Goal: Task Accomplishment & Management: Complete application form

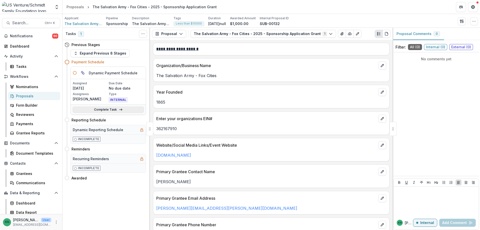
click at [111, 110] on link "Complete Task" at bounding box center [108, 110] width 71 height 6
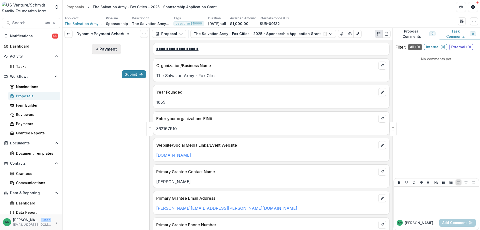
click at [100, 48] on button "+ Payment" at bounding box center [106, 49] width 29 height 10
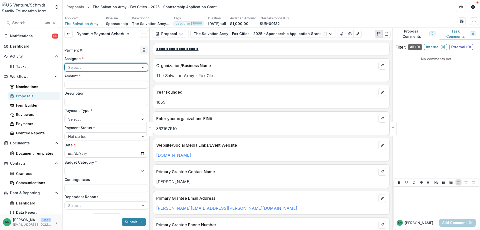
click at [141, 67] on div at bounding box center [143, 68] width 9 height 8
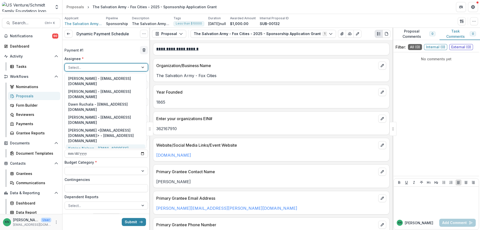
click at [110, 144] on div "Katrina Nelson - knelson@usventure.com" at bounding box center [106, 150] width 80 height 13
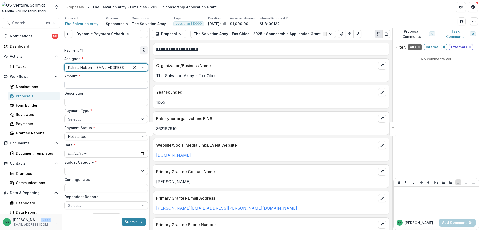
click at [85, 85] on input "Amount *" at bounding box center [107, 85] width 84 height 8
type input "******"
click at [83, 103] on input "Description" at bounding box center [107, 102] width 84 height 8
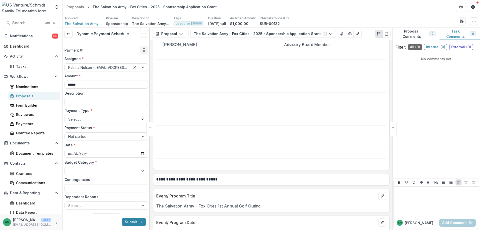
scroll to position [500, 0]
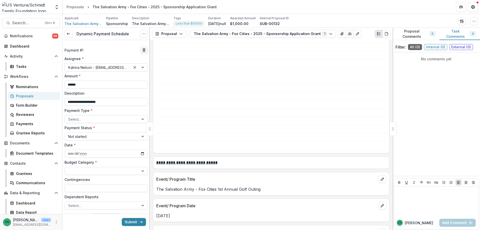
type input "**********"
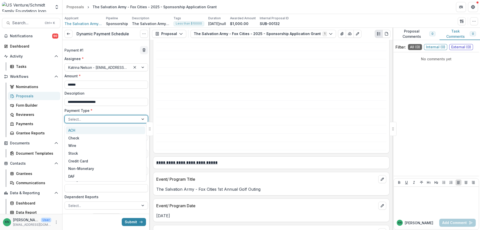
click at [139, 118] on div at bounding box center [143, 119] width 9 height 8
click at [94, 131] on div "ACH" at bounding box center [106, 130] width 80 height 8
click at [140, 137] on div at bounding box center [143, 137] width 9 height 8
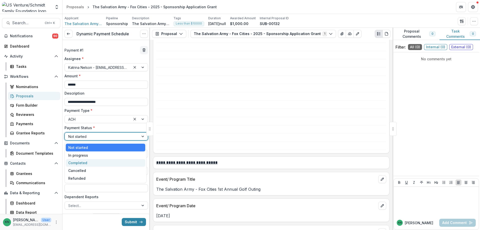
click at [105, 163] on div "Completed" at bounding box center [106, 163] width 80 height 8
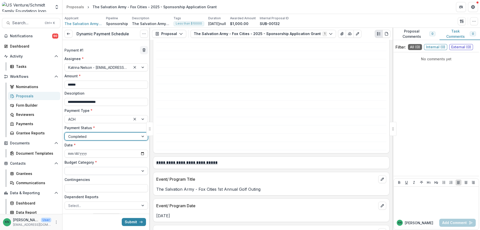
click at [141, 170] on div at bounding box center [143, 171] width 9 height 8
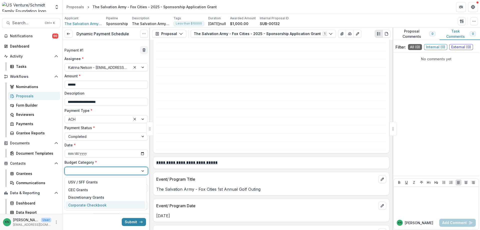
click at [106, 203] on div "Corporate Checkbook" at bounding box center [88, 204] width 40 height 5
click at [132, 220] on button "Submit" at bounding box center [134, 222] width 24 height 8
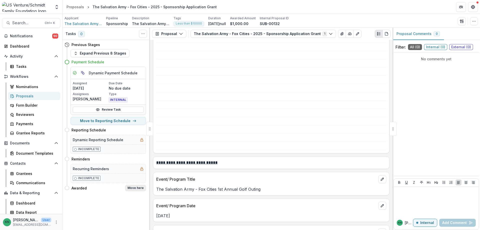
click at [139, 187] on button "Move here" at bounding box center [135, 188] width 21 height 6
select select "*******"
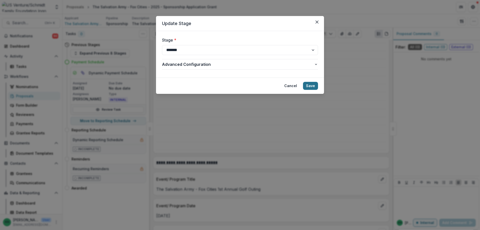
click at [309, 85] on button "Save" at bounding box center [310, 86] width 15 height 8
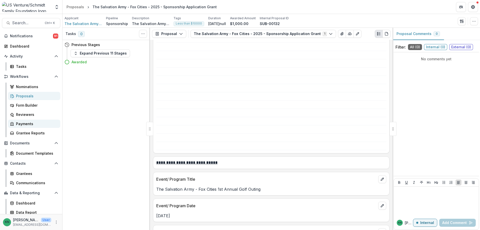
click at [18, 123] on div "Payments" at bounding box center [36, 123] width 40 height 5
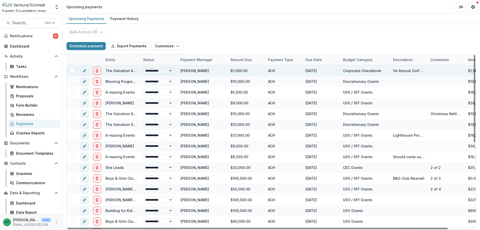
click at [170, 70] on select "**********" at bounding box center [159, 71] width 32 height 6
click at [143, 68] on select "**********" at bounding box center [159, 71] width 32 height 6
select select "**********"
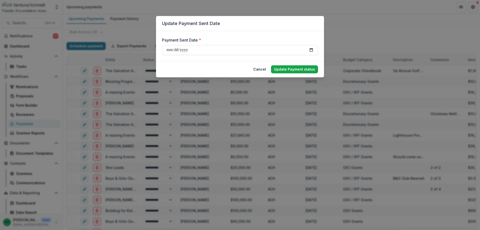
click at [295, 71] on button "Update Payment status" at bounding box center [294, 69] width 47 height 8
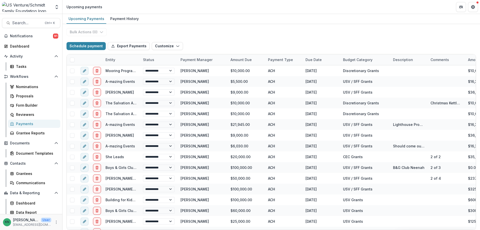
click at [25, 123] on div "Payments" at bounding box center [36, 123] width 40 height 5
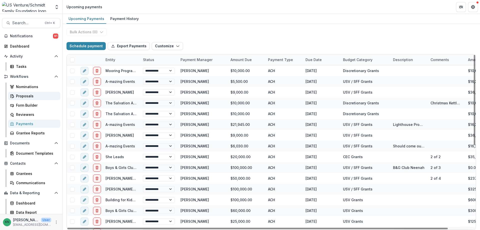
click at [27, 95] on div "Proposals" at bounding box center [36, 95] width 40 height 5
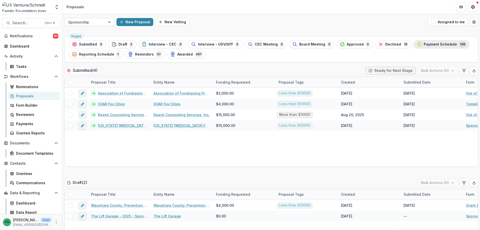
click at [435, 43] on span "Payment Schedule" at bounding box center [440, 44] width 33 height 4
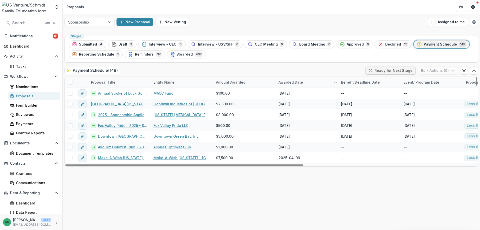
click at [185, 80] on div "Entity Name" at bounding box center [182, 82] width 63 height 11
click at [181, 95] on input at bounding box center [182, 94] width 60 height 8
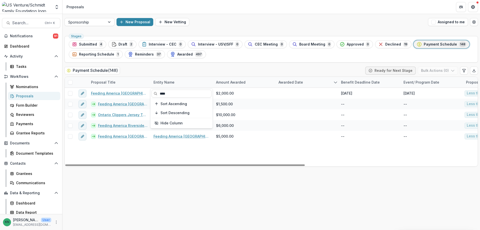
type input "****"
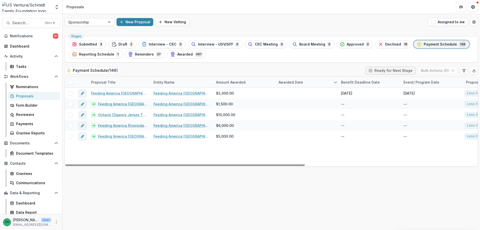
click at [231, 146] on div "Feeding America Eastern Wisconsin, Inc. - 2025 - Sponsorship Application Grant …" at bounding box center [420, 127] width 711 height 79
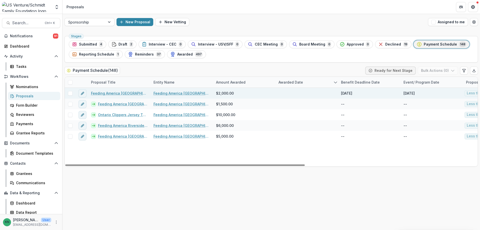
click at [160, 92] on link "Feeding America Eastern Wisconsin, Inc." at bounding box center [182, 93] width 57 height 5
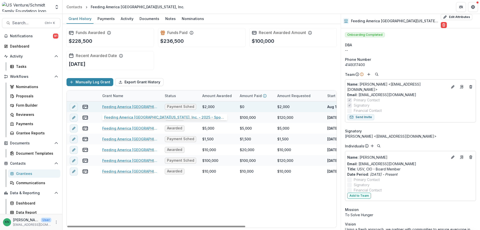
click at [125, 105] on link "Feeding America Eastern Wisconsin, Inc. - 2025 - Sponsorship Application Grant" at bounding box center [130, 106] width 57 height 5
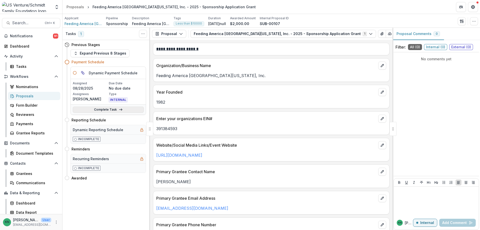
click at [108, 110] on link "Complete Task" at bounding box center [108, 110] width 71 height 6
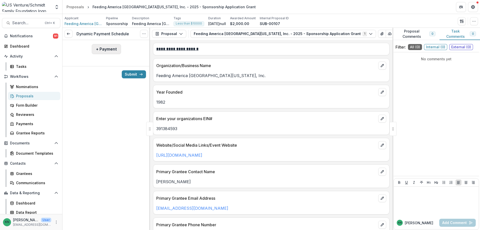
click at [100, 47] on button "+ Payment" at bounding box center [106, 49] width 29 height 10
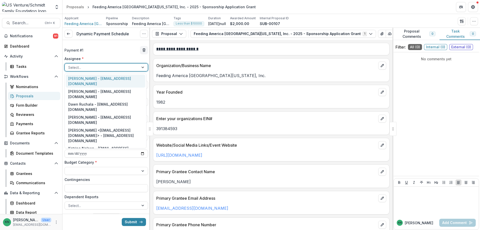
click at [136, 64] on div "Select..." at bounding box center [102, 67] width 74 height 7
click at [107, 144] on div "Katrina Nelson - knelson@usventure.com" at bounding box center [106, 150] width 80 height 13
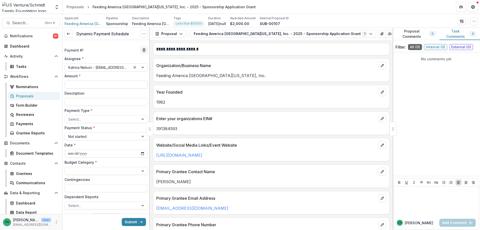
click at [74, 85] on input "Amount *" at bounding box center [107, 85] width 84 height 8
type input "******"
click at [73, 98] on input "Description" at bounding box center [107, 102] width 84 height 8
type input "**********"
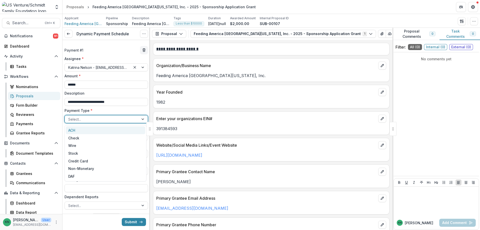
click at [142, 119] on div at bounding box center [143, 119] width 9 height 8
click at [101, 131] on div "ACH" at bounding box center [106, 130] width 80 height 8
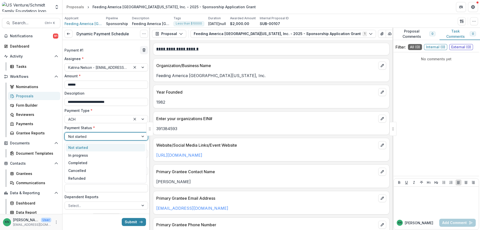
click at [139, 137] on div at bounding box center [143, 137] width 9 height 8
click at [105, 165] on div "Completed" at bounding box center [106, 163] width 80 height 8
click at [105, 170] on div at bounding box center [101, 171] width 67 height 6
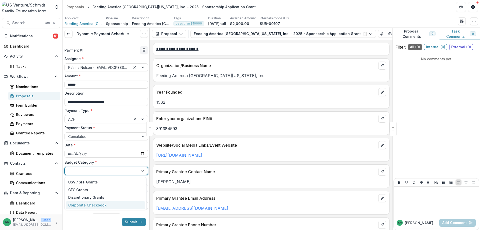
click at [100, 202] on div "Corporate Checkbook" at bounding box center [106, 205] width 80 height 8
click at [134, 222] on button "Submit" at bounding box center [134, 222] width 24 height 8
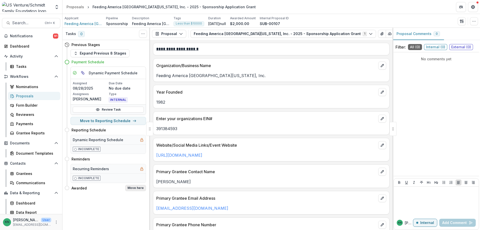
click at [142, 189] on button "Move here" at bounding box center [135, 188] width 21 height 6
select select "*******"
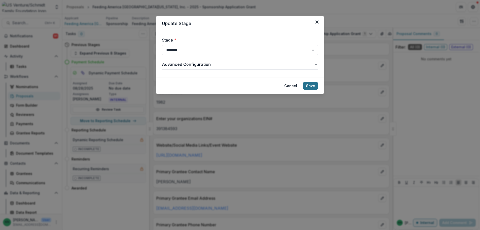
click at [309, 87] on button "Save" at bounding box center [310, 86] width 15 height 8
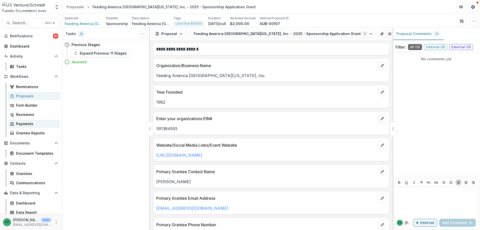
click at [18, 123] on div "Payments" at bounding box center [36, 123] width 40 height 5
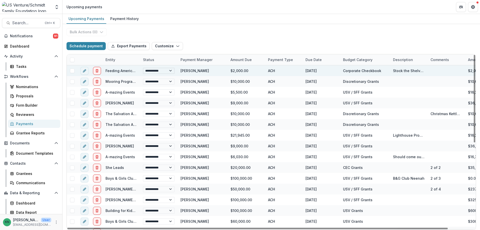
click at [171, 72] on select "**********" at bounding box center [159, 71] width 32 height 6
click at [143, 68] on select "**********" at bounding box center [159, 71] width 32 height 6
select select "**********"
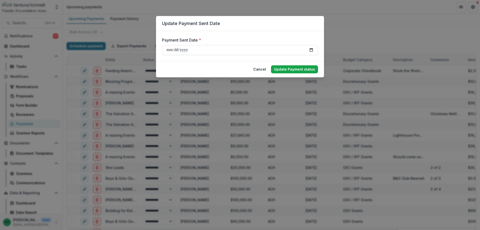
click at [292, 71] on button "Update Payment status" at bounding box center [294, 69] width 47 height 8
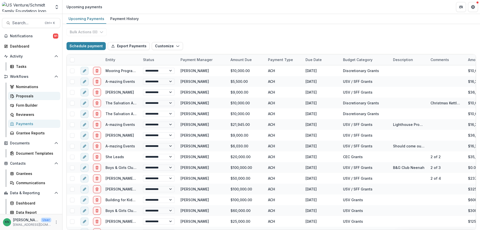
click at [30, 95] on div "Proposals" at bounding box center [36, 95] width 40 height 5
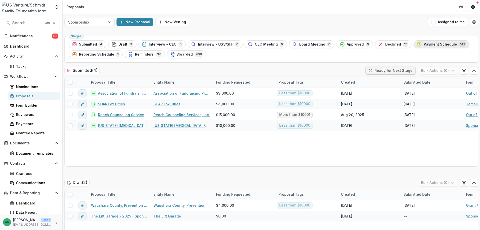
click at [429, 44] on span "Payment Schedule" at bounding box center [440, 44] width 33 height 4
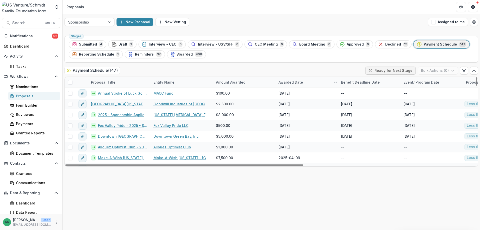
click at [178, 83] on div "Entity Name" at bounding box center [182, 82] width 63 height 11
click at [177, 93] on input at bounding box center [182, 94] width 60 height 8
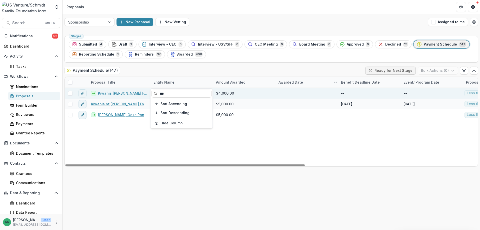
type input "***"
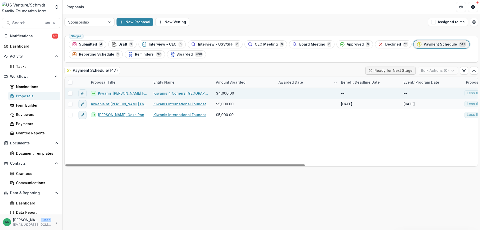
click at [123, 93] on link "Kiwanis Davenport Four Corners" at bounding box center [123, 93] width 50 height 5
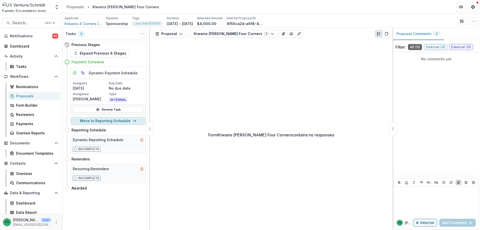
click at [117, 119] on button "Move to Reporting Schedule" at bounding box center [109, 121] width 76 height 8
select select "**********"
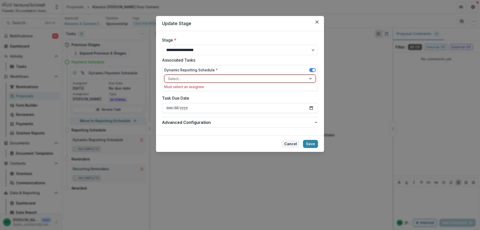
click at [288, 143] on button "Cancel" at bounding box center [290, 144] width 19 height 8
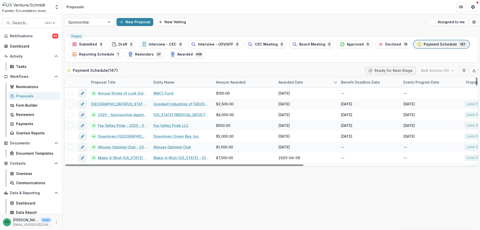
click at [184, 81] on div "Entity Name" at bounding box center [182, 82] width 63 height 11
click at [184, 93] on input at bounding box center [182, 94] width 60 height 8
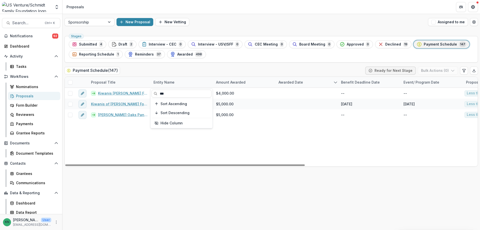
type input "***"
click at [186, 150] on div "Kiwanis Davenport Four Corners Kiwanis 4 Corners Davenport (Florida) $4,000.00 …" at bounding box center [420, 127] width 711 height 79
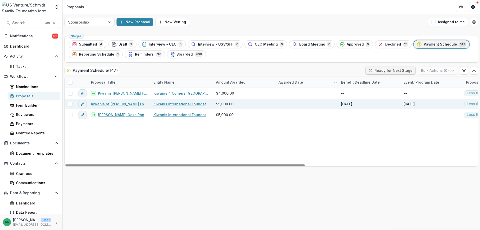
click at [114, 103] on link "Kiwanis of Davenport Four Corners - 2025 - Sponsorship Application Grant" at bounding box center [119, 103] width 57 height 5
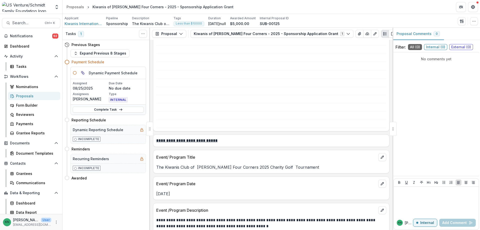
scroll to position [500, 0]
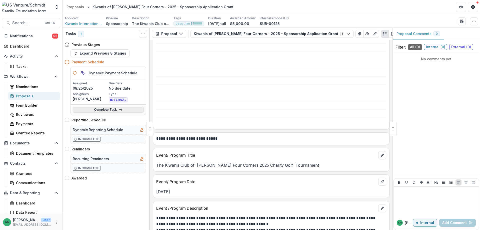
click at [116, 108] on link "Complete Task" at bounding box center [108, 110] width 71 height 6
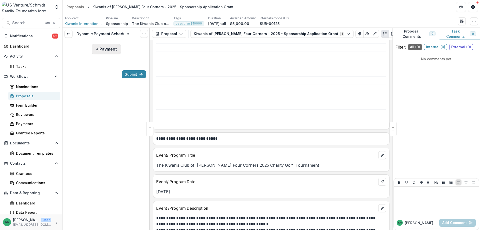
click at [101, 49] on button "+ Payment" at bounding box center [106, 49] width 29 height 10
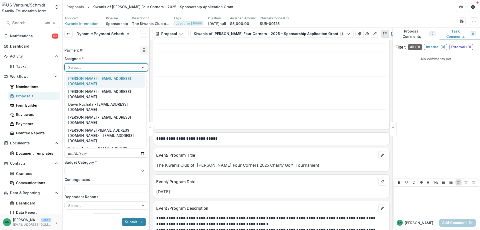
click at [100, 68] on div at bounding box center [101, 67] width 67 height 6
click at [106, 144] on div "Katrina Nelson - knelson@usventure.com" at bounding box center [106, 150] width 80 height 13
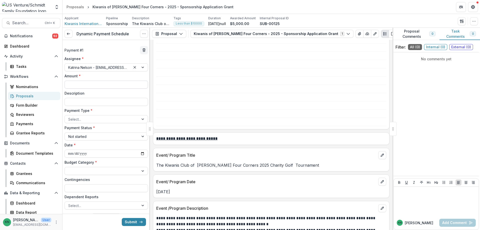
click at [80, 82] on input "Amount *" at bounding box center [107, 85] width 84 height 8
type input "******"
click at [83, 103] on input "Description" at bounding box center [107, 102] width 84 height 8
type input "**********"
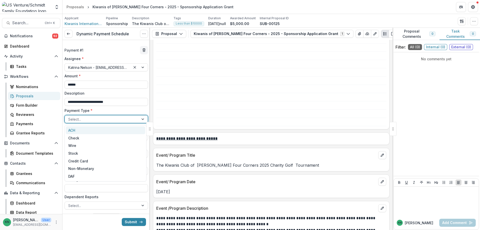
click at [143, 119] on div at bounding box center [143, 119] width 9 height 8
click at [106, 128] on div "ACH" at bounding box center [106, 130] width 80 height 8
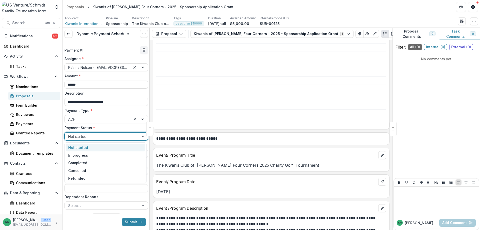
click at [141, 137] on div at bounding box center [143, 137] width 9 height 8
click at [93, 162] on div "Completed" at bounding box center [106, 163] width 80 height 8
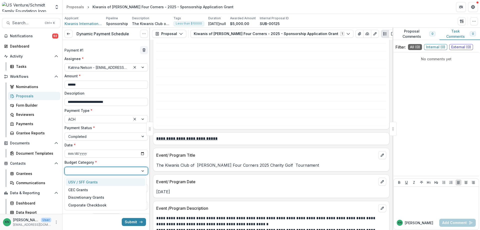
click at [99, 171] on div at bounding box center [101, 171] width 67 height 6
click at [93, 207] on div "Corporate Checkbook" at bounding box center [87, 204] width 38 height 5
click at [131, 219] on button "Submit" at bounding box center [134, 222] width 24 height 8
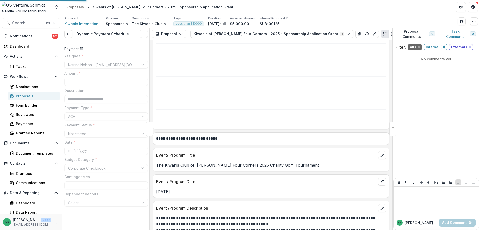
type input "******"
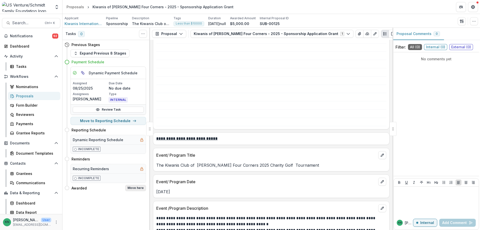
click at [139, 188] on button "Move here" at bounding box center [135, 188] width 21 height 6
select select "*******"
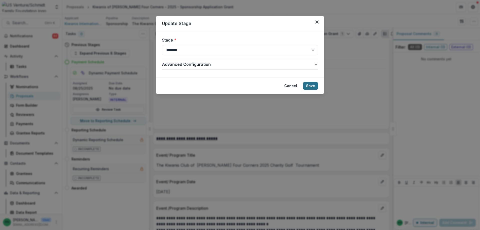
click at [313, 85] on button "Save" at bounding box center [310, 86] width 15 height 8
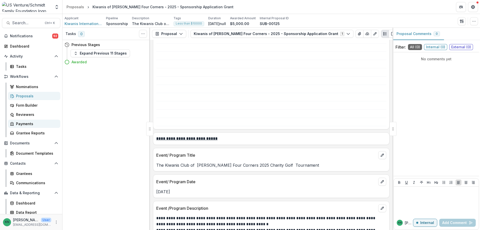
click at [19, 124] on div "Payments" at bounding box center [36, 123] width 40 height 5
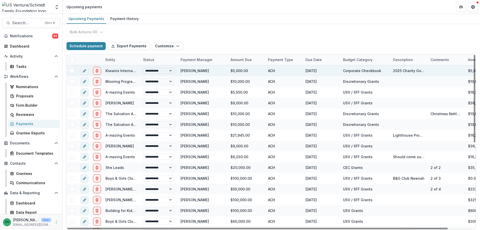
click at [172, 72] on select "**********" at bounding box center [159, 71] width 32 height 6
click at [143, 68] on select "**********" at bounding box center [159, 71] width 32 height 6
select select "**********"
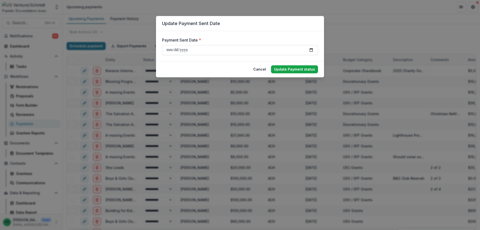
click at [292, 70] on button "Update Payment status" at bounding box center [294, 69] width 47 height 8
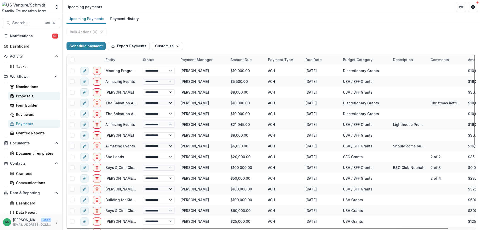
click at [25, 96] on div "Proposals" at bounding box center [36, 95] width 40 height 5
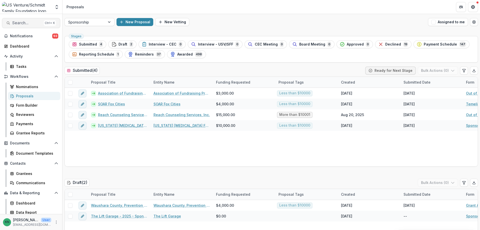
click at [27, 21] on span "Search..." at bounding box center [27, 23] width 30 height 5
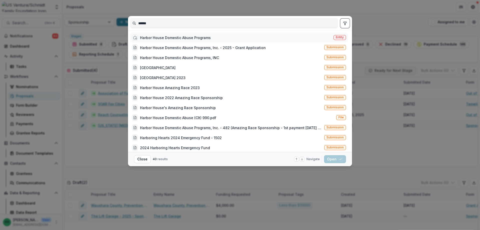
type input "******"
click at [172, 36] on div "Harbor House Domestic Abuse Programs" at bounding box center [175, 37] width 71 height 5
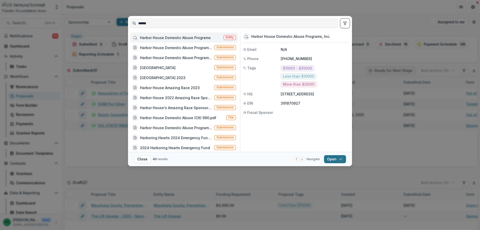
click at [334, 157] on button "Open with enter key" at bounding box center [335, 159] width 22 height 8
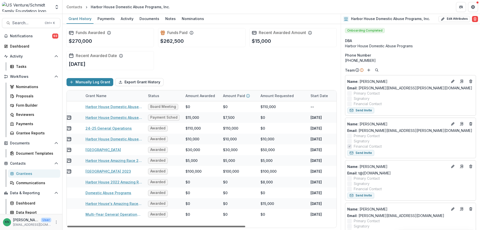
scroll to position [0, 16]
drag, startPoint x: 168, startPoint y: 227, endPoint x: 178, endPoint y: 226, distance: 10.8
click at [178, 226] on div at bounding box center [156, 227] width 178 height 2
click at [109, 118] on link "Harbor House Domestic Abuse Programs, Inc. - 482" at bounding box center [114, 117] width 57 height 5
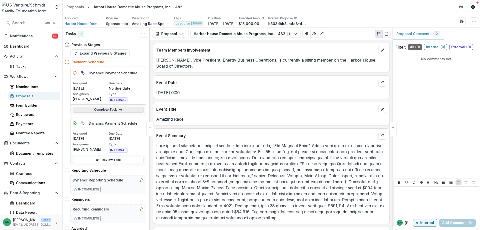
click at [112, 108] on link "Complete Task" at bounding box center [108, 110] width 71 height 6
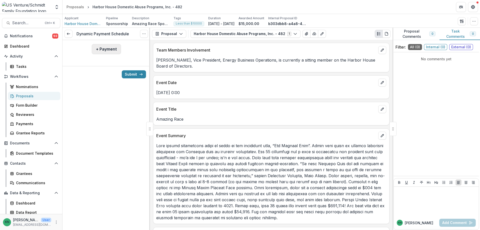
click at [101, 49] on button "+ Payment" at bounding box center [106, 49] width 29 height 10
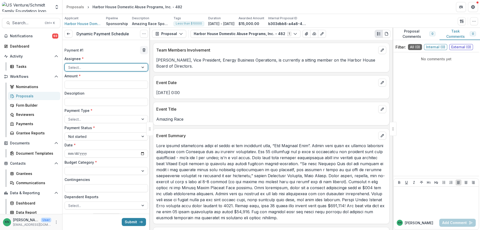
click at [137, 66] on div "Select..." at bounding box center [102, 67] width 74 height 7
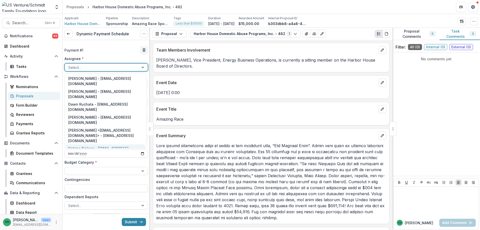
click at [114, 144] on div "Katrina Nelson - knelson@usventure.com" at bounding box center [106, 150] width 80 height 13
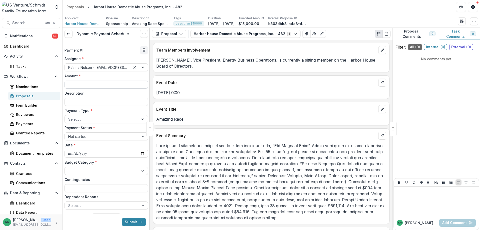
click at [77, 86] on input "Amount *" at bounding box center [107, 85] width 84 height 8
type input "******"
click at [78, 104] on input "Description" at bounding box center [107, 102] width 84 height 8
type input "**********"
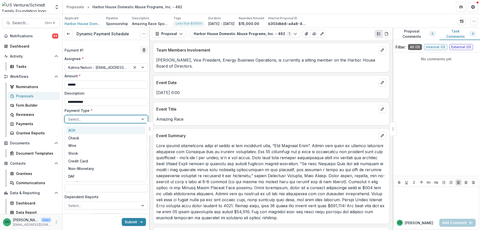
click at [142, 121] on div at bounding box center [143, 119] width 9 height 8
click at [122, 132] on div "ACH" at bounding box center [106, 130] width 80 height 8
click at [139, 136] on div at bounding box center [143, 137] width 9 height 8
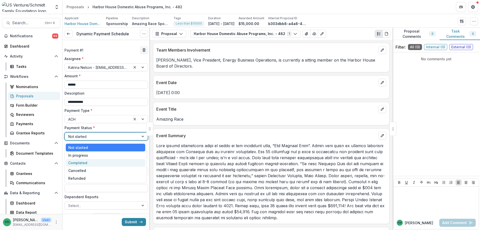
click at [111, 163] on div "Completed" at bounding box center [106, 163] width 80 height 8
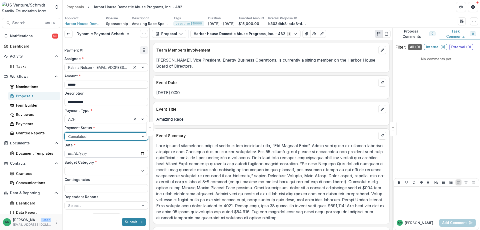
click at [76, 152] on input "**********" at bounding box center [107, 154] width 84 height 8
type input "**********"
click at [139, 170] on div at bounding box center [143, 171] width 9 height 8
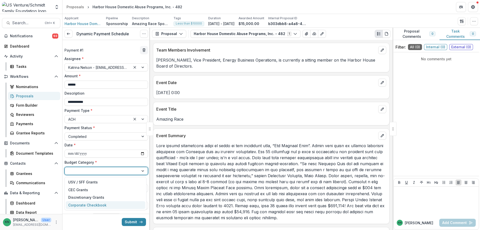
click at [113, 202] on div "Corporate Checkbook" at bounding box center [106, 205] width 80 height 8
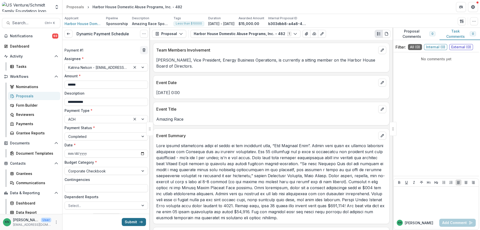
click at [134, 221] on button "Submit" at bounding box center [134, 222] width 24 height 8
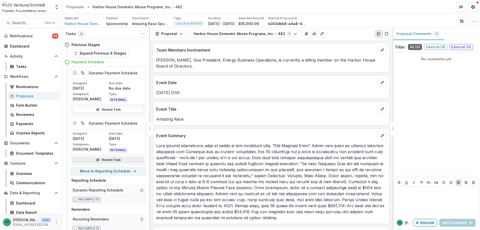
click at [111, 160] on link "Review Task" at bounding box center [108, 160] width 71 height 6
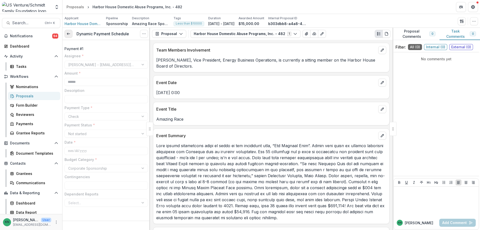
click at [71, 34] on link at bounding box center [69, 34] width 8 height 8
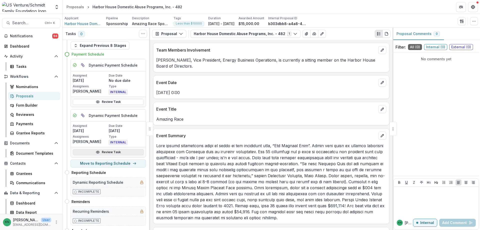
scroll to position [13, 0]
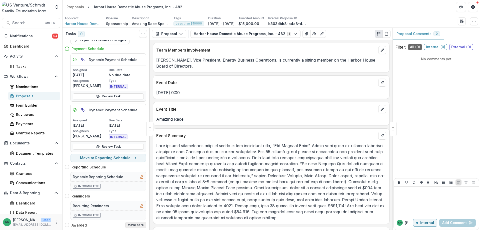
click at [139, 222] on button "Move here" at bounding box center [135, 225] width 21 height 6
select select "*******"
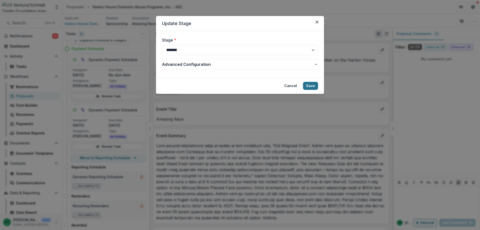
click at [312, 87] on button "Save" at bounding box center [310, 86] width 15 height 8
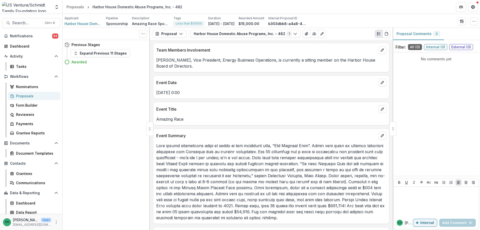
scroll to position [0, 0]
click at [77, 23] on span "Harbor House Domestic Abuse Programs, Inc." at bounding box center [84, 23] width 38 height 5
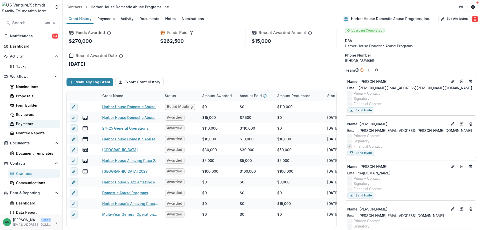
click at [29, 121] on link "Payments" at bounding box center [34, 124] width 52 height 8
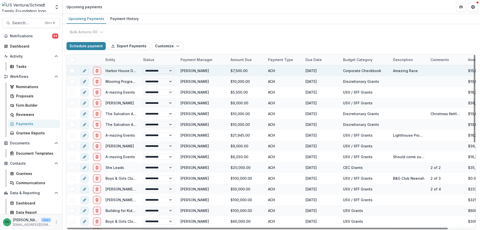
click at [171, 70] on select "**********" at bounding box center [159, 71] width 32 height 6
click at [143, 68] on select "**********" at bounding box center [159, 71] width 32 height 6
select select "**********"
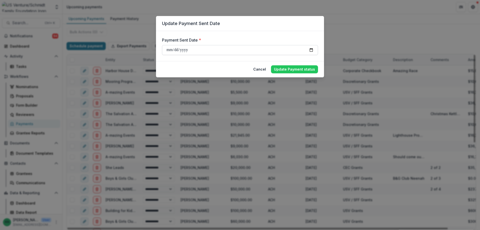
click at [177, 50] on input "**********" at bounding box center [240, 50] width 156 height 10
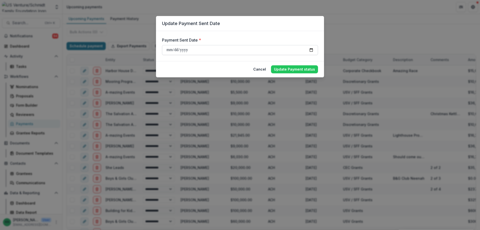
type input "**********"
click at [293, 67] on button "Update Payment status" at bounding box center [294, 69] width 47 height 8
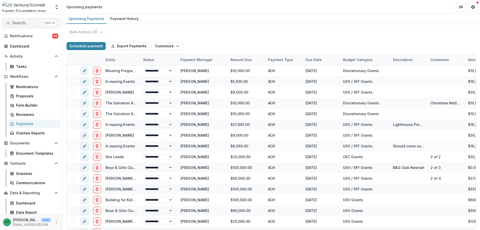
click at [22, 21] on span "Search..." at bounding box center [27, 23] width 30 height 5
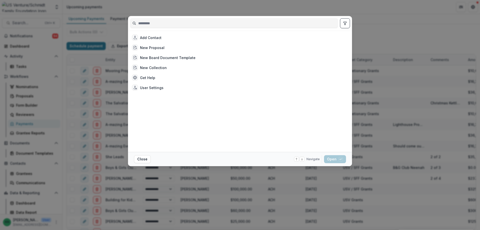
click at [161, 22] on input at bounding box center [234, 23] width 208 height 8
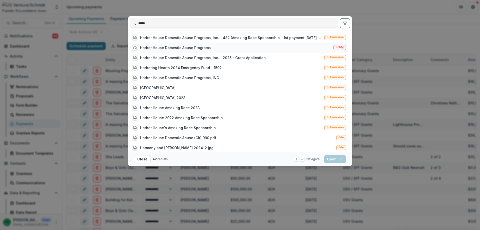
type input "*****"
click at [164, 45] on div "Harbor House Domestic Abuse Programs" at bounding box center [175, 47] width 71 height 5
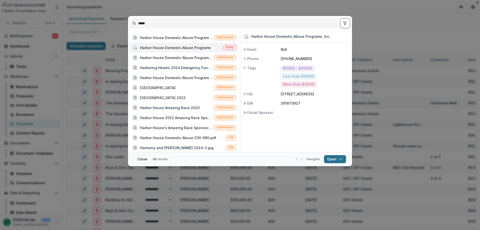
click at [330, 159] on button "Open with enter key" at bounding box center [335, 159] width 22 height 8
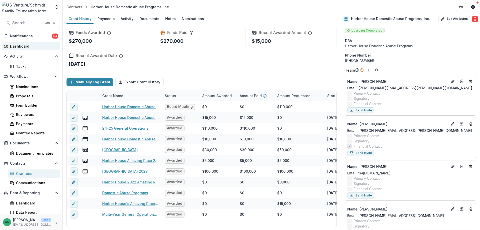
click at [21, 46] on div "Dashboard" at bounding box center [33, 46] width 46 height 5
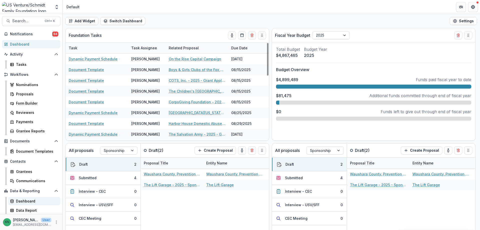
scroll to position [3, 0]
click at [55, 222] on icon "More" at bounding box center [56, 222] width 4 height 4
click at [73, 211] on link "User Settings" at bounding box center [88, 211] width 54 height 8
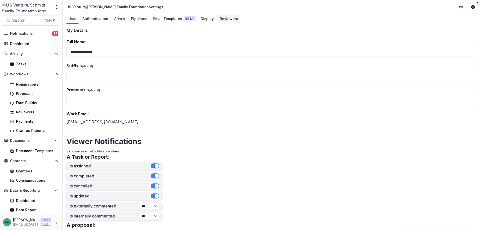
click at [225, 17] on div "Reviewers" at bounding box center [229, 18] width 22 height 7
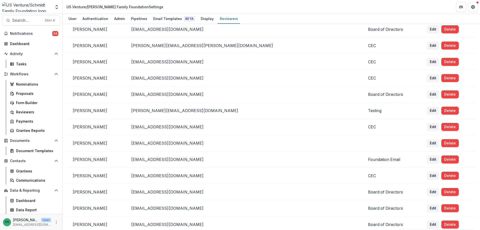
scroll to position [425, 0]
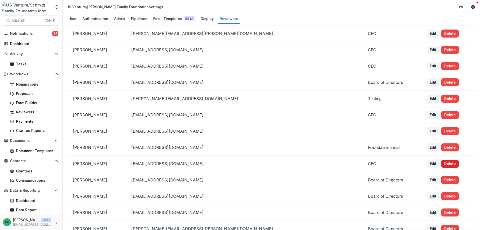
click at [442, 162] on button "Delete" at bounding box center [451, 164] width 18 height 8
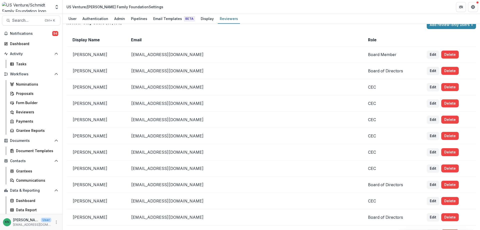
scroll to position [0, 0]
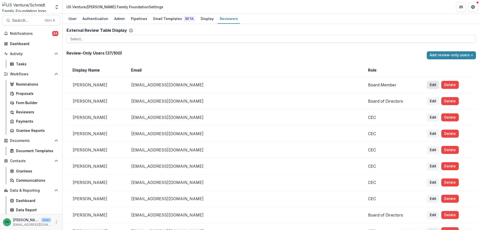
click at [427, 83] on button "Edit" at bounding box center [433, 85] width 13 height 8
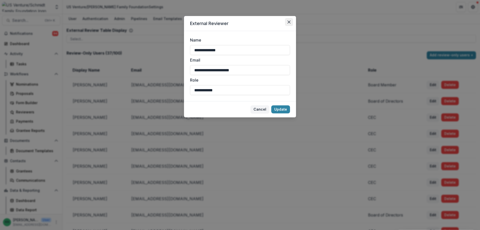
click at [288, 21] on icon "Close" at bounding box center [289, 22] width 3 height 3
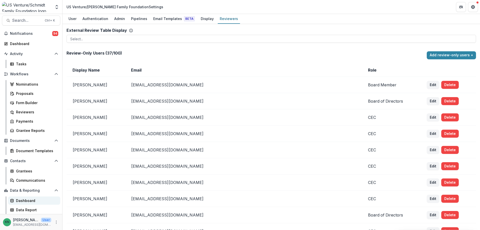
click at [23, 198] on div "Dashboard" at bounding box center [36, 200] width 40 height 5
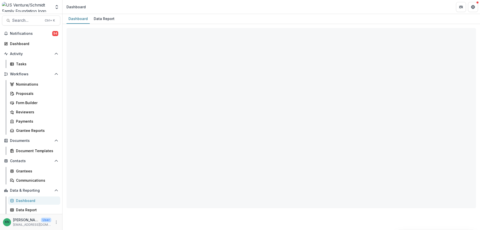
select select "**********"
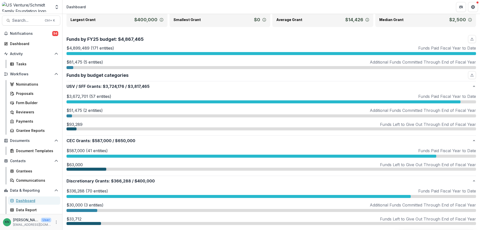
scroll to position [50, 0]
click at [98, 151] on p "$587,000 (41 entities)" at bounding box center [87, 150] width 41 height 6
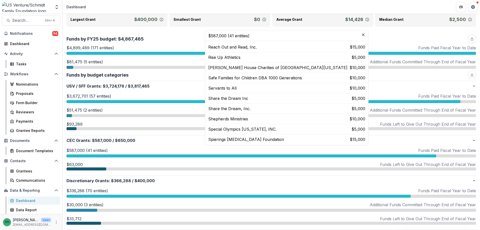
scroll to position [275, 0]
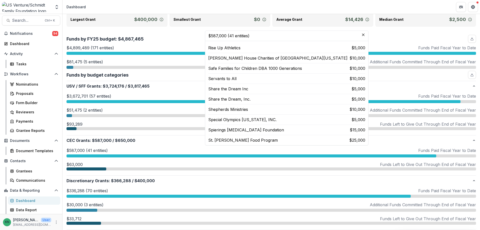
click at [266, 99] on div "Share the Dream, Inc. $5,000" at bounding box center [286, 99] width 157 height 6
click at [243, 99] on p "Share the Dream, Inc." at bounding box center [229, 99] width 42 height 6
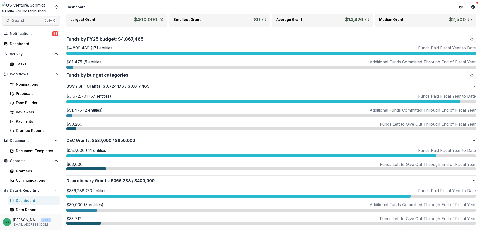
click at [19, 21] on span "Search..." at bounding box center [27, 20] width 30 height 5
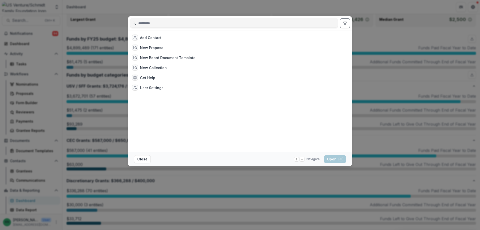
click at [165, 24] on input at bounding box center [234, 23] width 208 height 8
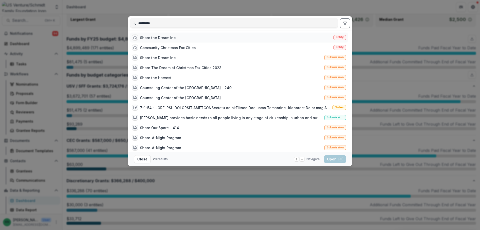
type input "*********"
click at [156, 35] on div "Share the Dream Inc" at bounding box center [154, 38] width 44 height 6
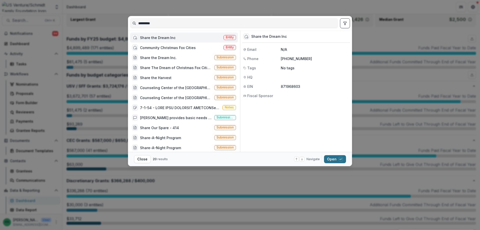
click at [335, 158] on button "Open with enter key" at bounding box center [335, 159] width 22 height 8
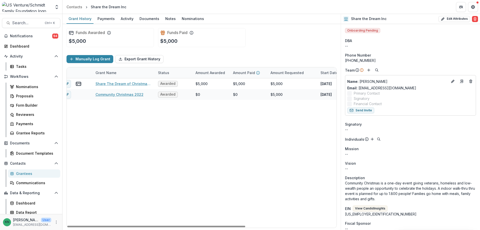
scroll to position [0, 2]
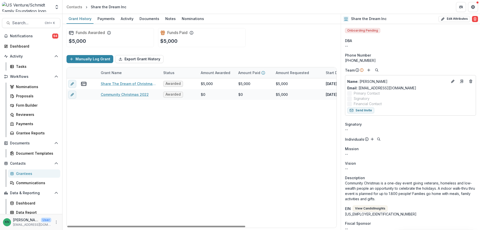
drag, startPoint x: 142, startPoint y: 226, endPoint x: 140, endPoint y: 223, distance: 3.8
click at [141, 226] on div at bounding box center [156, 227] width 178 height 2
click at [104, 18] on div "Payments" at bounding box center [106, 18] width 21 height 7
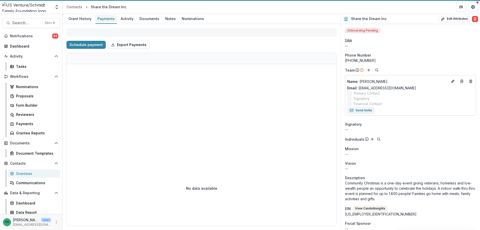
select select "****"
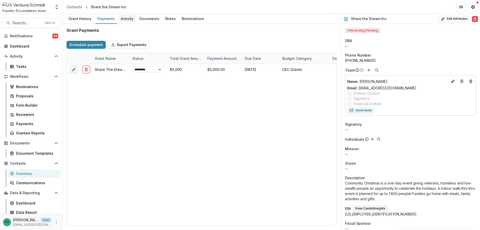
click at [126, 19] on div "Activity" at bounding box center [127, 18] width 17 height 7
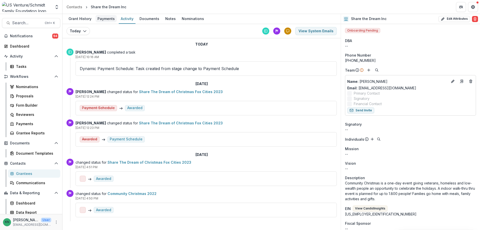
click at [102, 18] on div "Payments" at bounding box center [106, 18] width 21 height 7
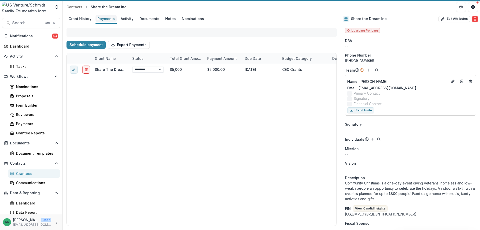
select select "****"
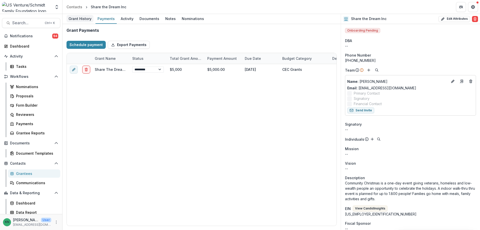
click at [79, 19] on div "Grant History" at bounding box center [80, 18] width 27 height 7
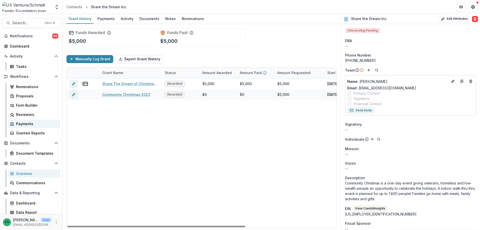
click at [16, 124] on div "Payments" at bounding box center [36, 123] width 40 height 5
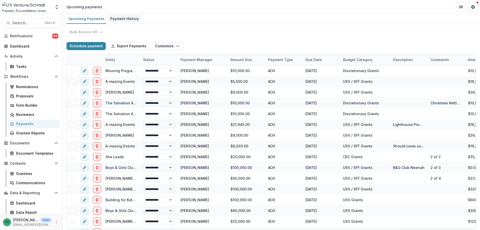
click at [131, 20] on div "Payment History" at bounding box center [124, 18] width 33 height 7
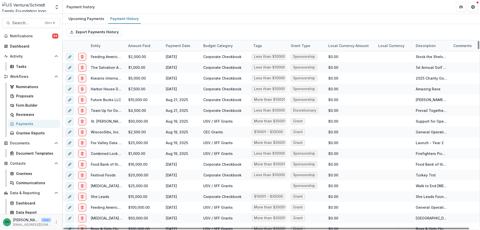
click at [106, 46] on div "Entity" at bounding box center [107, 45] width 38 height 11
click at [104, 55] on input at bounding box center [119, 57] width 60 height 8
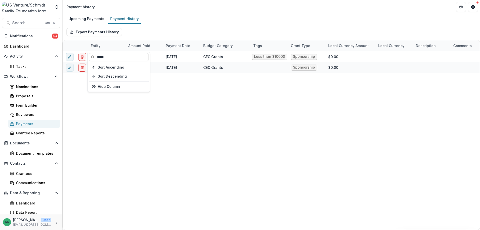
type input "*****"
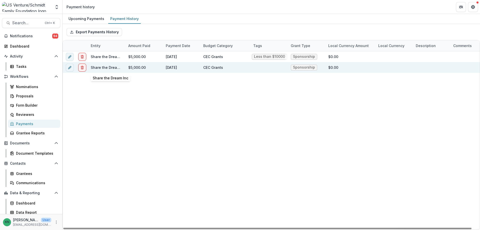
click at [99, 66] on link "Share the Dream Inc" at bounding box center [109, 67] width 36 height 4
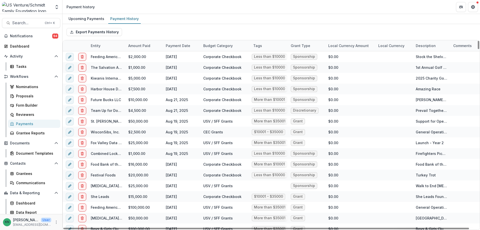
click at [110, 44] on div "Entity" at bounding box center [107, 45] width 38 height 11
click at [109, 58] on input at bounding box center [119, 57] width 60 height 8
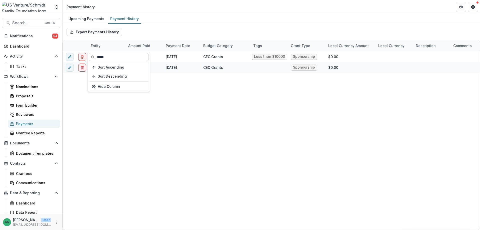
click at [109, 58] on input "*****" at bounding box center [119, 57] width 60 height 8
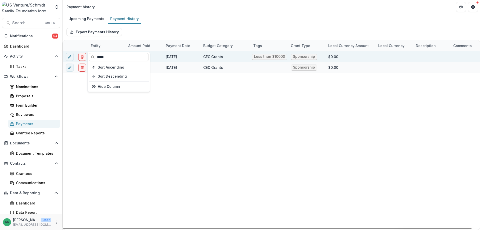
type input "*****"
click at [156, 57] on div "$5,000.00" at bounding box center [144, 56] width 38 height 11
click at [107, 56] on link "Share the Dream, Inc." at bounding box center [110, 57] width 38 height 4
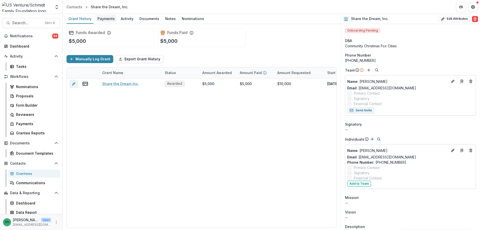
click at [106, 18] on div "Payments" at bounding box center [106, 18] width 21 height 7
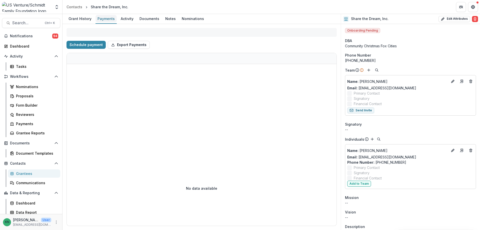
select select "****"
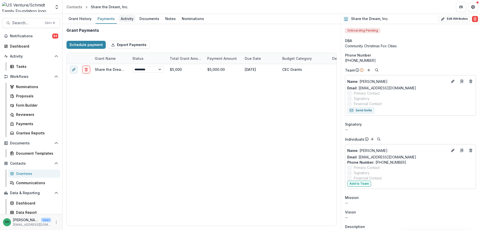
click at [126, 17] on div "Activity" at bounding box center [127, 18] width 17 height 7
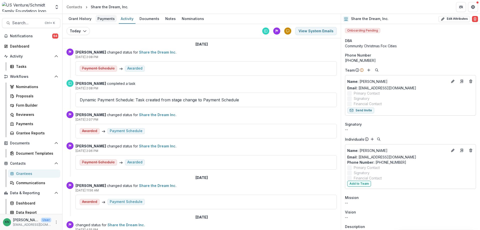
click at [106, 20] on div "Payments" at bounding box center [106, 18] width 21 height 7
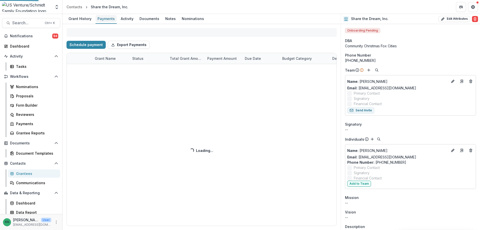
select select "****"
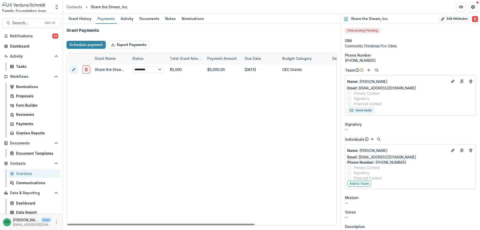
select select "****"
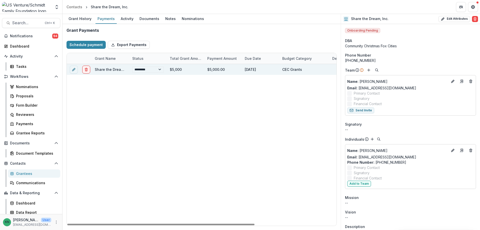
click at [109, 69] on link "Share the Dream Inc." at bounding box center [113, 69] width 37 height 4
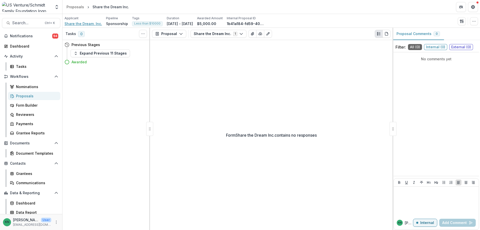
click at [80, 23] on span "Share the Dream, Inc." at bounding box center [84, 23] width 38 height 5
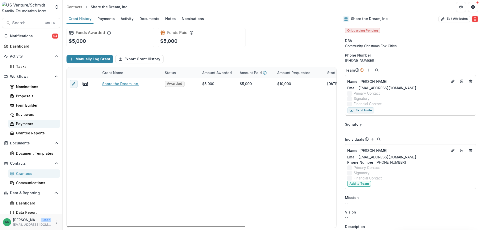
click at [26, 122] on div "Payments" at bounding box center [36, 123] width 40 height 5
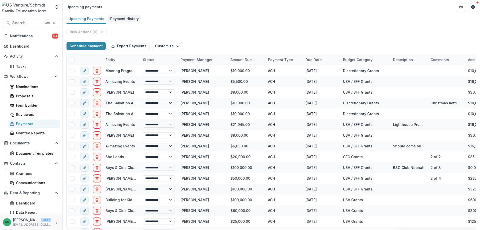
click at [117, 17] on div "Payment History" at bounding box center [124, 18] width 33 height 7
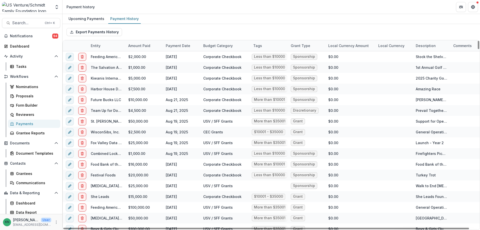
click at [114, 46] on div "Entity" at bounding box center [107, 45] width 38 height 11
click at [113, 58] on input at bounding box center [119, 57] width 60 height 8
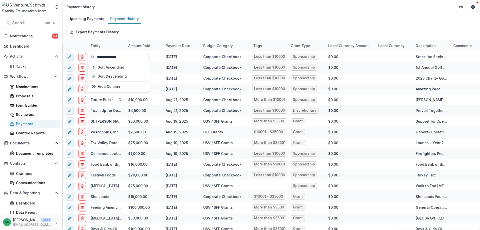
type input "**********"
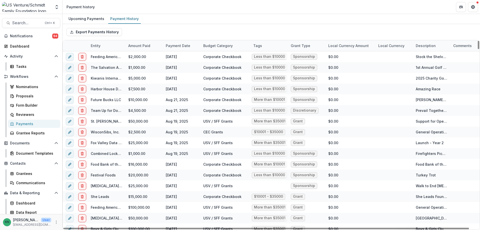
click at [114, 43] on div "Entity" at bounding box center [107, 45] width 38 height 11
click at [114, 58] on input at bounding box center [119, 57] width 60 height 8
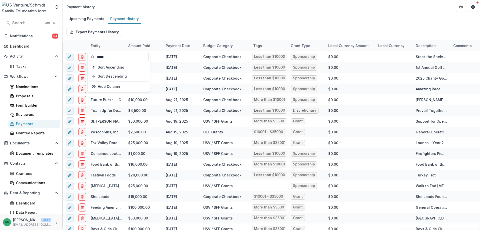
type input "*****"
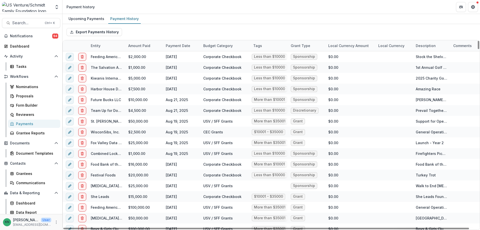
click at [112, 43] on div "Entity" at bounding box center [107, 45] width 38 height 11
click at [111, 57] on input at bounding box center [119, 57] width 60 height 8
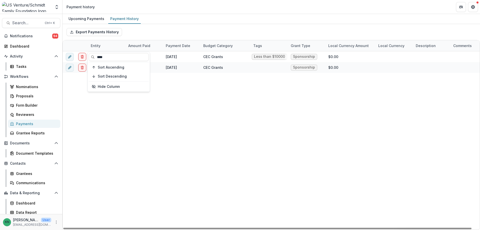
type input "****"
click at [185, 89] on div "Share the Dream, Inc. $5,000.00 Jan 28, 2025 CEC Grants Less than $10000 Sponso…" at bounding box center [275, 140] width 425 height 178
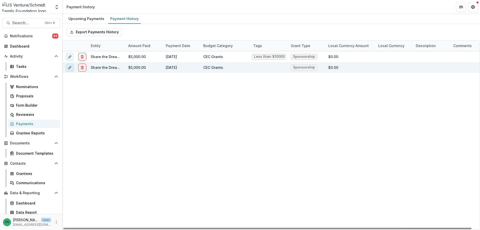
click at [70, 68] on icon "edit" at bounding box center [69, 68] width 2 height 2
select select "**********"
select select "****"
select select "**********"
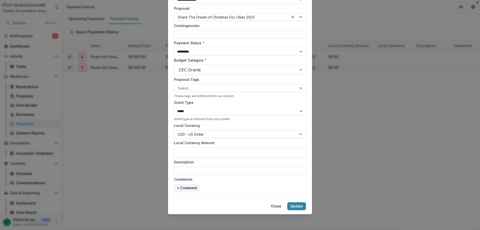
scroll to position [120, 0]
click at [278, 207] on button "Close" at bounding box center [276, 206] width 16 height 8
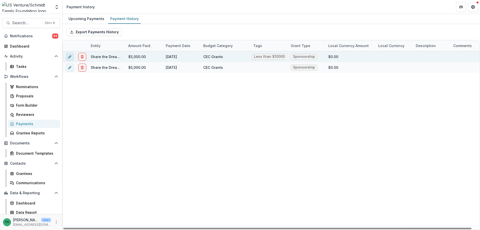
click at [70, 59] on button "edit" at bounding box center [70, 57] width 8 height 8
select select "**********"
select select "****"
select select "**********"
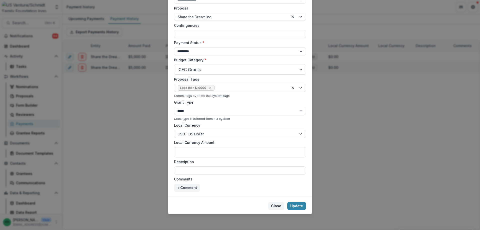
click at [275, 205] on button "Close" at bounding box center [276, 206] width 16 height 8
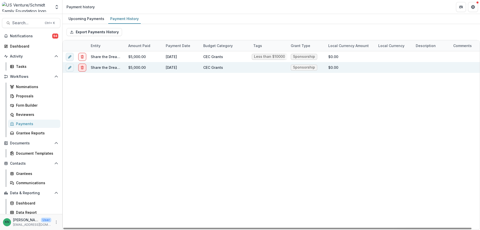
click at [81, 69] on icon "delete" at bounding box center [82, 68] width 4 height 4
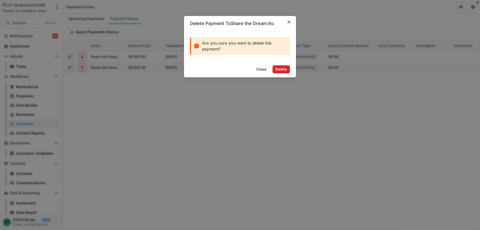
click at [282, 68] on button "Delete" at bounding box center [282, 69] width 18 height 8
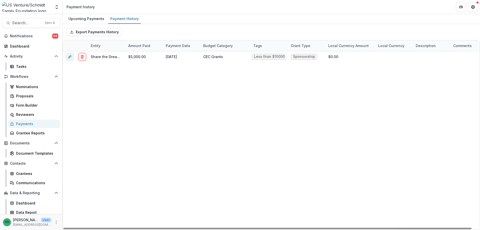
click at [138, 108] on div "Share the Dream, Inc. $5,000.00 Jan 28, 2025 CEC Grants Less than $10000 Sponso…" at bounding box center [275, 140] width 425 height 178
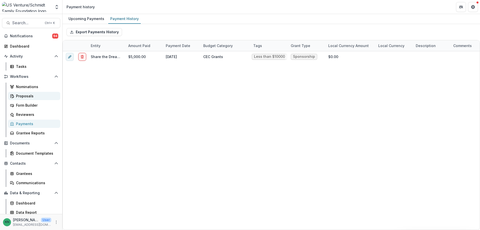
click at [23, 95] on div "Proposals" at bounding box center [36, 95] width 40 height 5
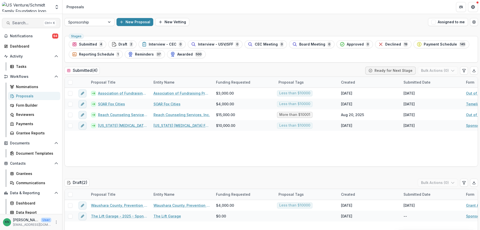
click at [24, 21] on span "Search..." at bounding box center [27, 23] width 30 height 5
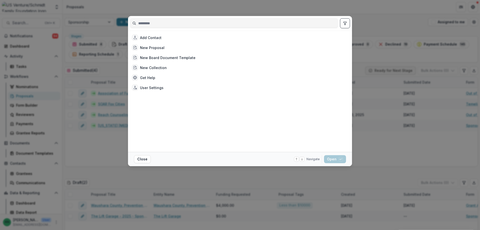
click at [168, 22] on input at bounding box center [234, 23] width 208 height 8
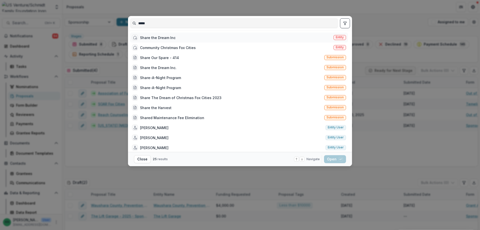
type input "*****"
click at [162, 37] on div "Share the Dream Inc" at bounding box center [158, 37] width 36 height 5
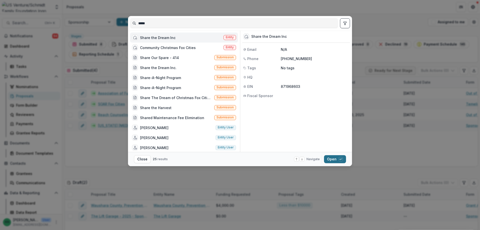
click at [329, 159] on button "Open with enter key" at bounding box center [335, 159] width 22 height 8
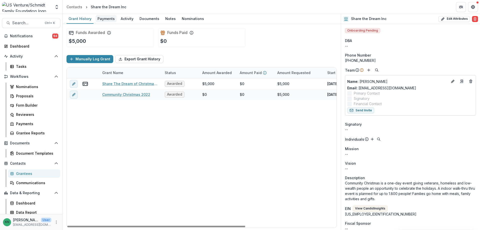
click at [109, 17] on div "Payments" at bounding box center [106, 18] width 21 height 7
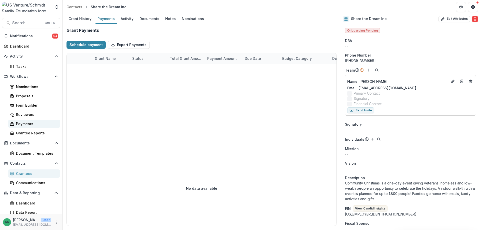
click at [27, 122] on div "Payments" at bounding box center [36, 123] width 40 height 5
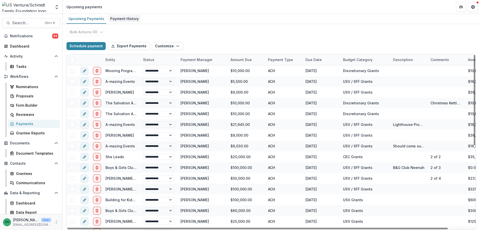
click at [127, 17] on div "Payment History" at bounding box center [124, 18] width 33 height 7
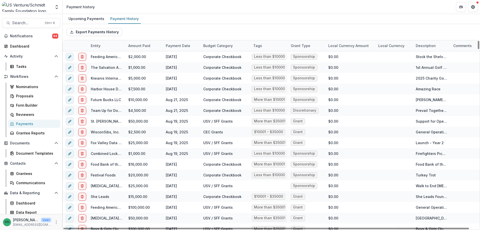
click at [104, 44] on div "Entity" at bounding box center [107, 45] width 38 height 11
click at [111, 57] on input at bounding box center [119, 57] width 60 height 8
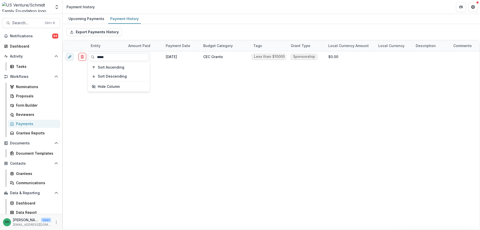
click at [111, 57] on input "*****" at bounding box center [119, 57] width 60 height 8
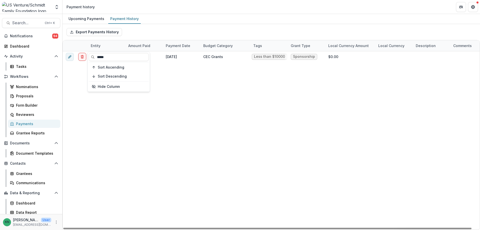
type input "*****"
click at [182, 70] on div "Share the Dream, Inc. $5,000.00 Jan 28, 2025 CEC Grants Less than $10000 Sponso…" at bounding box center [275, 140] width 425 height 178
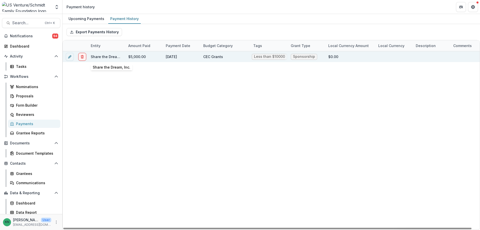
click at [113, 56] on link "Share the Dream, Inc." at bounding box center [110, 57] width 38 height 4
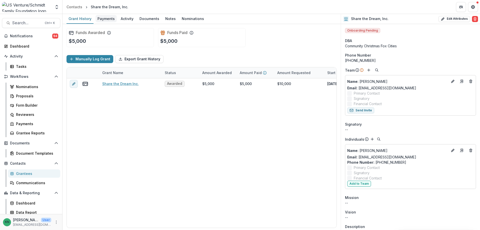
click at [104, 18] on div "Payments" at bounding box center [106, 18] width 21 height 7
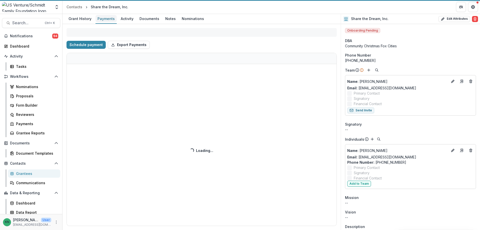
select select "****"
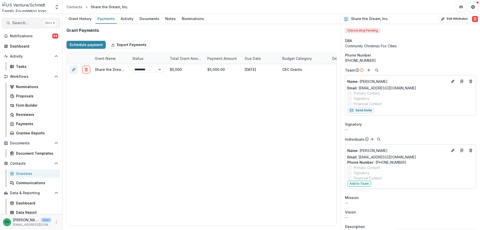
click at [18, 21] on span "Search..." at bounding box center [27, 23] width 30 height 5
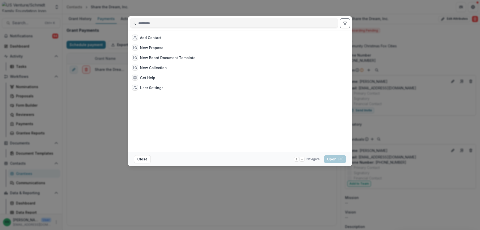
click at [149, 24] on input at bounding box center [234, 23] width 208 height 8
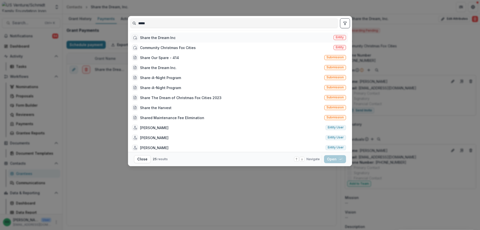
type input "*****"
click at [152, 37] on div "Share the Dream Inc" at bounding box center [158, 37] width 36 height 5
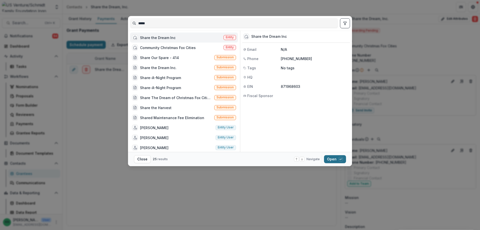
click at [333, 160] on button "Open with enter key" at bounding box center [335, 159] width 22 height 8
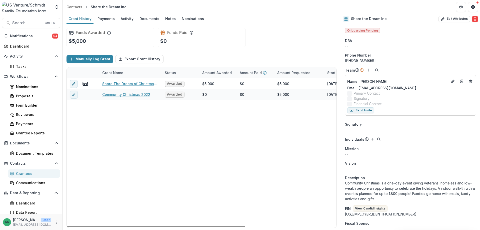
drag, startPoint x: 204, startPoint y: 225, endPoint x: 176, endPoint y: 210, distance: 32.5
click at [182, 226] on div at bounding box center [156, 227] width 178 height 2
click at [30, 203] on div "Dashboard" at bounding box center [36, 202] width 40 height 5
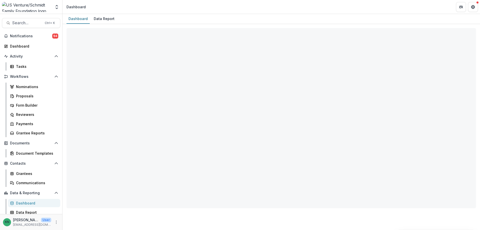
select select "**********"
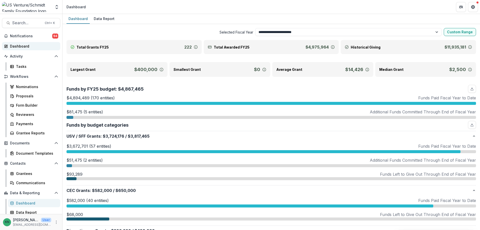
click at [30, 45] on div "Dashboard" at bounding box center [33, 46] width 46 height 5
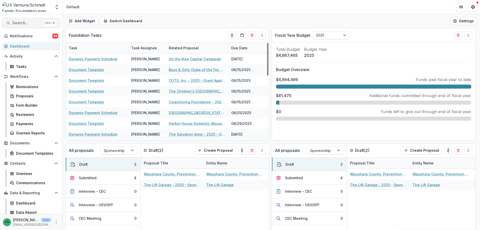
click at [16, 21] on span "Search..." at bounding box center [27, 23] width 30 height 5
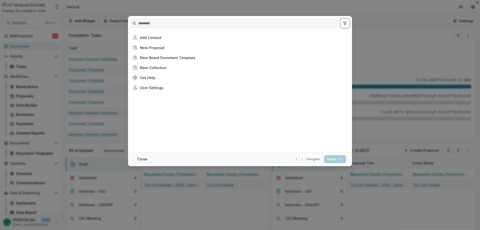
click at [181, 24] on input at bounding box center [234, 23] width 208 height 8
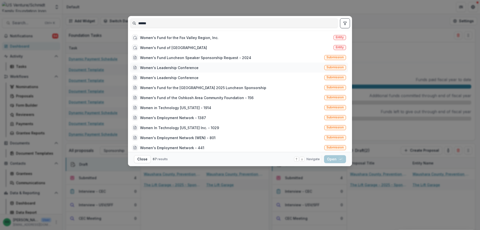
type input "******"
click at [180, 68] on div "Women's Leadership Conference" at bounding box center [169, 67] width 59 height 5
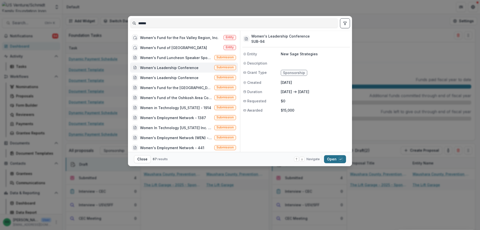
click at [333, 158] on button "Open with enter key" at bounding box center [335, 159] width 22 height 8
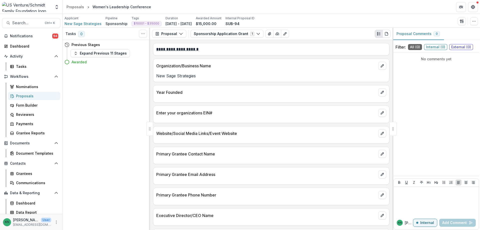
click at [28, 94] on div "Proposals" at bounding box center [36, 95] width 40 height 5
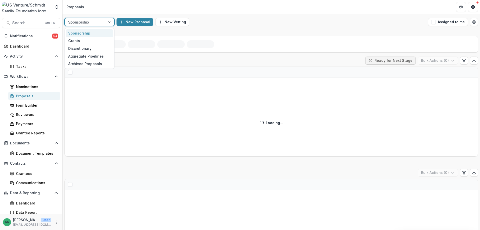
click at [109, 24] on div at bounding box center [109, 22] width 9 height 8
click at [70, 40] on div "Grants" at bounding box center [90, 41] width 48 height 8
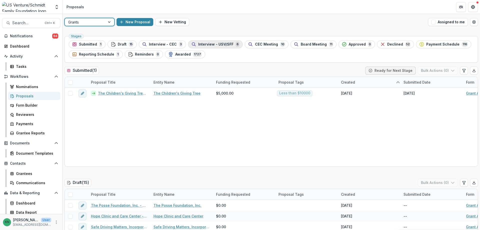
click at [225, 43] on span "Interview - USV/SFF" at bounding box center [215, 44] width 35 height 4
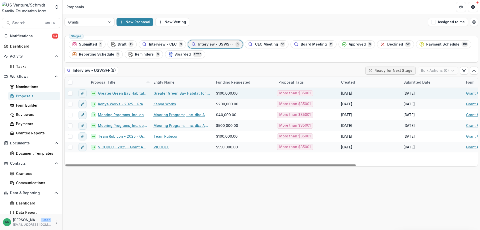
click at [144, 92] on link "Greater Green Bay Habitat for Humanity - 2025 - Grant Application" at bounding box center [123, 93] width 50 height 5
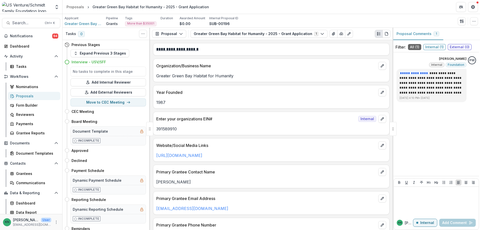
click at [26, 95] on div "Proposals" at bounding box center [36, 95] width 40 height 5
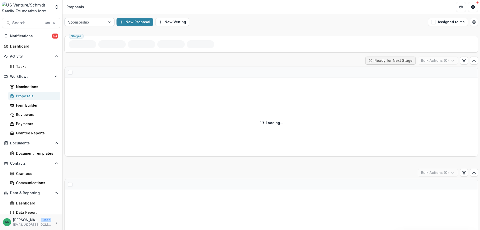
click at [109, 20] on div at bounding box center [109, 22] width 9 height 8
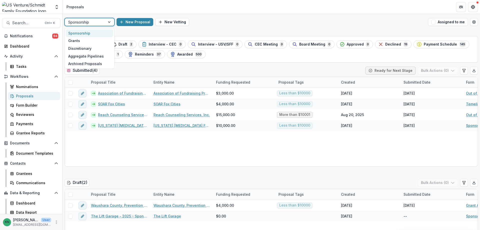
click at [109, 23] on div at bounding box center [109, 22] width 9 height 8
click at [80, 41] on div "Grants" at bounding box center [90, 41] width 48 height 8
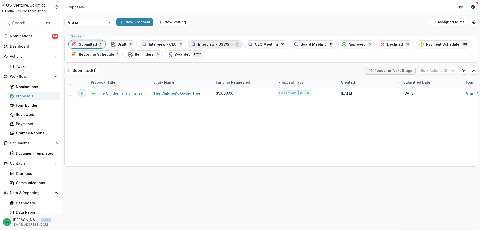
click at [215, 43] on span "Interview - USV/SFF" at bounding box center [215, 44] width 35 height 4
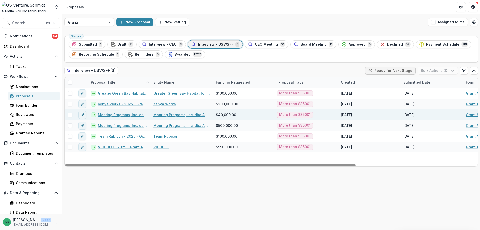
click at [118, 114] on link "Mooring Programs, Inc. dba Apricity - 2025 - Grant Application" at bounding box center [123, 114] width 50 height 5
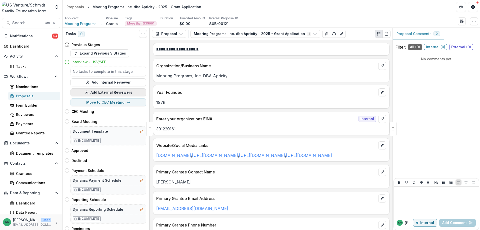
click at [109, 90] on button "Add External Reviewers" at bounding box center [109, 92] width 76 height 8
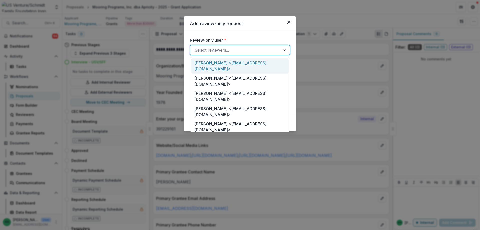
click at [285, 49] on div at bounding box center [285, 50] width 9 height 10
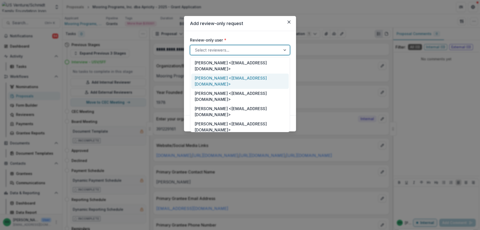
click at [238, 75] on div "Shantanu Bhosekar <sbhosekar@usautoforce.com>" at bounding box center [240, 81] width 98 height 15
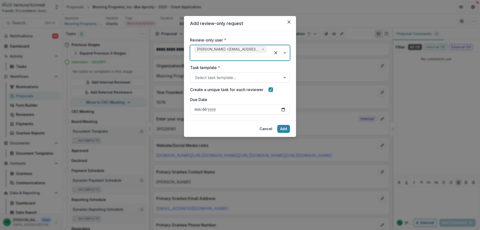
click at [285, 52] on div at bounding box center [280, 52] width 19 height 15
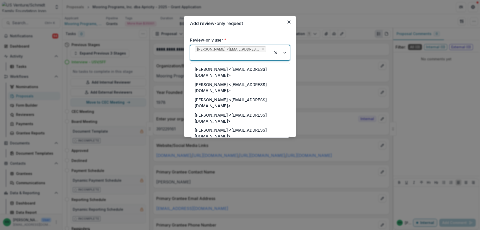
scroll to position [50, 0]
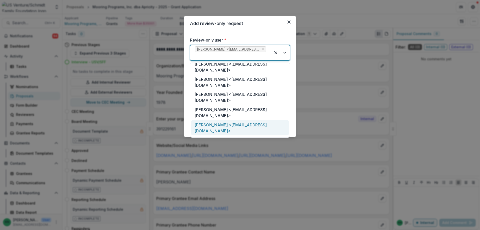
click at [234, 120] on div "Sarah Johannsen <sjohannsen@usventure.com>" at bounding box center [240, 127] width 98 height 15
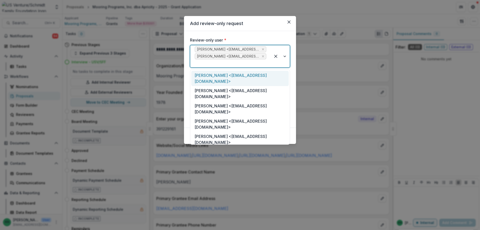
click at [285, 56] on div at bounding box center [280, 56] width 19 height 22
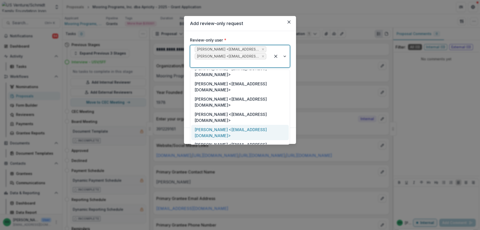
scroll to position [25, 0]
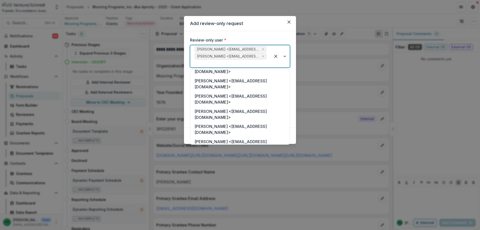
click at [250, 167] on div "Bill Kessenich <kessenichw@gmail.com>" at bounding box center [240, 174] width 98 height 15
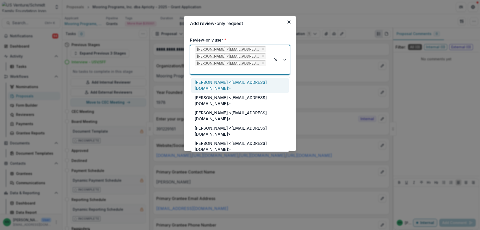
click at [286, 60] on div at bounding box center [280, 59] width 19 height 29
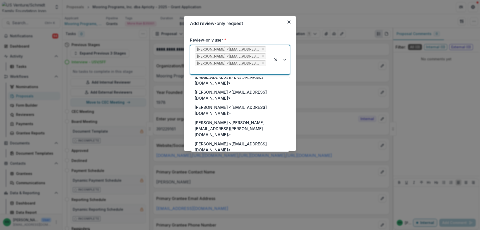
scroll to position [276, 0]
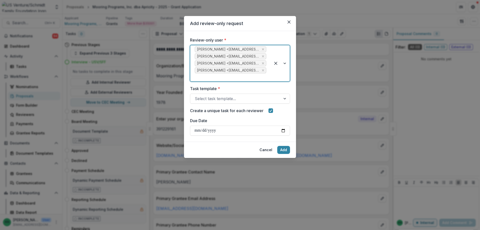
click at [285, 65] on div at bounding box center [280, 63] width 19 height 36
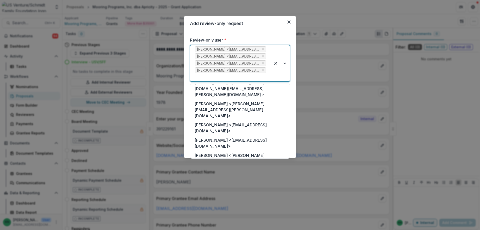
scroll to position [267, 0]
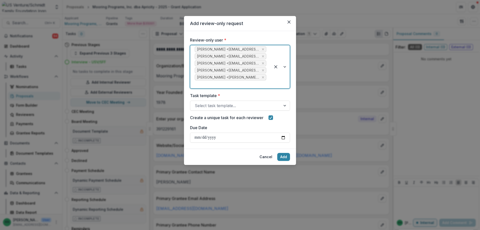
click at [284, 66] on div at bounding box center [280, 66] width 19 height 43
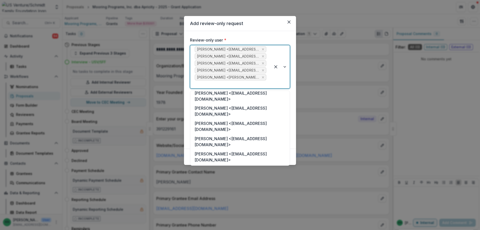
scroll to position [150, 0]
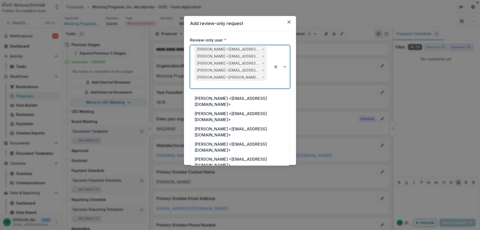
click at [224, 206] on div "Jackie Sharkey <jackie.sharkey@gmail.com>" at bounding box center [240, 216] width 98 height 21
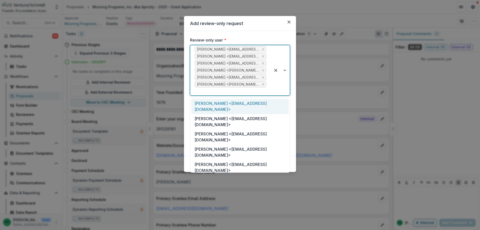
click at [286, 71] on div at bounding box center [280, 70] width 19 height 50
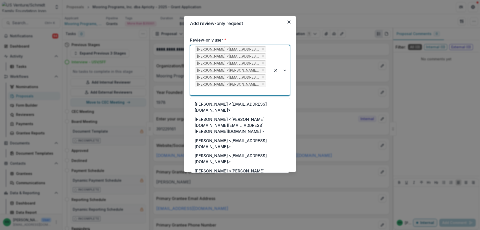
scroll to position [249, 0]
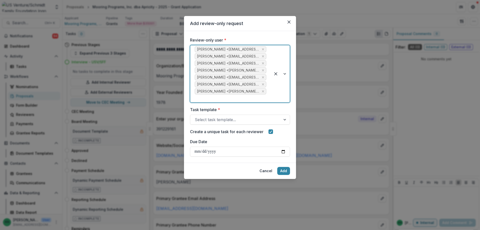
click at [284, 74] on div at bounding box center [280, 73] width 19 height 57
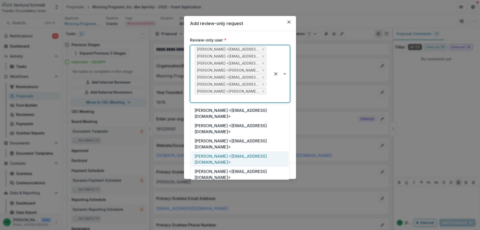
scroll to position [75, 0]
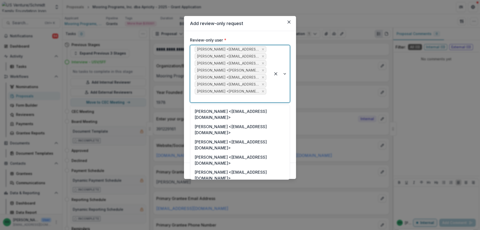
click at [255, 183] on div "Matthew Lewis <mlewis@usautoforce.com>" at bounding box center [240, 190] width 98 height 15
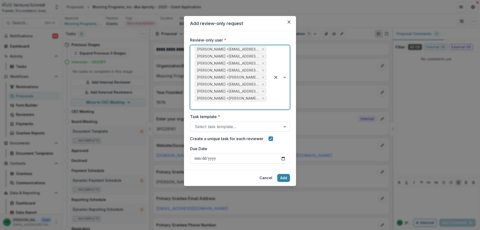
click at [284, 77] on div at bounding box center [280, 77] width 19 height 64
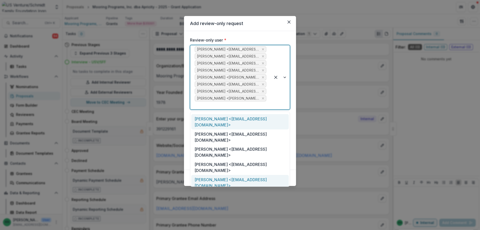
scroll to position [50, 0]
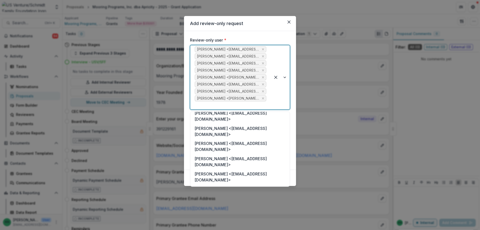
click at [243, 215] on div "Jose Mata <jmata@usautoforce.com>" at bounding box center [240, 222] width 98 height 15
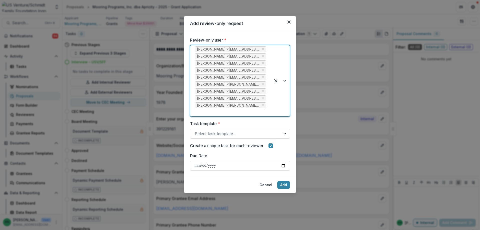
click at [284, 80] on div at bounding box center [280, 80] width 19 height 71
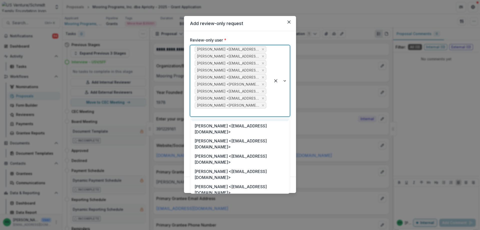
scroll to position [75, 0]
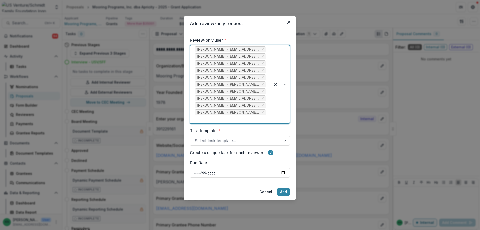
click at [286, 84] on div at bounding box center [280, 84] width 19 height 78
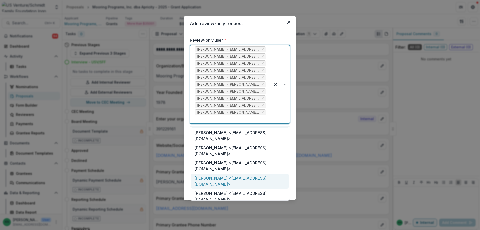
scroll to position [50, 0]
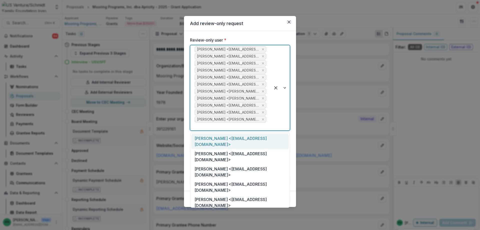
click at [286, 88] on div at bounding box center [280, 87] width 19 height 85
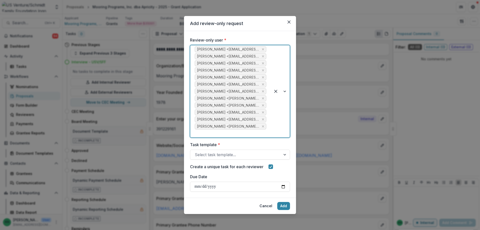
click at [287, 92] on div at bounding box center [280, 91] width 19 height 92
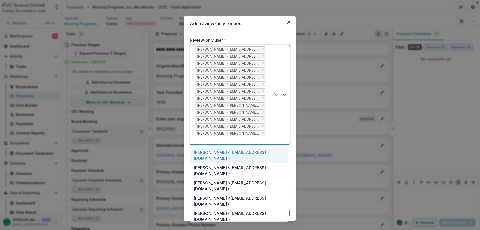
click at [285, 95] on div at bounding box center [280, 94] width 19 height 99
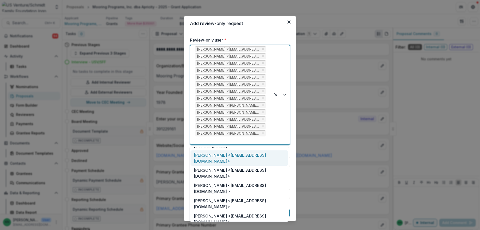
scroll to position [75, 0]
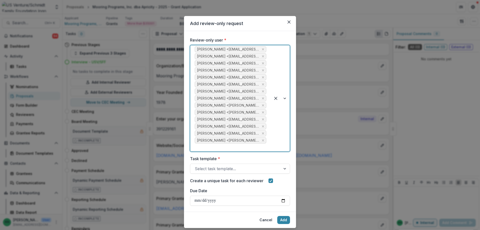
click at [285, 99] on div at bounding box center [280, 98] width 19 height 106
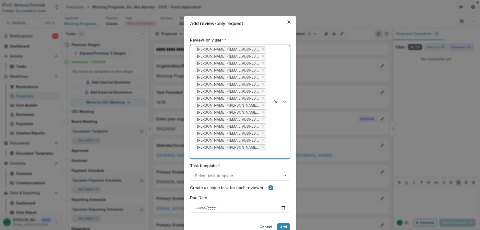
click at [285, 102] on div at bounding box center [280, 101] width 19 height 113
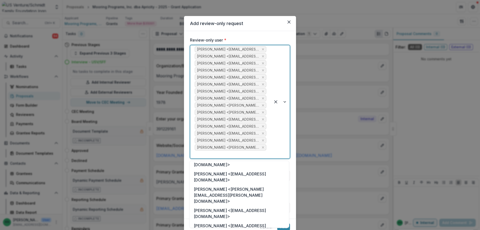
scroll to position [150, 0]
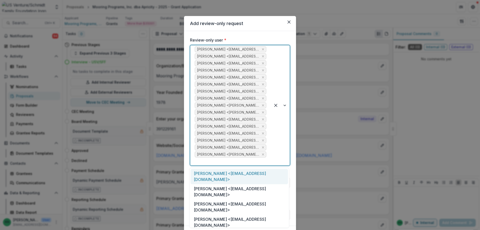
click at [283, 104] on div at bounding box center [280, 105] width 19 height 120
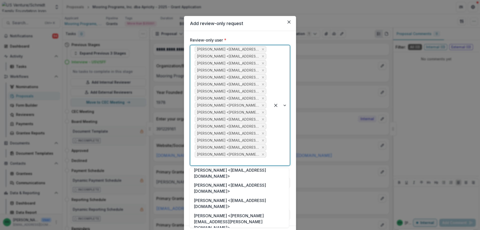
scroll to position [153, 0]
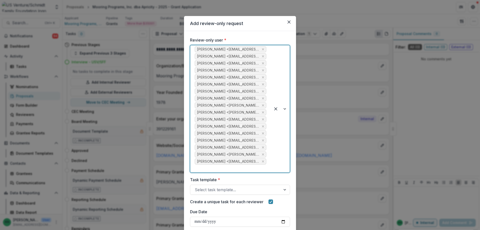
click at [285, 109] on div at bounding box center [280, 108] width 19 height 127
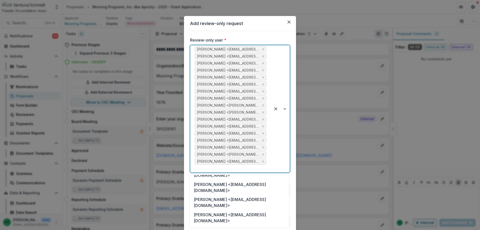
scroll to position [125, 0]
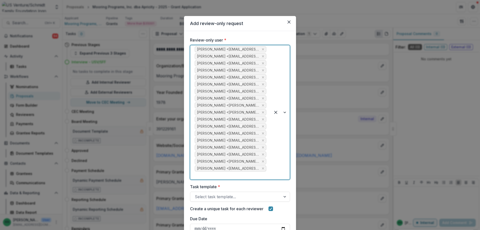
click at [286, 115] on div at bounding box center [280, 112] width 19 height 134
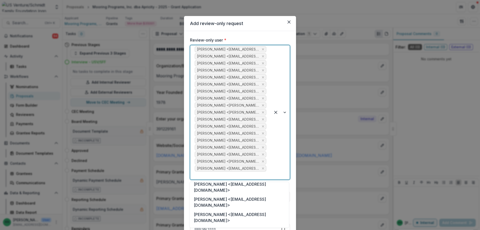
scroll to position [149, 0]
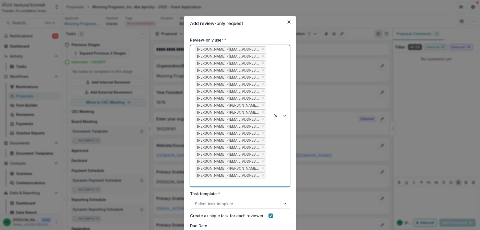
scroll to position [49, 0]
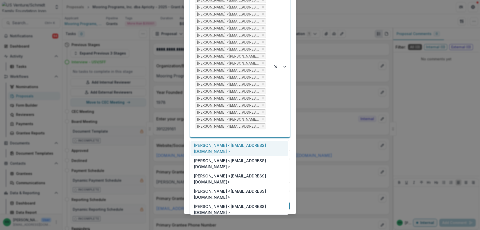
click at [283, 67] on div at bounding box center [280, 66] width 19 height 141
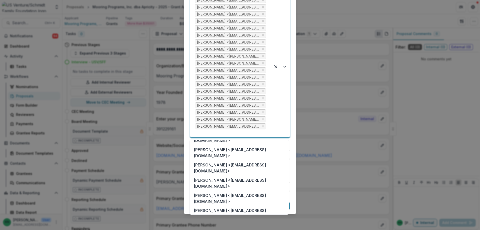
scroll to position [0, 0]
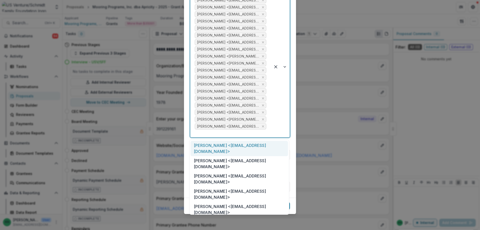
click at [286, 128] on div at bounding box center [280, 66] width 19 height 141
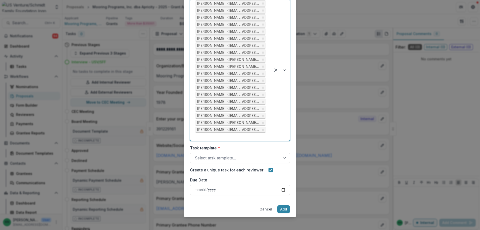
scroll to position [49, 0]
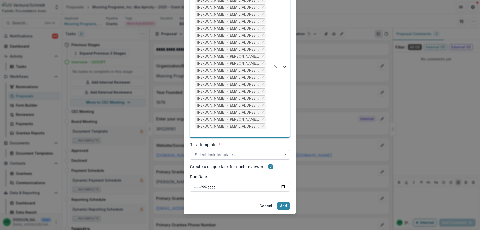
click at [284, 151] on div at bounding box center [285, 155] width 9 height 10
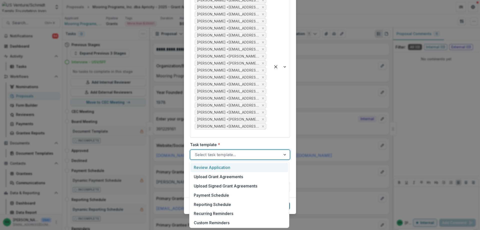
click at [243, 168] on div "Review Application" at bounding box center [240, 167] width 98 height 9
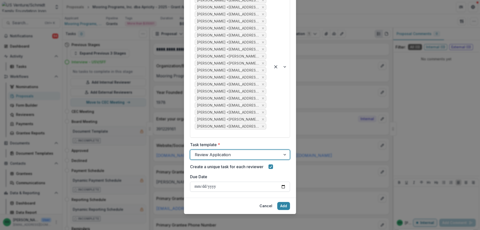
click at [196, 186] on input "Due Date" at bounding box center [240, 187] width 100 height 10
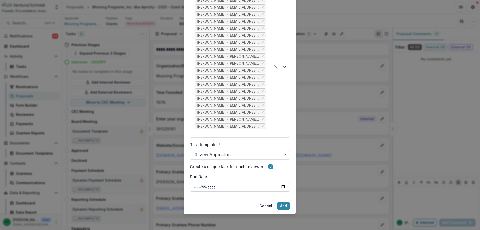
click at [282, 186] on input "Due Date" at bounding box center [240, 187] width 100 height 10
type input "**********"
click at [281, 205] on button "Add" at bounding box center [283, 206] width 13 height 8
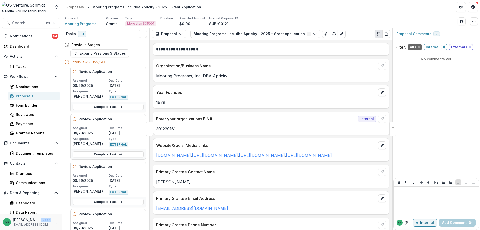
scroll to position [849, 0]
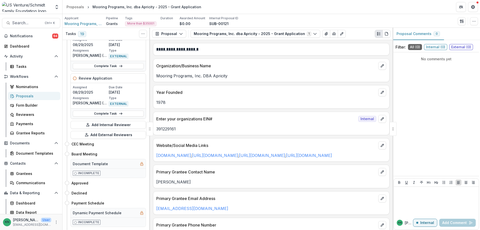
click at [20, 95] on div "Proposals" at bounding box center [36, 95] width 40 height 5
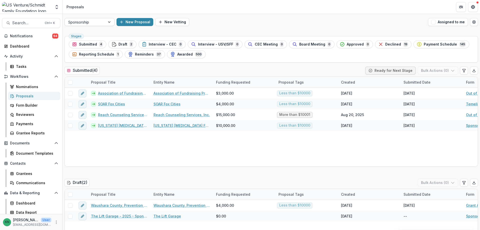
click at [110, 23] on div at bounding box center [109, 22] width 9 height 8
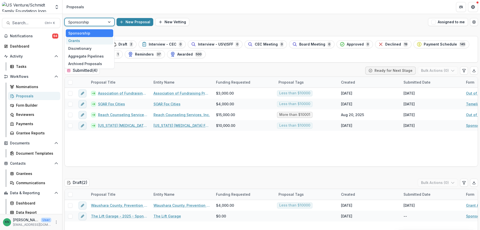
click at [78, 42] on div "Grants" at bounding box center [90, 41] width 48 height 8
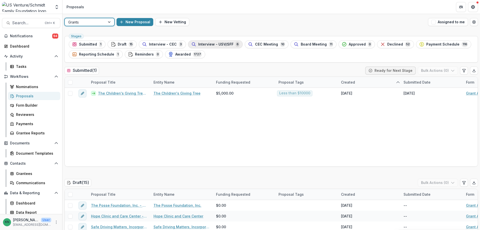
click at [214, 42] on div "Interview - USV/SFF 6" at bounding box center [215, 45] width 48 height 6
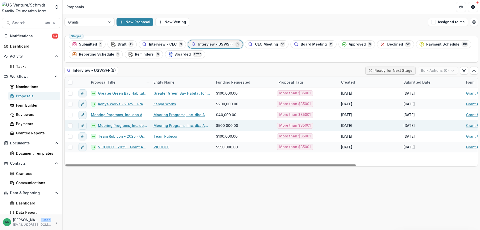
click at [125, 125] on link "Mooring Programs, Inc. dba Apricity - 2025 - Grant Application" at bounding box center [123, 125] width 50 height 5
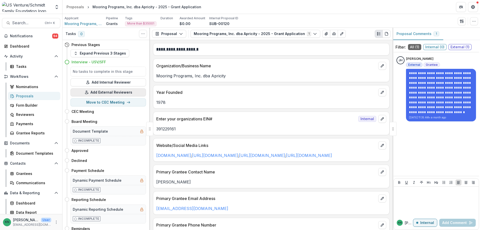
click at [126, 91] on button "Add External Reviewers" at bounding box center [109, 92] width 76 height 8
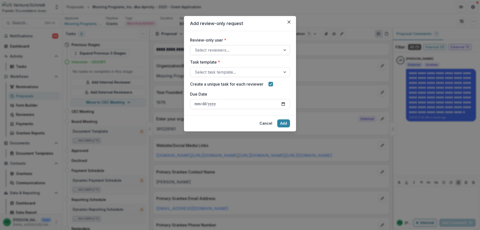
click at [283, 52] on div at bounding box center [285, 50] width 9 height 10
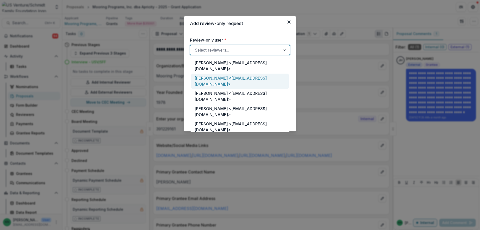
click at [234, 75] on div "Shantanu Bhosekar <sbhosekar@usautoforce.com>" at bounding box center [240, 81] width 98 height 15
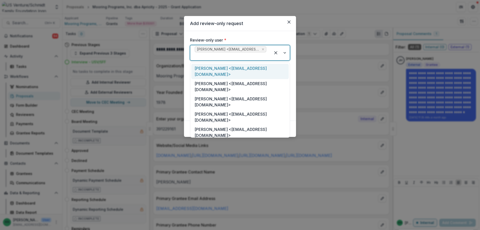
click at [287, 55] on div at bounding box center [280, 52] width 19 height 15
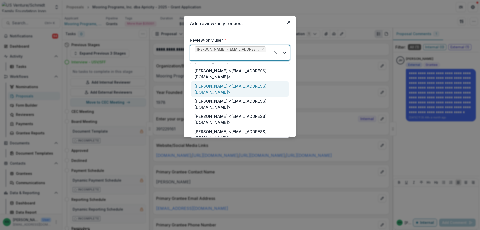
scroll to position [50, 0]
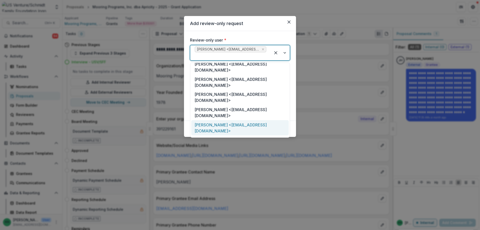
click at [236, 120] on div "Sarah Johannsen <sjohannsen@usventure.com>" at bounding box center [240, 127] width 98 height 15
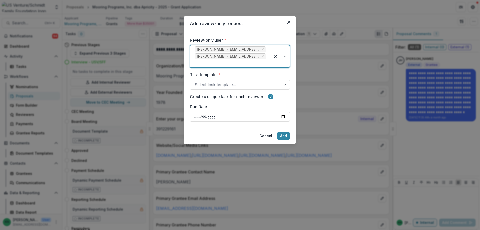
click at [285, 57] on div at bounding box center [280, 56] width 19 height 22
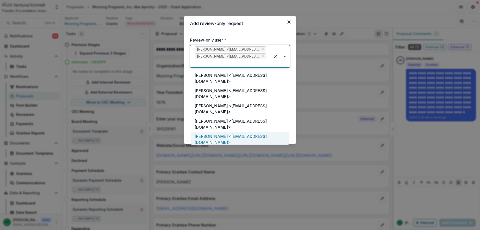
scroll to position [25, 0]
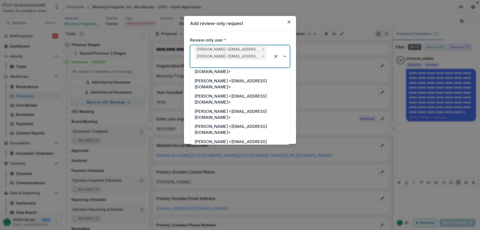
click at [214, 167] on div "Bill Kessenich <kessenichw@gmail.com>" at bounding box center [240, 174] width 98 height 15
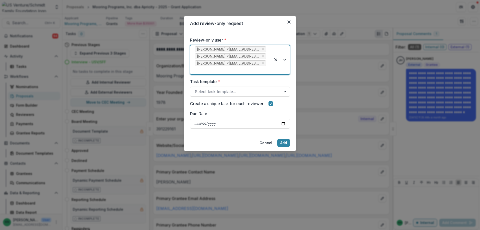
click at [287, 62] on div at bounding box center [280, 59] width 19 height 29
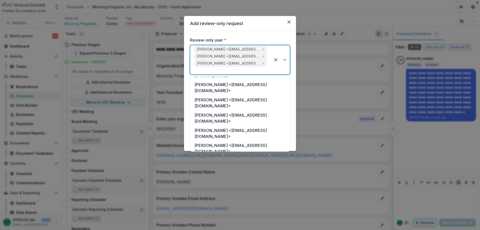
scroll to position [75, 0]
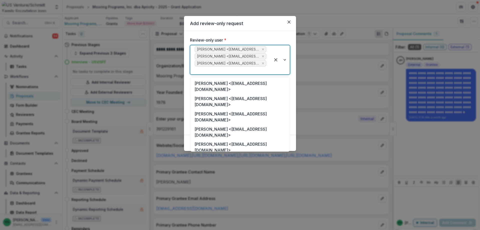
click at [249, 155] on div "Matthew Lewis <mlewis@usautoforce.com>" at bounding box center [240, 162] width 98 height 15
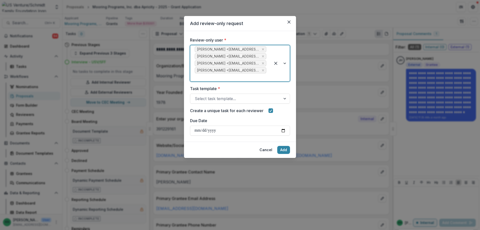
click at [285, 65] on div at bounding box center [280, 63] width 19 height 36
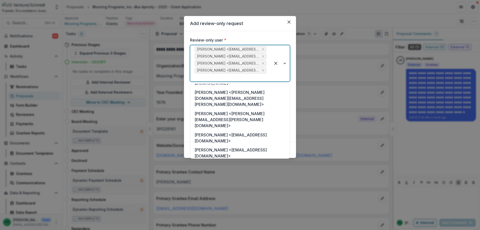
scroll to position [250, 0]
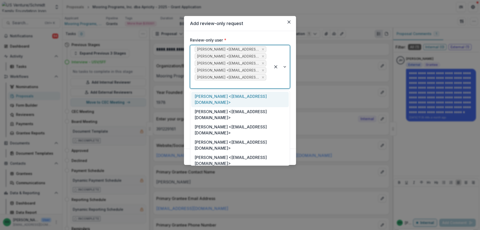
click at [285, 69] on div at bounding box center [280, 66] width 19 height 43
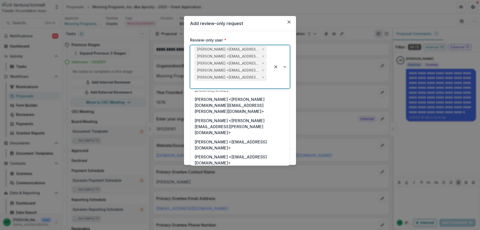
scroll to position [258, 0]
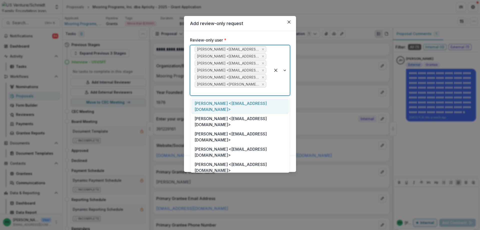
click at [286, 70] on div at bounding box center [280, 70] width 19 height 50
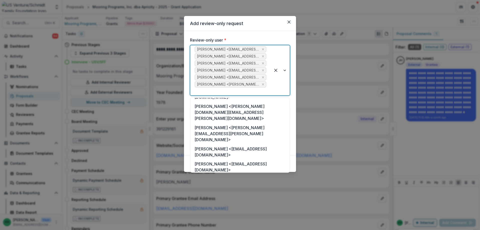
scroll to position [249, 0]
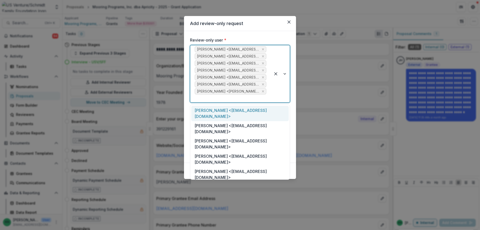
click at [284, 75] on div at bounding box center [280, 73] width 19 height 57
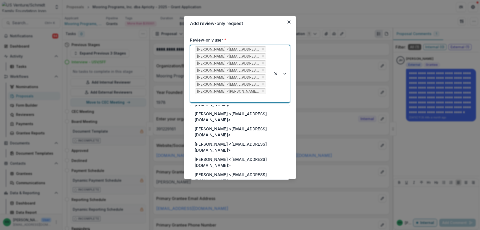
scroll to position [125, 0]
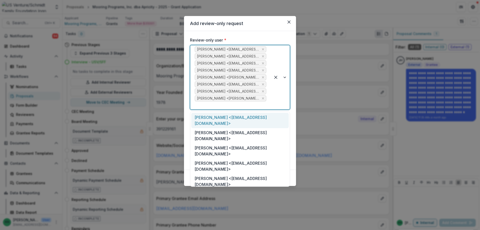
click at [285, 76] on div at bounding box center [280, 77] width 19 height 64
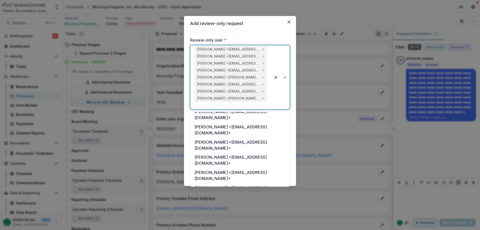
scroll to position [100, 0]
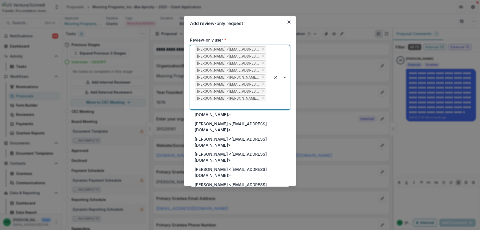
click at [239, 226] on div "Jimmy Schmidt <jms@basinlands.com>" at bounding box center [240, 233] width 98 height 15
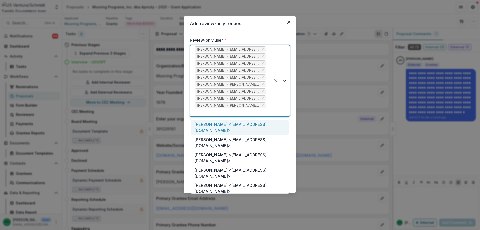
click at [284, 83] on div at bounding box center [280, 80] width 19 height 71
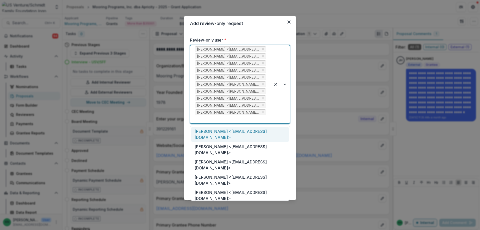
click at [287, 84] on div at bounding box center [280, 84] width 19 height 78
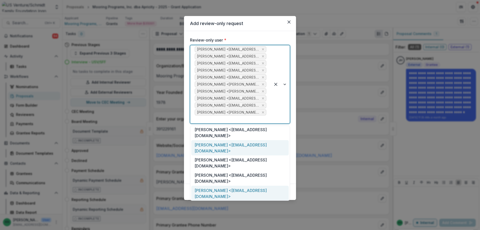
scroll to position [75, 0]
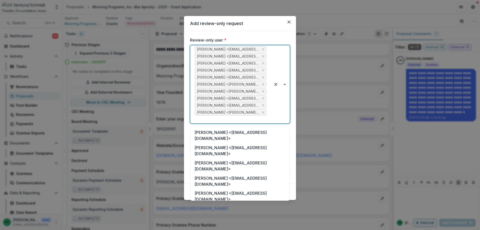
click at [237, 204] on div "Jose Mata <jmata@usautoforce.com>" at bounding box center [240, 211] width 98 height 15
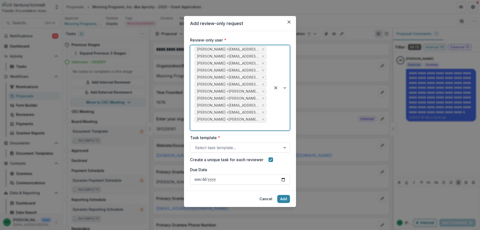
click at [284, 88] on div at bounding box center [280, 87] width 19 height 85
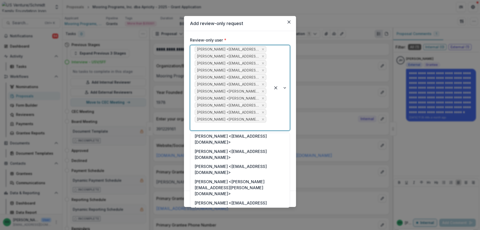
scroll to position [197, 0]
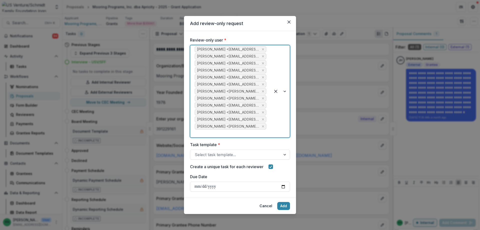
click at [285, 91] on div at bounding box center [280, 91] width 19 height 92
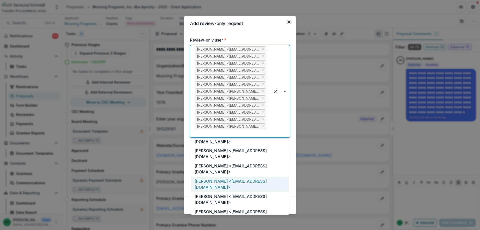
scroll to position [107, 0]
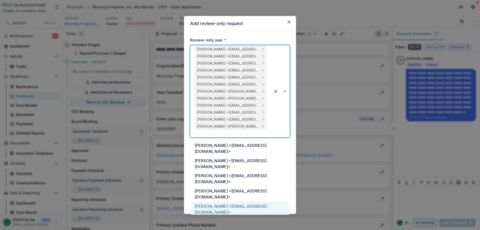
click at [242, 202] on div "Walter Olsen <wolsen@usautoforce.com>" at bounding box center [240, 209] width 98 height 15
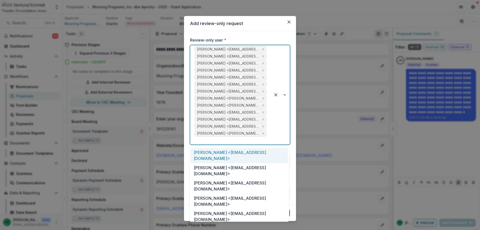
click at [285, 94] on div at bounding box center [280, 94] width 19 height 99
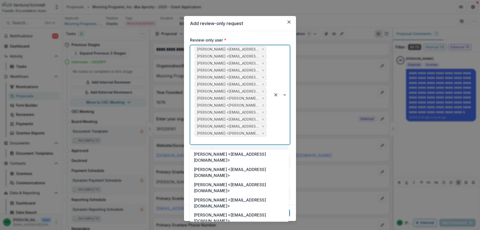
scroll to position [75, 0]
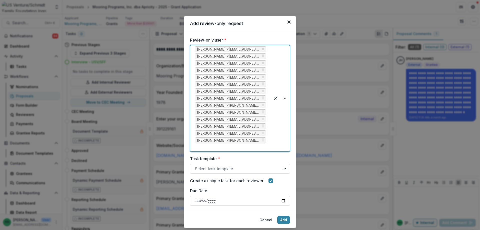
click at [285, 101] on div at bounding box center [280, 98] width 19 height 106
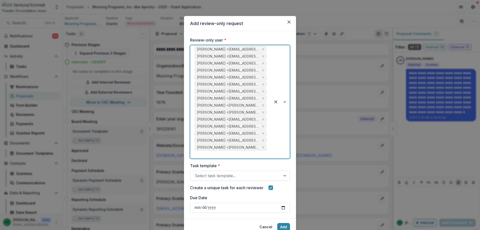
click at [284, 104] on div at bounding box center [280, 101] width 19 height 113
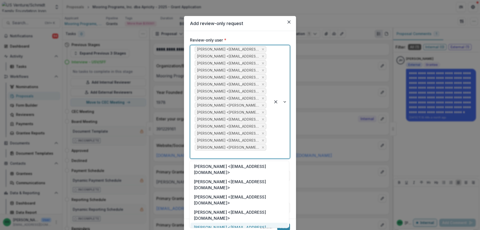
scroll to position [50, 0]
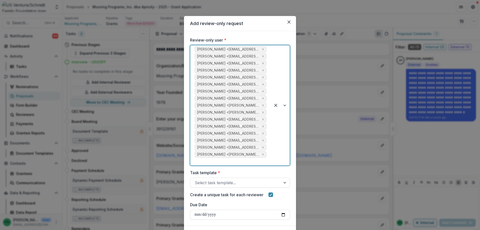
click at [284, 105] on div at bounding box center [280, 105] width 19 height 120
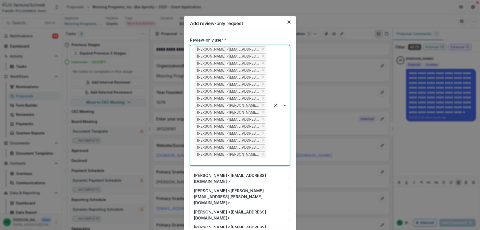
scroll to position [159, 0]
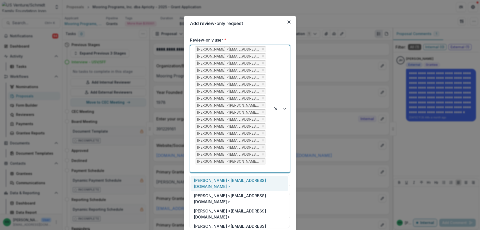
click at [284, 111] on div at bounding box center [280, 108] width 19 height 127
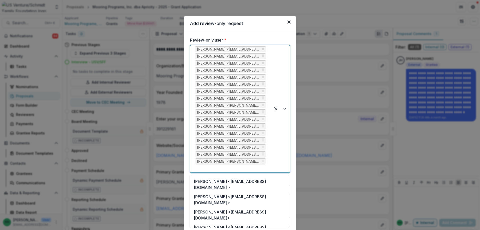
scroll to position [100, 0]
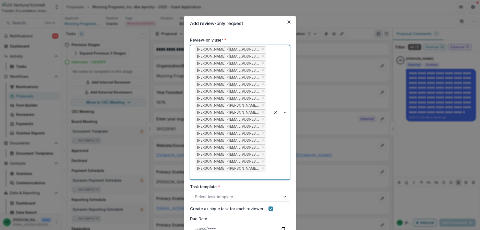
click at [285, 113] on div at bounding box center [280, 112] width 19 height 134
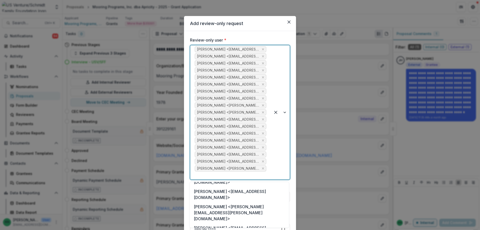
scroll to position [149, 0]
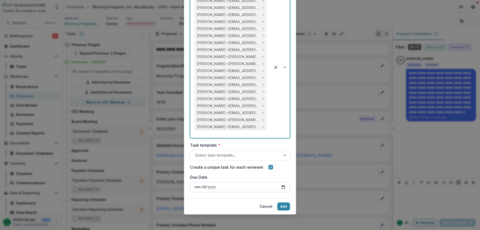
scroll to position [49, 0]
click at [282, 153] on div at bounding box center [285, 155] width 9 height 10
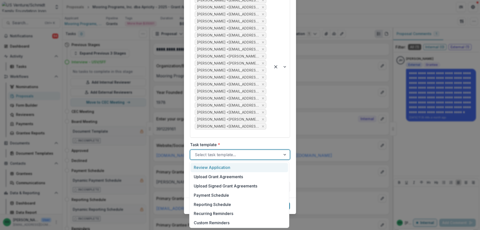
click at [225, 166] on div "Review Application" at bounding box center [240, 167] width 98 height 9
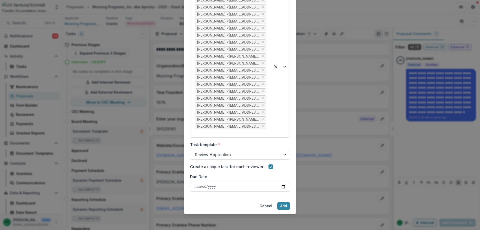
click at [283, 186] on input "Due Date" at bounding box center [240, 187] width 100 height 10
type input "**********"
click at [282, 204] on button "Add" at bounding box center [283, 206] width 13 height 8
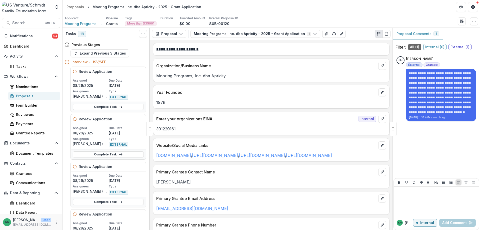
scroll to position [849, 0]
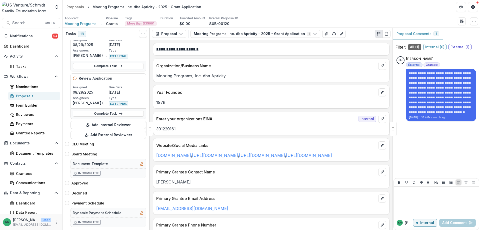
click at [19, 96] on div "Proposals" at bounding box center [36, 95] width 40 height 5
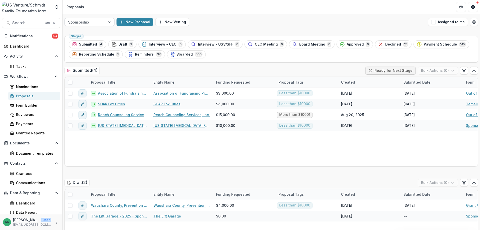
click at [111, 23] on div at bounding box center [109, 22] width 9 height 8
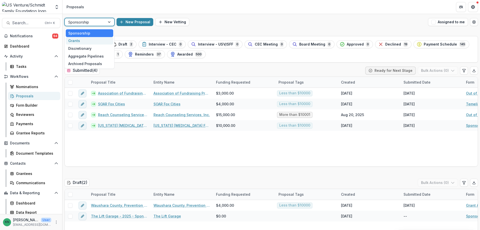
click at [72, 41] on div "Grants" at bounding box center [90, 41] width 48 height 8
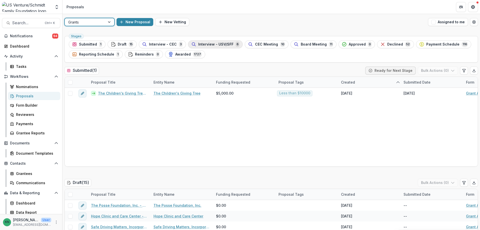
click at [215, 45] on span "Interview - USV/SFF" at bounding box center [215, 44] width 35 height 4
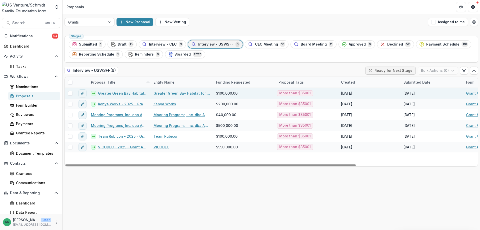
click at [115, 92] on link "Greater Green Bay Habitat for Humanity - 2025 - Grant Application" at bounding box center [123, 93] width 50 height 5
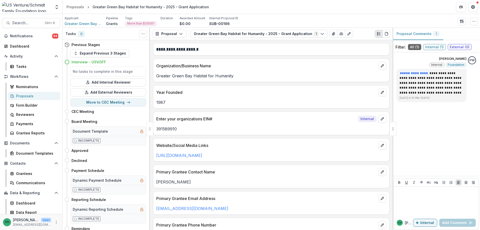
click at [115, 92] on button "Add External Reviewers" at bounding box center [109, 92] width 76 height 8
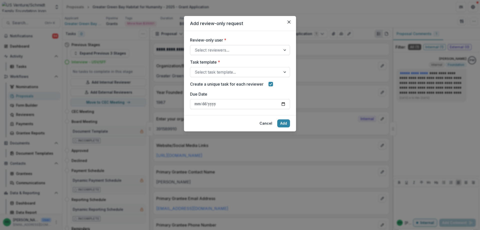
click at [283, 51] on div at bounding box center [285, 50] width 9 height 10
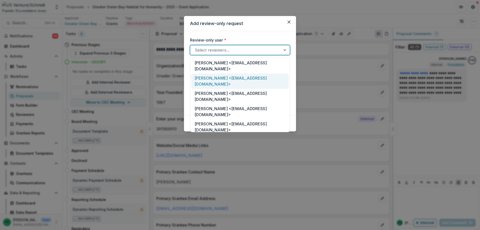
click at [241, 74] on div "Shantanu Bhosekar <sbhosekar@usautoforce.com>" at bounding box center [240, 81] width 98 height 15
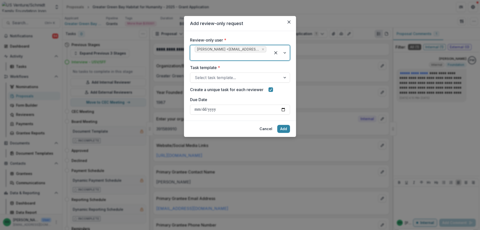
click at [284, 52] on div at bounding box center [280, 52] width 19 height 15
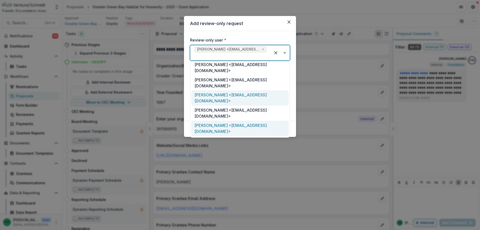
scroll to position [50, 0]
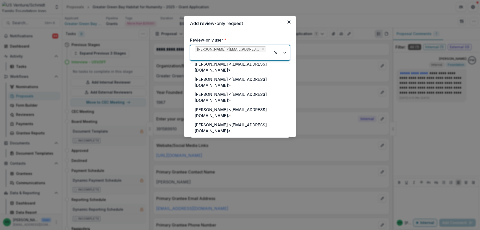
click at [230, 151] on div "Bill Kessenich <kessenichw@gmail.com>" at bounding box center [240, 158] width 98 height 15
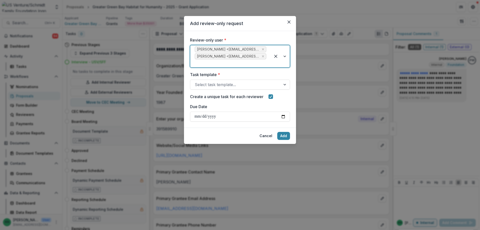
click at [285, 56] on div at bounding box center [280, 56] width 19 height 22
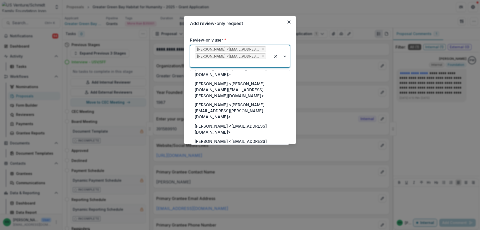
scroll to position [291, 0]
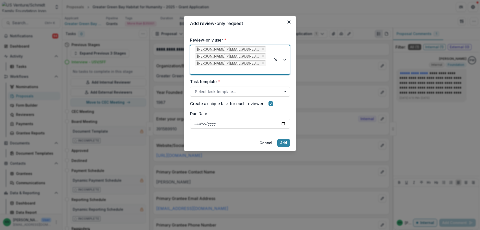
click at [285, 60] on div at bounding box center [280, 59] width 19 height 29
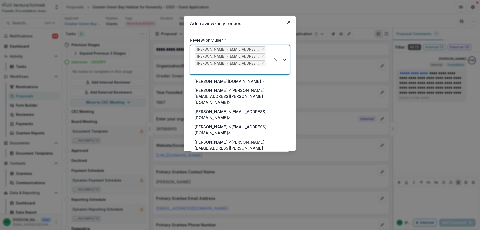
scroll to position [282, 0]
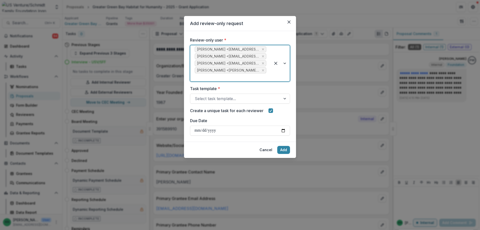
click at [284, 64] on div at bounding box center [280, 63] width 19 height 36
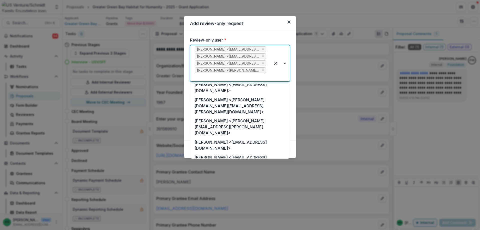
scroll to position [273, 0]
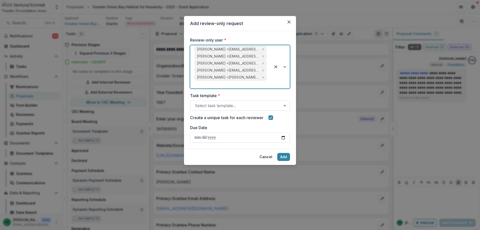
click at [284, 69] on div at bounding box center [280, 66] width 19 height 43
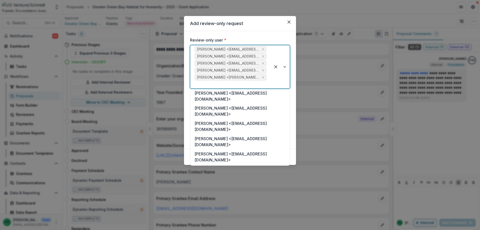
scroll to position [150, 0]
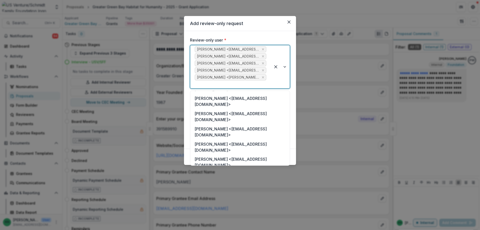
click at [227, 221] on div "Jackie Sharkey <jackie.sharkey@gmail.com>" at bounding box center [240, 231] width 98 height 21
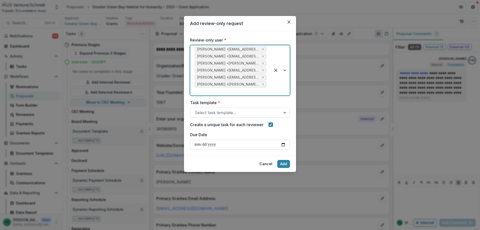
click at [285, 71] on div at bounding box center [280, 70] width 19 height 50
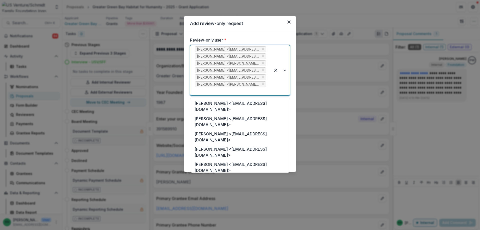
scroll to position [25, 0]
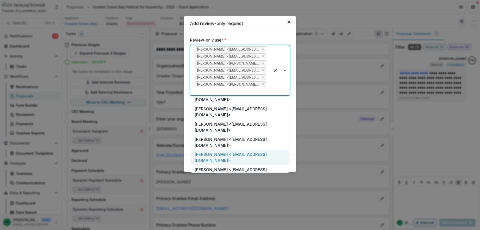
click at [224, 180] on div "Sarah Johannsen <sjohannsen@usventure.com>" at bounding box center [240, 187] width 98 height 15
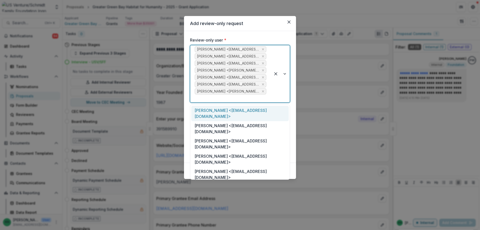
click at [287, 71] on div at bounding box center [280, 73] width 19 height 57
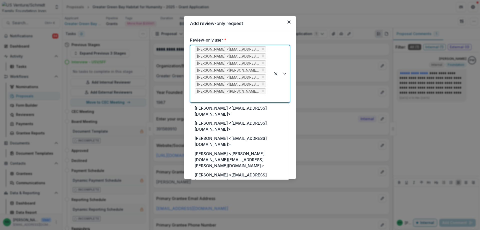
scroll to position [225, 0]
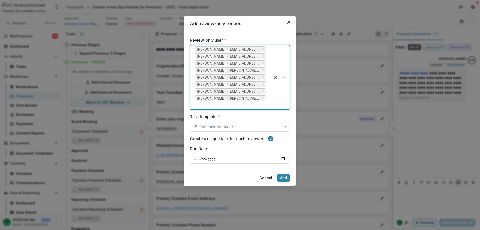
click at [285, 79] on div at bounding box center [280, 77] width 19 height 64
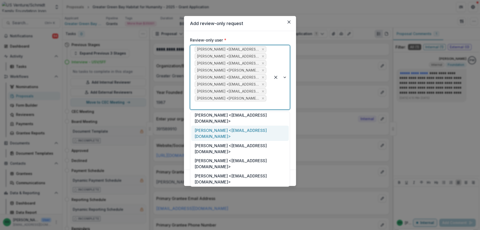
scroll to position [100, 0]
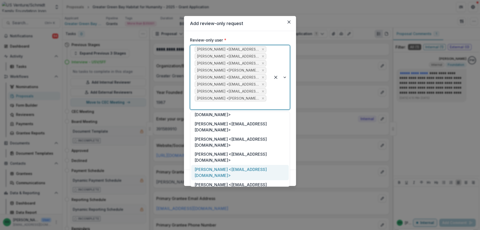
click at [216, 165] on div "Matthew Lewis <mlewis@usautoforce.com>" at bounding box center [240, 172] width 98 height 15
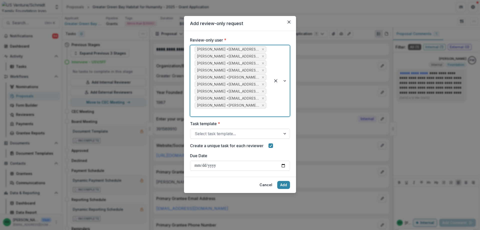
click at [285, 82] on div at bounding box center [280, 80] width 19 height 71
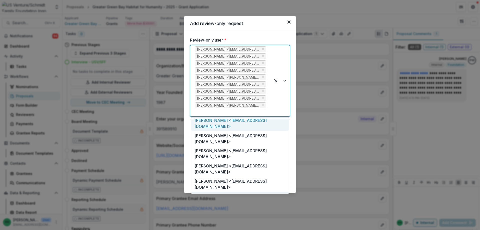
scroll to position [50, 0]
click at [222, 222] on div "Jose Mata <jmata@usautoforce.com>" at bounding box center [240, 229] width 98 height 15
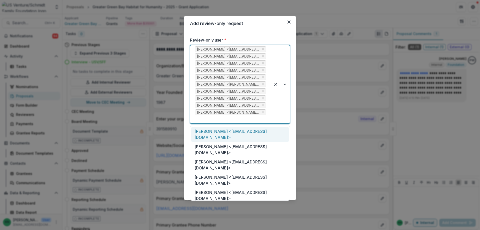
click at [285, 85] on div at bounding box center [280, 84] width 19 height 78
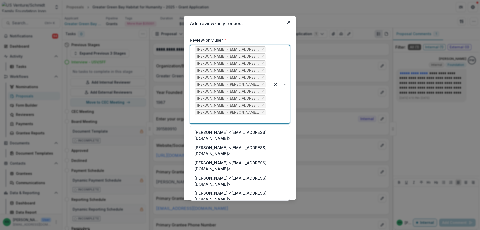
scroll to position [125, 0]
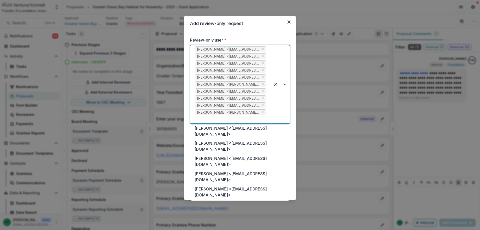
click at [233, 215] on div "Matthew Schmidt <matthew.schmidt@energitechservices.com>" at bounding box center [240, 225] width 98 height 21
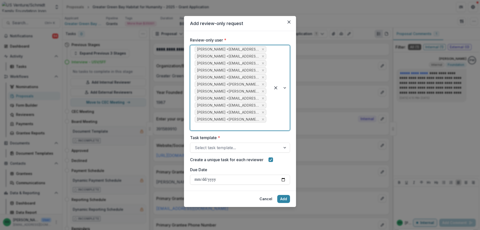
click at [285, 87] on div at bounding box center [280, 87] width 19 height 85
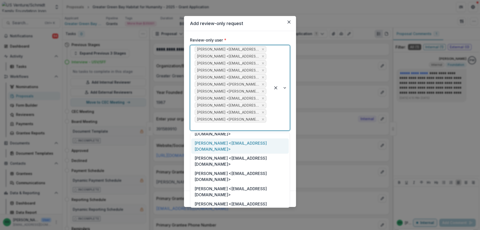
scroll to position [75, 0]
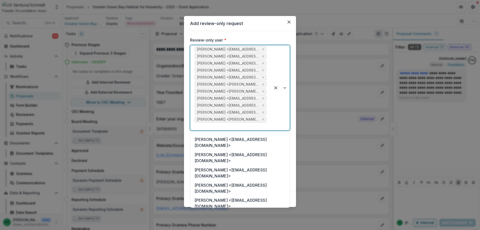
click at [221, 226] on div "Walter Olsen <wolsen@usautoforce.com>" at bounding box center [240, 233] width 98 height 15
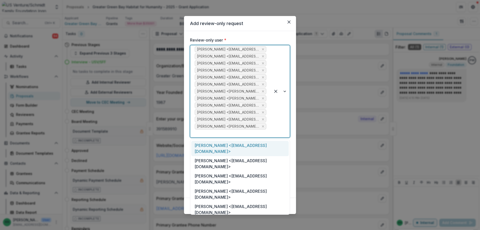
click at [286, 92] on div at bounding box center [280, 91] width 19 height 92
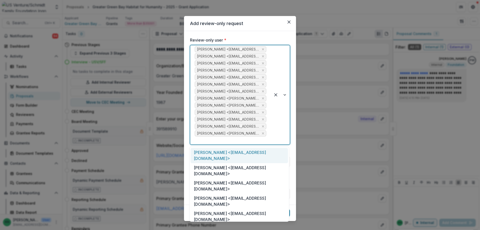
click at [284, 95] on div at bounding box center [280, 94] width 19 height 99
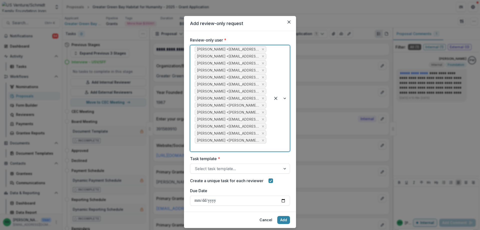
click at [282, 101] on div at bounding box center [280, 98] width 19 height 106
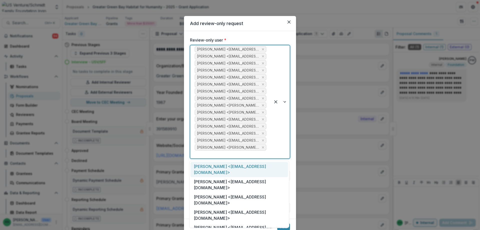
click at [285, 102] on div at bounding box center [280, 101] width 19 height 113
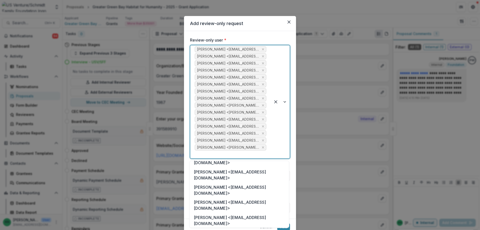
scroll to position [100, 0]
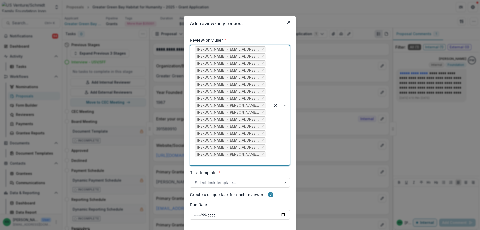
click at [283, 107] on div at bounding box center [280, 105] width 19 height 120
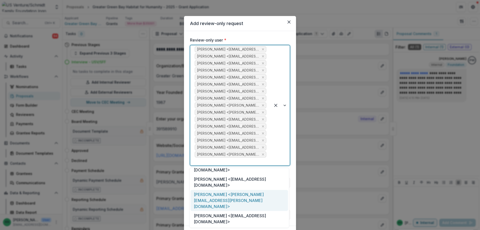
scroll to position [150, 0]
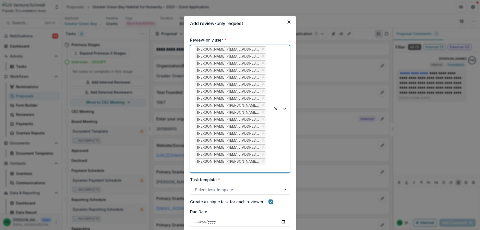
click at [283, 111] on div at bounding box center [280, 108] width 19 height 127
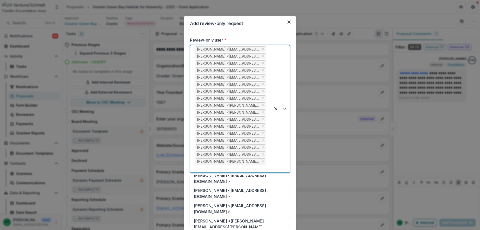
scroll to position [125, 0]
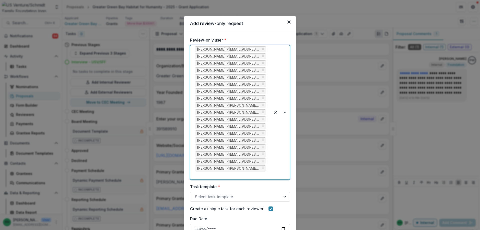
click at [282, 111] on div at bounding box center [280, 112] width 19 height 134
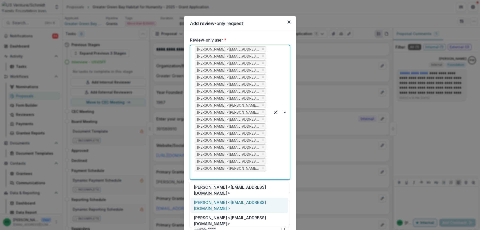
scroll to position [149, 0]
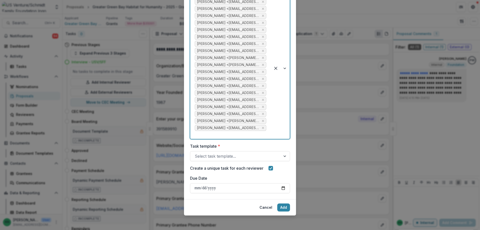
scroll to position [49, 0]
click at [285, 156] on div at bounding box center [285, 155] width 9 height 10
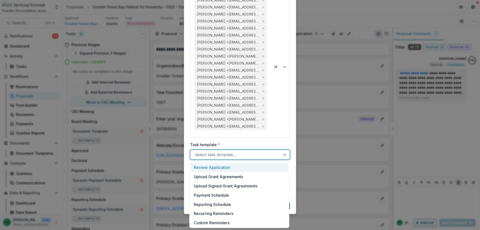
click at [230, 169] on div "Review Application" at bounding box center [240, 167] width 98 height 9
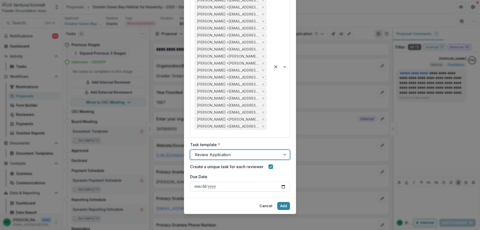
click at [282, 187] on input "Due Date" at bounding box center [240, 187] width 100 height 10
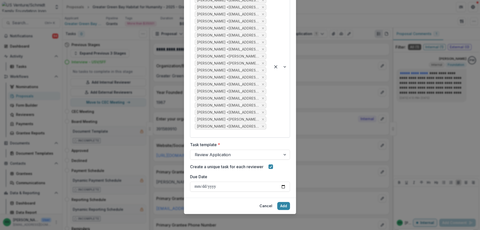
type input "**********"
click at [283, 204] on button "Add" at bounding box center [283, 206] width 13 height 8
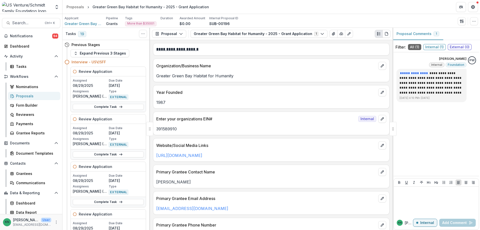
scroll to position [849, 0]
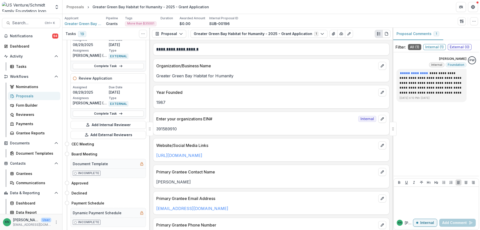
click at [17, 95] on div "Proposals" at bounding box center [36, 95] width 40 height 5
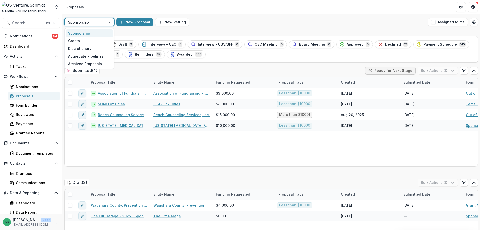
click at [110, 22] on div at bounding box center [109, 22] width 9 height 8
click at [80, 40] on div "Grants" at bounding box center [90, 41] width 48 height 8
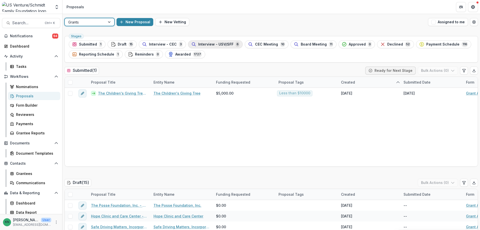
click at [218, 42] on div "Interview - USV/SFF 6" at bounding box center [215, 45] width 48 height 6
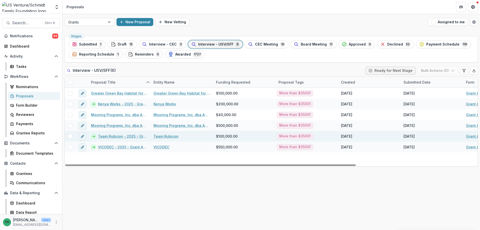
click at [116, 135] on link "Team Rubicon - 2025 - Grant Application" at bounding box center [123, 136] width 50 height 5
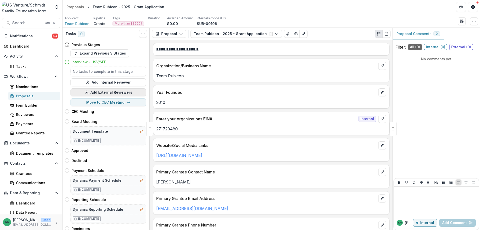
click at [112, 90] on button "Add External Reviewers" at bounding box center [109, 92] width 76 height 8
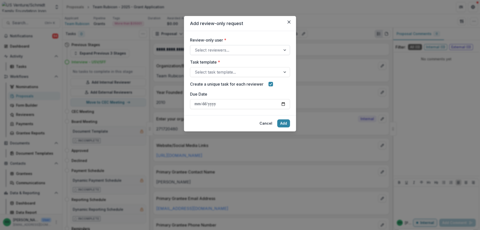
click at [286, 51] on div at bounding box center [285, 50] width 9 height 10
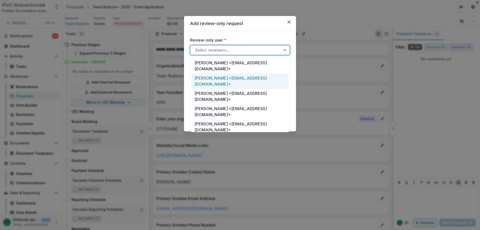
click at [241, 74] on div "Shantanu Bhosekar <sbhosekar@usautoforce.com>" at bounding box center [240, 81] width 98 height 15
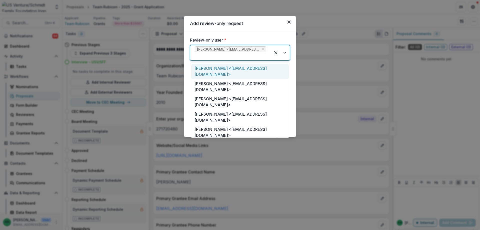
click at [285, 54] on div at bounding box center [280, 52] width 19 height 15
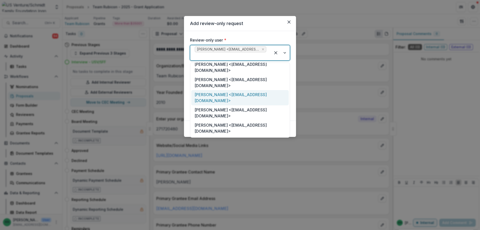
scroll to position [50, 0]
click at [245, 151] on div "Bill Kessenich <kessenichw@gmail.com>" at bounding box center [240, 158] width 98 height 15
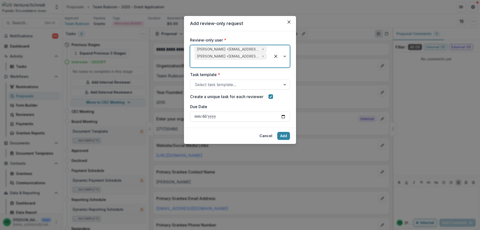
click at [285, 55] on div at bounding box center [280, 56] width 19 height 22
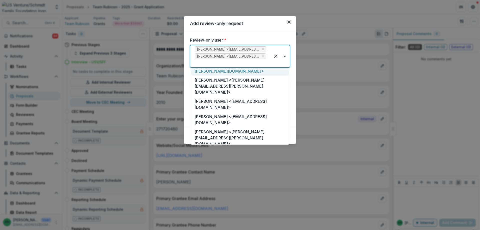
scroll to position [275, 0]
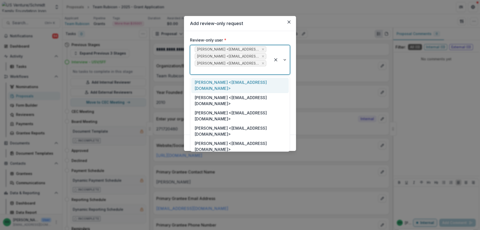
click at [286, 58] on div at bounding box center [280, 59] width 19 height 29
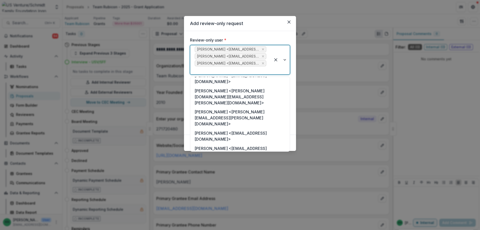
scroll to position [282, 0]
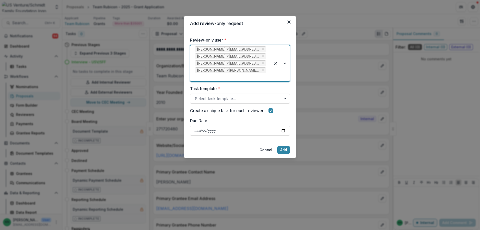
click at [285, 65] on div at bounding box center [280, 63] width 19 height 36
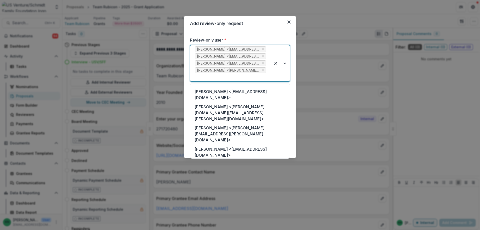
scroll to position [273, 0]
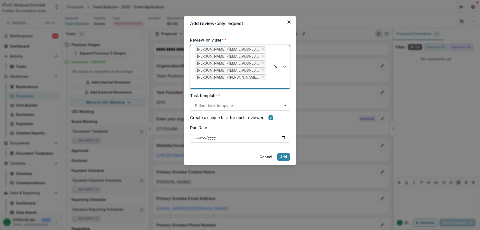
click at [285, 67] on div at bounding box center [280, 66] width 19 height 43
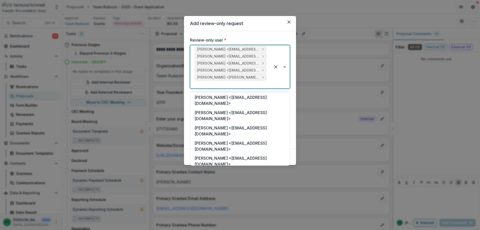
scroll to position [150, 0]
click at [223, 221] on div "Jackie Sharkey <jackie.sharkey@gmail.com>" at bounding box center [240, 231] width 98 height 21
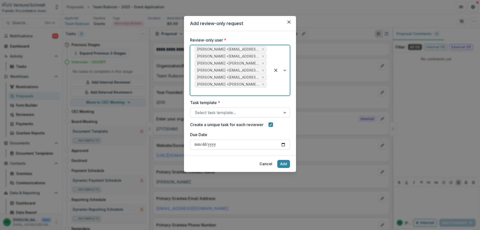
click at [285, 70] on div at bounding box center [280, 70] width 19 height 50
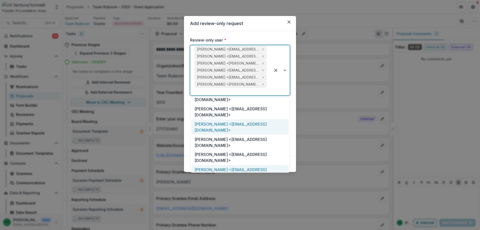
scroll to position [50, 0]
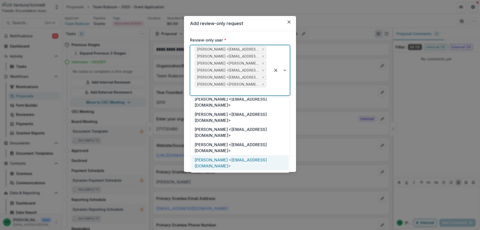
click at [219, 155] on div "Sarah Johannsen <sjohannsen@usventure.com>" at bounding box center [240, 162] width 98 height 15
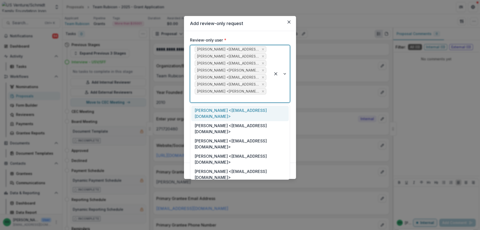
click at [286, 74] on div at bounding box center [280, 73] width 19 height 57
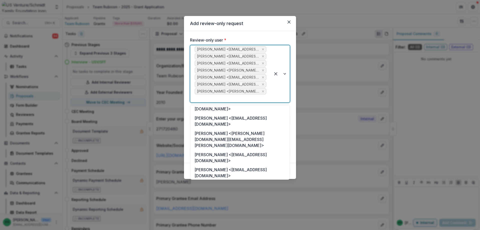
scroll to position [225, 0]
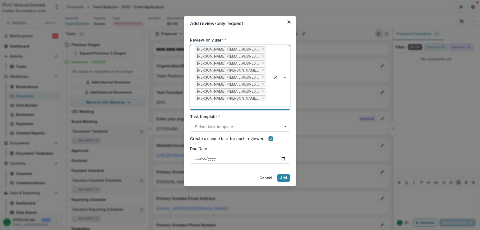
click at [285, 76] on div at bounding box center [280, 77] width 19 height 64
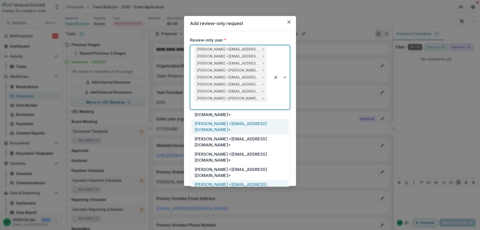
scroll to position [75, 0]
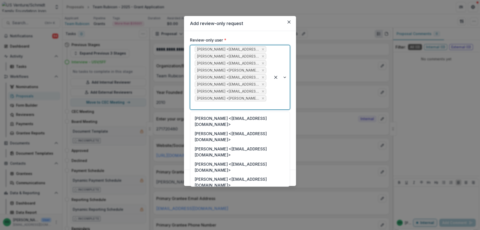
click at [217, 190] on div "Matthew Lewis <mlewis@usautoforce.com>" at bounding box center [240, 197] width 98 height 15
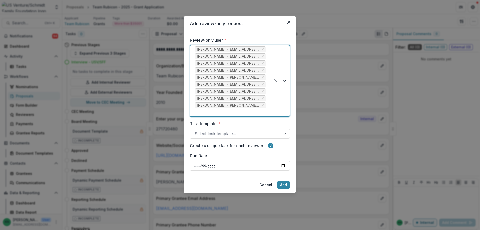
click at [287, 81] on div at bounding box center [280, 80] width 19 height 71
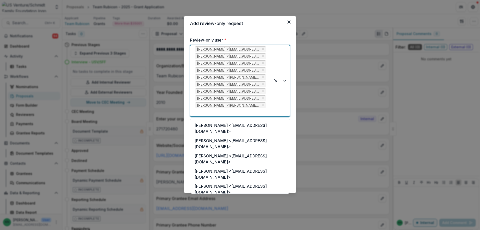
click at [241, 197] on div "Jose Mata <jmata@usautoforce.com>" at bounding box center [240, 204] width 98 height 15
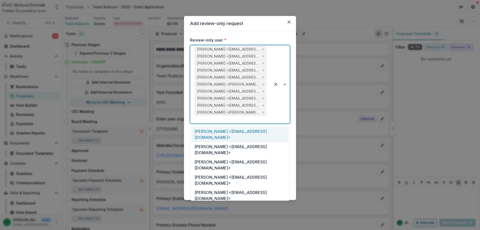
click at [284, 85] on div at bounding box center [280, 84] width 19 height 78
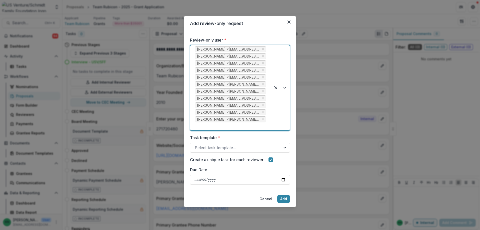
click at [284, 87] on div at bounding box center [280, 87] width 19 height 85
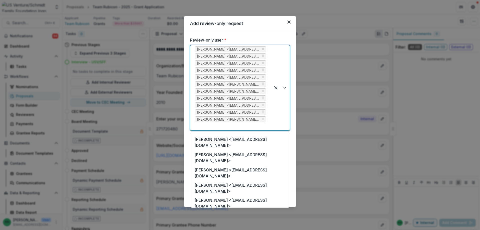
click at [226, 226] on div "Walter Olsen <wolsen@usautoforce.com>" at bounding box center [240, 233] width 98 height 15
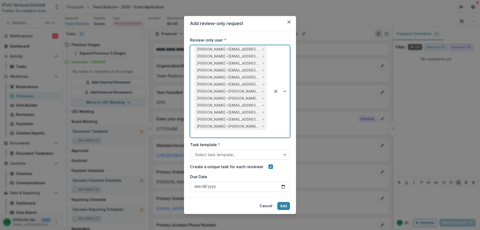
click at [284, 94] on div at bounding box center [280, 91] width 19 height 92
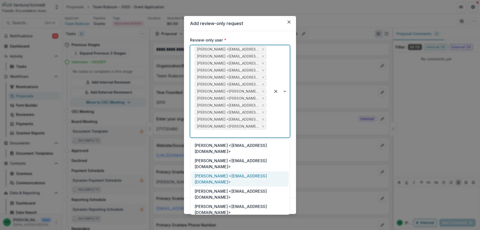
scroll to position [50, 0]
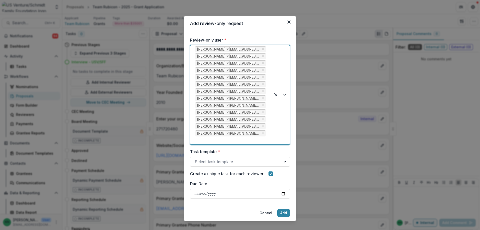
click at [284, 94] on div at bounding box center [280, 94] width 19 height 99
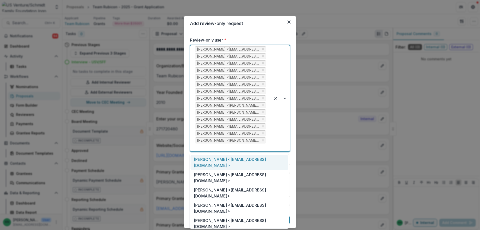
click at [283, 97] on div at bounding box center [280, 98] width 19 height 106
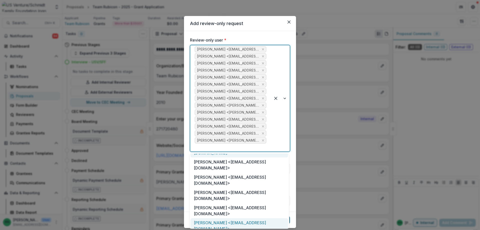
scroll to position [75, 0]
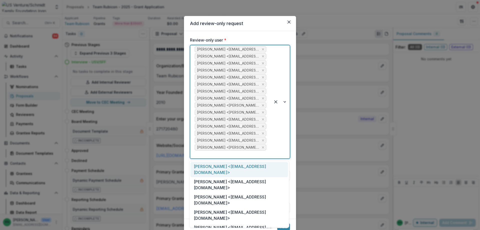
click at [284, 103] on div at bounding box center [280, 101] width 19 height 113
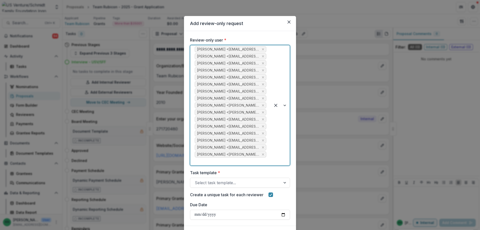
click at [285, 104] on div at bounding box center [280, 105] width 19 height 120
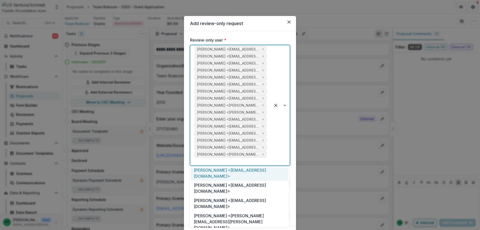
scroll to position [150, 0]
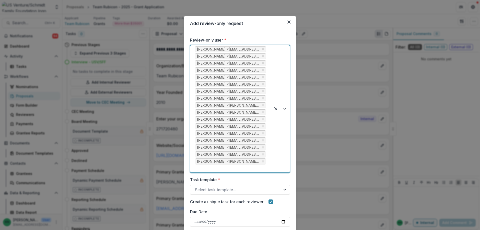
click at [285, 110] on div at bounding box center [280, 108] width 19 height 127
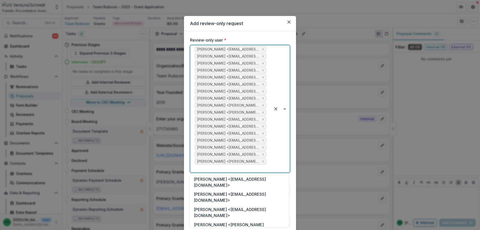
scroll to position [125, 0]
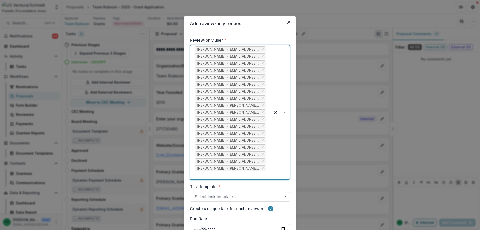
click at [285, 115] on div at bounding box center [280, 112] width 19 height 134
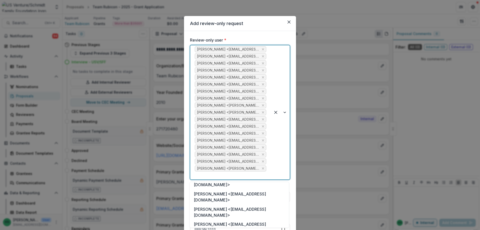
scroll to position [149, 0]
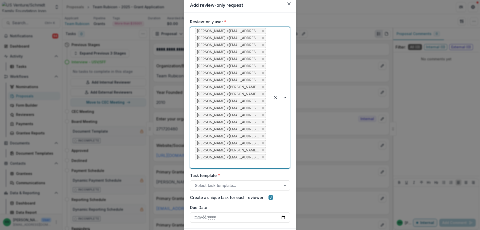
scroll to position [49, 0]
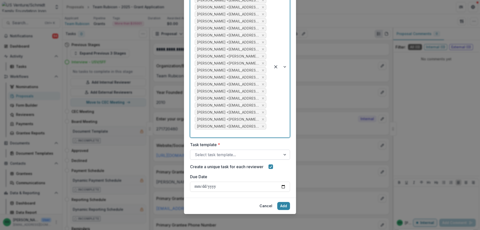
click at [283, 155] on div at bounding box center [285, 155] width 9 height 10
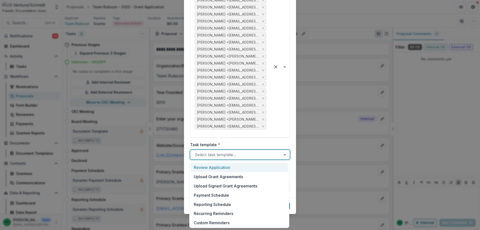
click at [215, 169] on div "Review Application" at bounding box center [240, 167] width 98 height 9
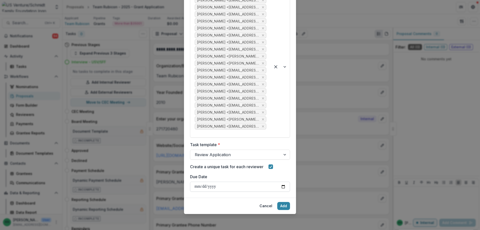
click at [282, 188] on input "Due Date" at bounding box center [240, 187] width 100 height 10
type input "**********"
click at [283, 204] on button "Add" at bounding box center [283, 206] width 13 height 8
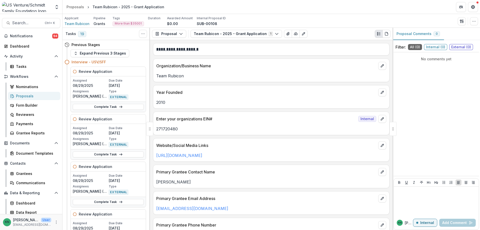
scroll to position [849, 0]
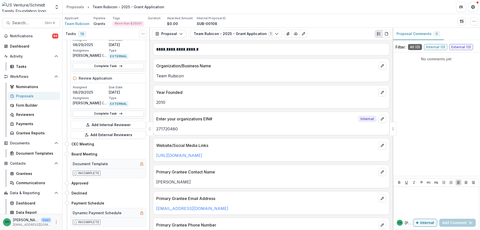
click at [27, 96] on div "Proposals" at bounding box center [36, 95] width 40 height 5
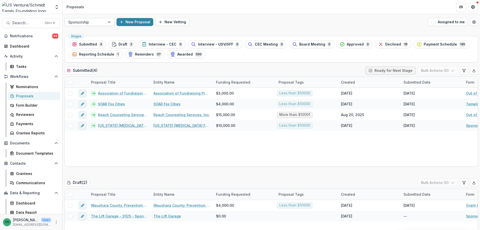
click at [108, 23] on div at bounding box center [109, 22] width 9 height 8
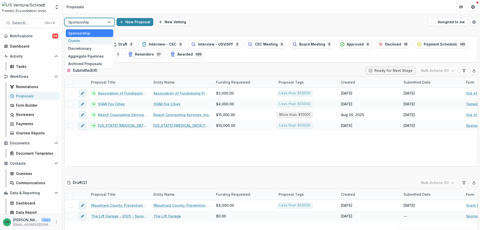
click at [78, 39] on div "Grants" at bounding box center [90, 41] width 48 height 8
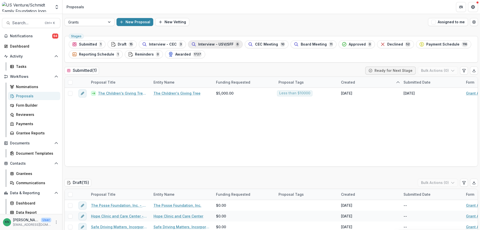
click at [227, 43] on span "Interview - USV/SFF" at bounding box center [215, 44] width 35 height 4
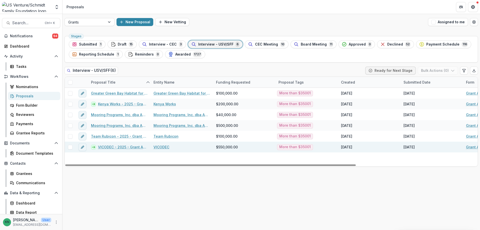
click at [119, 148] on link "VICODEC - 2025 - Grant Application" at bounding box center [123, 146] width 50 height 5
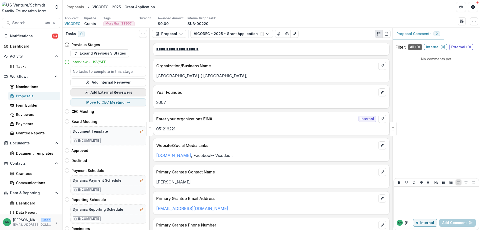
click at [101, 91] on button "Add External Reviewers" at bounding box center [109, 92] width 76 height 8
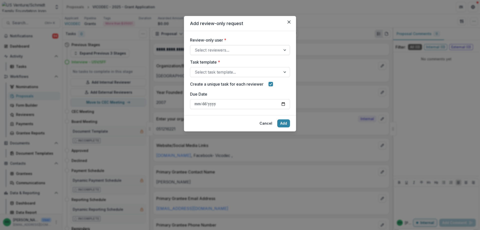
click at [282, 49] on div at bounding box center [285, 50] width 9 height 10
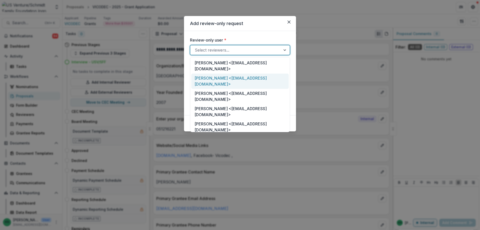
click at [237, 74] on div "Shantanu Bhosekar <sbhosekar@usautoforce.com>" at bounding box center [240, 81] width 98 height 15
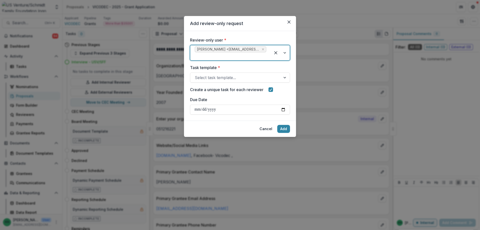
click at [284, 56] on div at bounding box center [280, 52] width 19 height 15
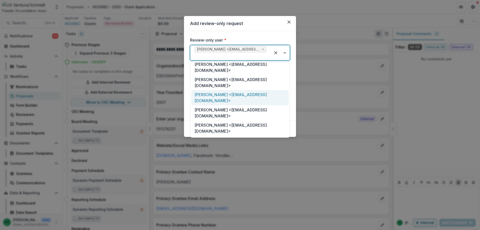
scroll to position [50, 0]
click at [217, 151] on div "Bill Kessenich <kessenichw@gmail.com>" at bounding box center [240, 158] width 98 height 15
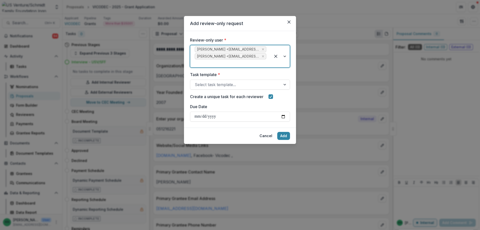
click at [287, 56] on div at bounding box center [280, 56] width 19 height 22
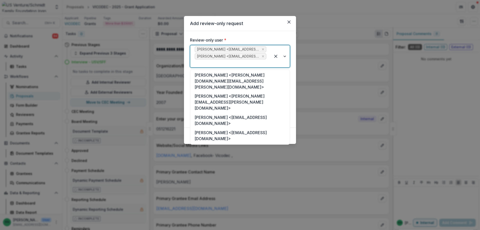
scroll to position [275, 0]
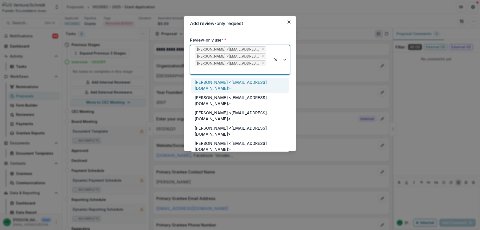
click at [286, 64] on div at bounding box center [280, 59] width 19 height 29
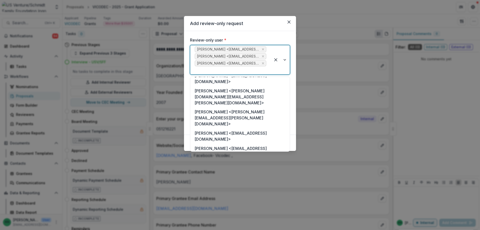
scroll to position [282, 0]
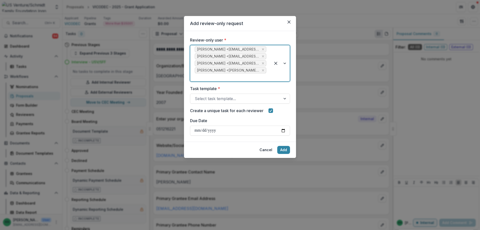
click at [284, 65] on div at bounding box center [280, 63] width 19 height 36
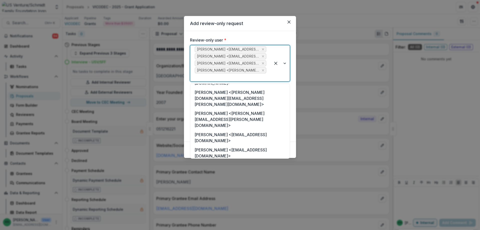
scroll to position [273, 0]
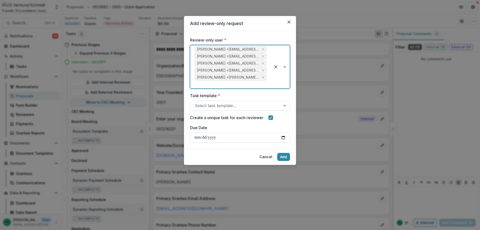
click at [284, 67] on div at bounding box center [280, 66] width 19 height 43
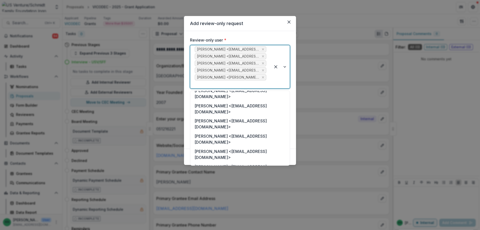
scroll to position [150, 0]
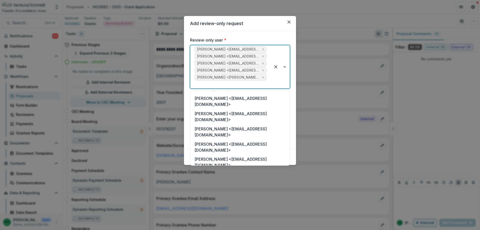
click at [238, 221] on div "Jackie Sharkey <jackie.sharkey@gmail.com>" at bounding box center [240, 231] width 98 height 21
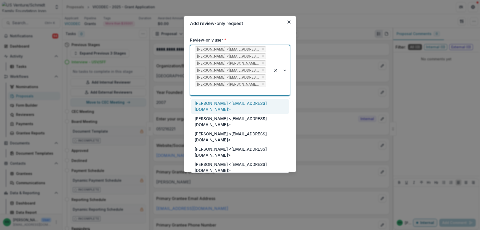
click at [284, 68] on div at bounding box center [280, 70] width 19 height 50
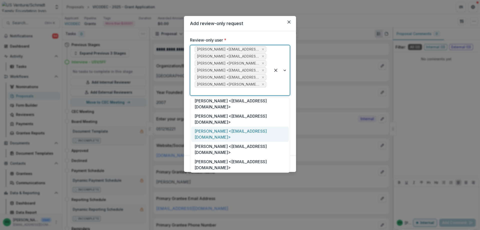
scroll to position [50, 0]
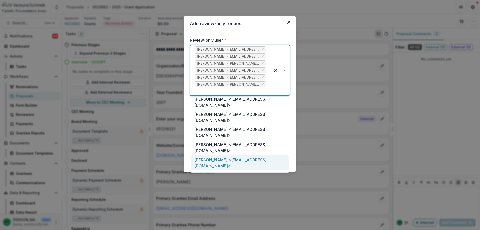
click at [236, 155] on div "Sarah Johannsen <sjohannsen@usventure.com>" at bounding box center [240, 162] width 98 height 15
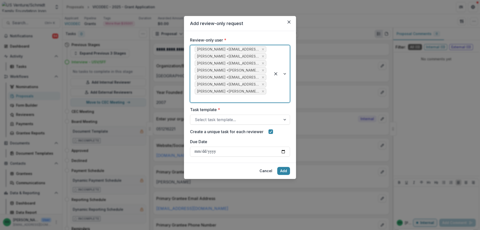
click at [285, 73] on div at bounding box center [280, 73] width 19 height 57
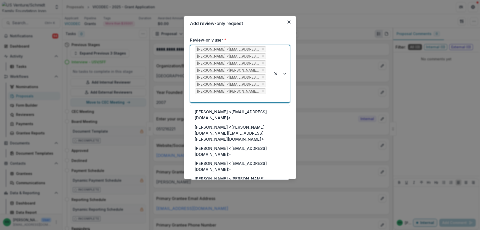
scroll to position [239, 0]
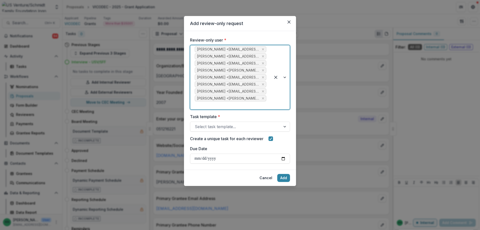
click at [284, 79] on div at bounding box center [280, 77] width 19 height 64
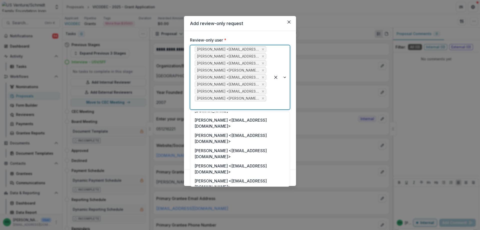
scroll to position [99, 0]
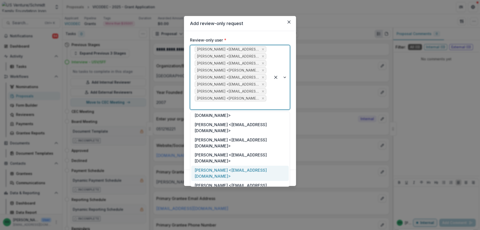
click at [220, 166] on div "Matthew Lewis <mlewis@usautoforce.com>" at bounding box center [240, 173] width 98 height 15
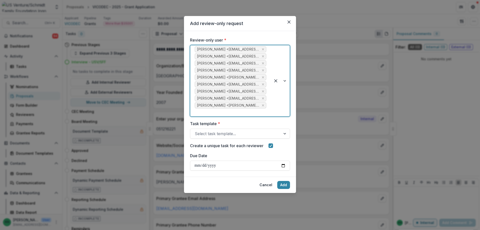
click at [286, 84] on div at bounding box center [280, 80] width 19 height 71
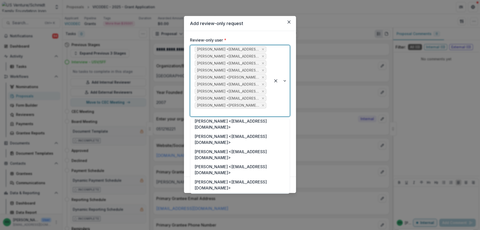
scroll to position [75, 0]
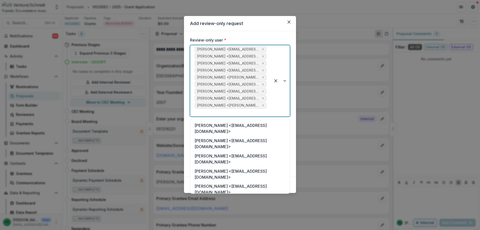
click at [228, 197] on div "Jose Mata <jmata@usautoforce.com>" at bounding box center [240, 204] width 98 height 15
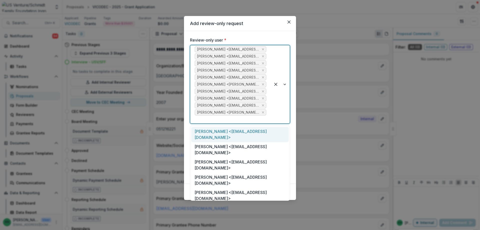
click at [284, 87] on div at bounding box center [280, 84] width 19 height 78
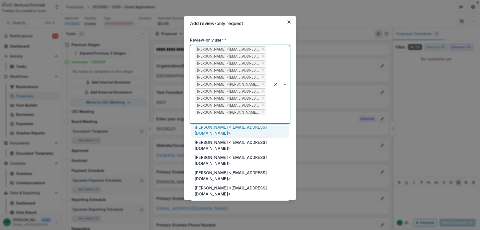
scroll to position [125, 0]
click at [225, 215] on div "Matthew Schmidt <matthew.schmidt@energitechservices.com>" at bounding box center [240, 225] width 98 height 21
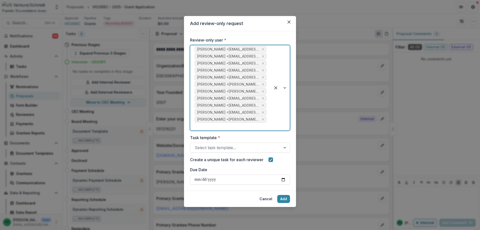
click at [287, 89] on div at bounding box center [280, 87] width 19 height 85
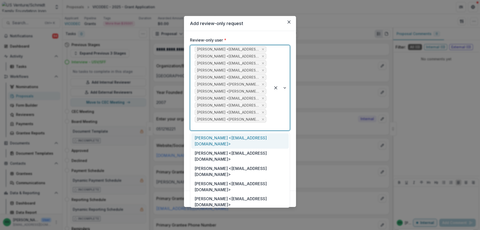
scroll to position [100, 0]
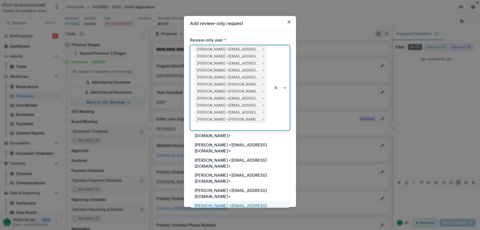
click at [225, 201] on div "Walter Olsen <wolsen@usautoforce.com>" at bounding box center [240, 208] width 98 height 15
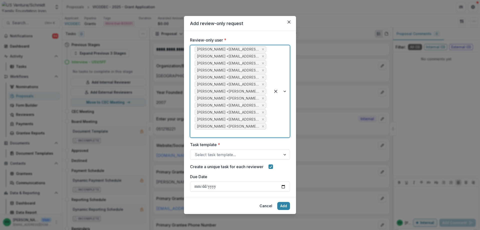
click at [286, 93] on div at bounding box center [280, 91] width 19 height 92
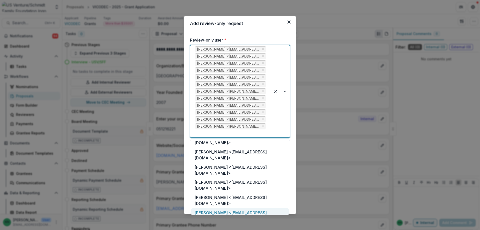
click at [223, 208] on div "Brian Rhodes <brhodes@usventure.com>" at bounding box center [240, 215] width 98 height 15
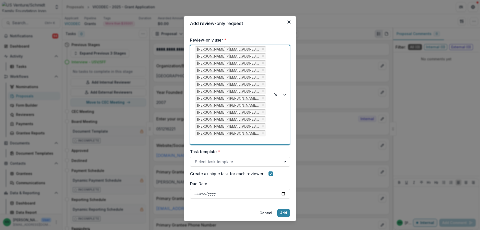
click at [286, 97] on div at bounding box center [280, 94] width 19 height 99
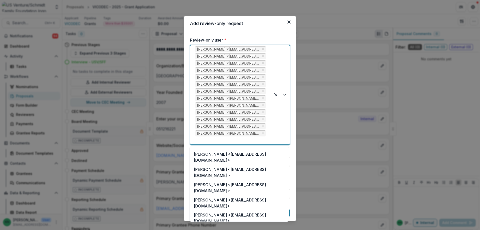
scroll to position [75, 0]
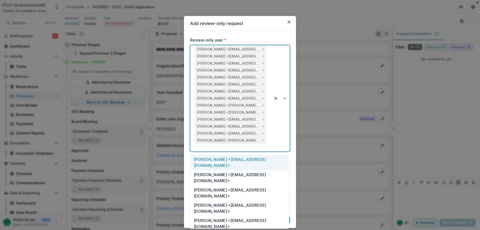
click at [284, 98] on div at bounding box center [280, 98] width 19 height 106
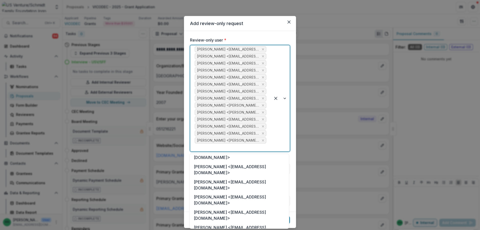
scroll to position [100, 0]
click at [223, 222] on div "Amber Simonds <asimonds@usoil.com>" at bounding box center [240, 229] width 98 height 15
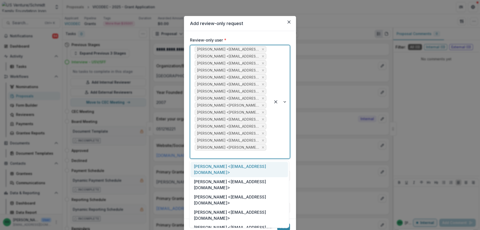
click at [283, 102] on div at bounding box center [280, 101] width 19 height 113
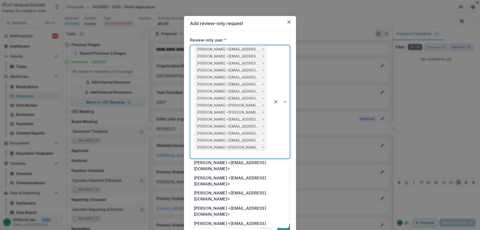
scroll to position [50, 0]
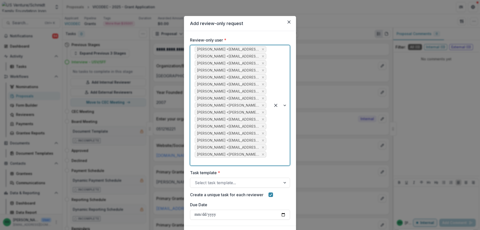
click at [286, 104] on div at bounding box center [280, 105] width 19 height 120
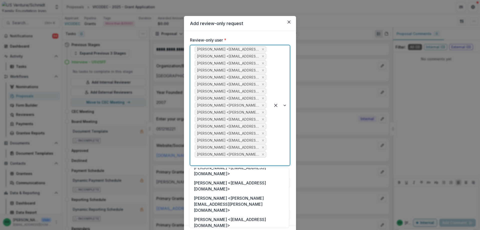
scroll to position [150, 0]
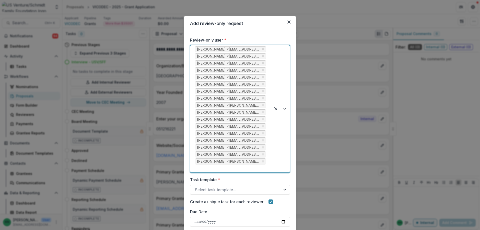
click at [284, 109] on div at bounding box center [280, 108] width 19 height 127
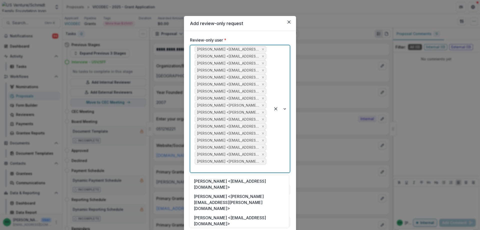
scroll to position [126, 0]
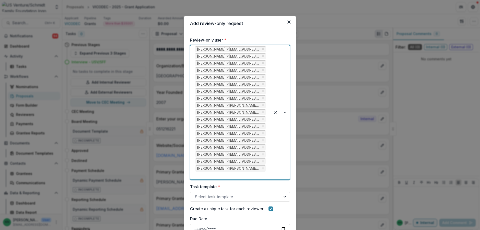
click at [284, 113] on div at bounding box center [280, 112] width 19 height 134
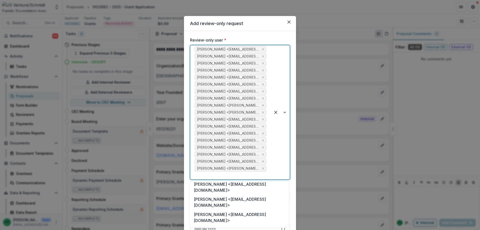
scroll to position [149, 0]
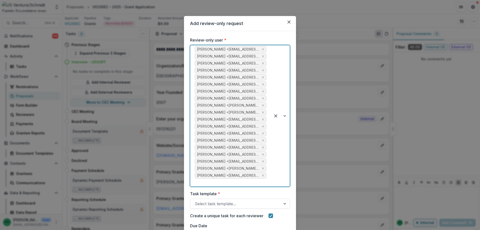
scroll to position [49, 0]
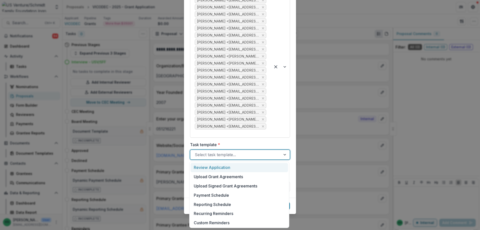
click at [286, 155] on div at bounding box center [285, 155] width 9 height 10
click at [220, 169] on div "Review Application" at bounding box center [240, 167] width 98 height 9
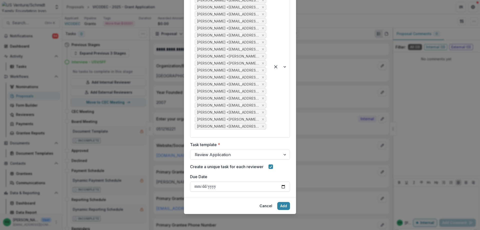
click at [280, 187] on input "Due Date" at bounding box center [240, 187] width 100 height 10
type input "**********"
click at [282, 205] on button "Add" at bounding box center [283, 206] width 13 height 8
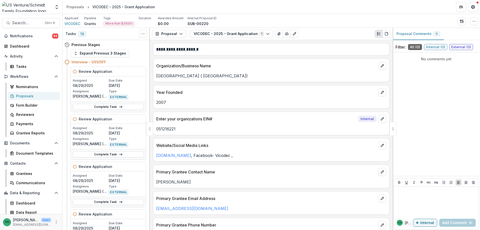
scroll to position [849, 0]
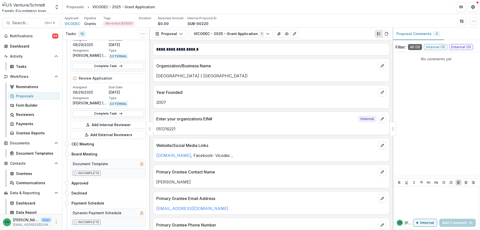
click at [24, 95] on div "Proposals" at bounding box center [36, 95] width 40 height 5
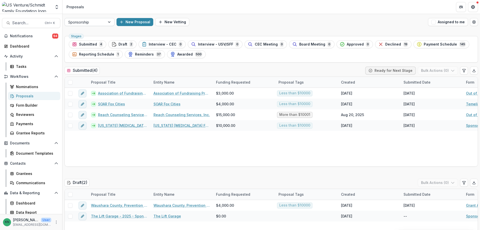
click at [110, 21] on div at bounding box center [109, 22] width 9 height 8
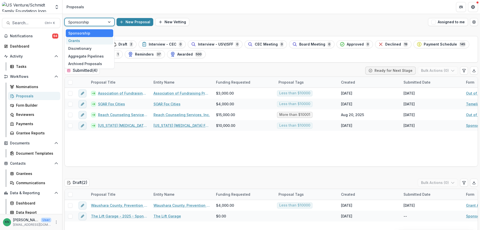
click at [76, 40] on div "Grants" at bounding box center [90, 41] width 48 height 8
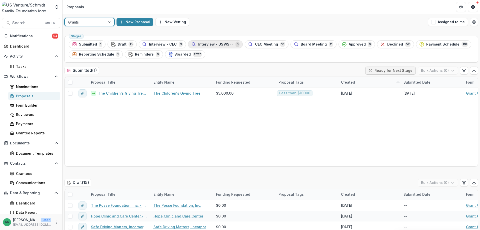
click at [214, 42] on span "Interview - USV/SFF" at bounding box center [215, 44] width 35 height 4
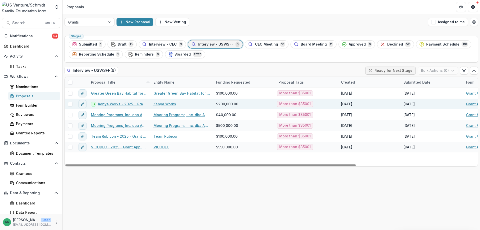
click at [125, 102] on link "Kenya Works - 2025 - Grant Application" at bounding box center [123, 103] width 50 height 5
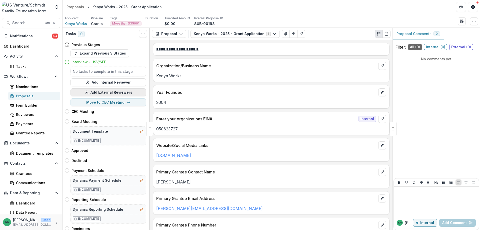
click at [120, 90] on button "Add External Reviewers" at bounding box center [109, 92] width 76 height 8
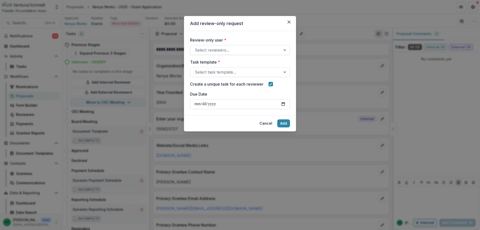
click at [283, 49] on div at bounding box center [285, 50] width 9 height 10
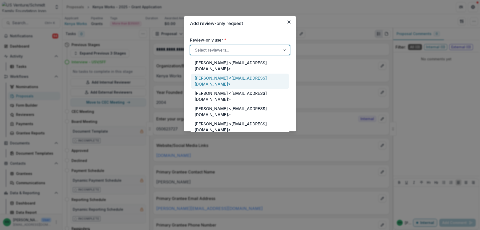
click at [228, 74] on div "Shantanu Bhosekar <sbhosekar@usautoforce.com>" at bounding box center [240, 81] width 98 height 15
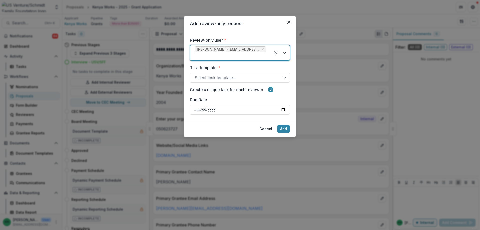
click at [283, 53] on div at bounding box center [280, 52] width 19 height 15
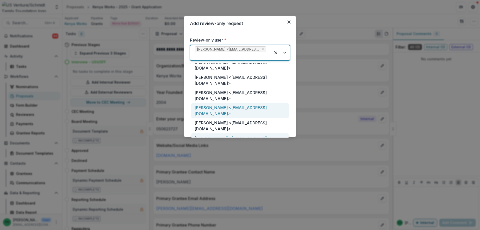
scroll to position [50, 0]
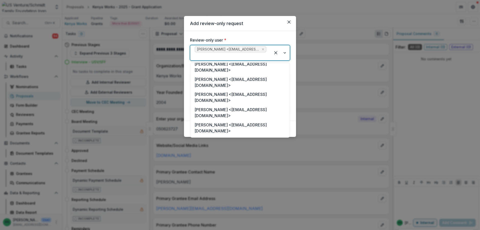
click at [238, 151] on div "Bill Kessenich <kessenichw@gmail.com>" at bounding box center [240, 158] width 98 height 15
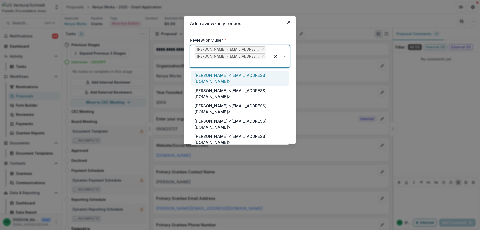
click at [285, 58] on div at bounding box center [280, 56] width 19 height 22
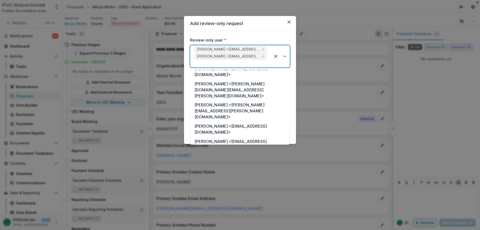
scroll to position [275, 0]
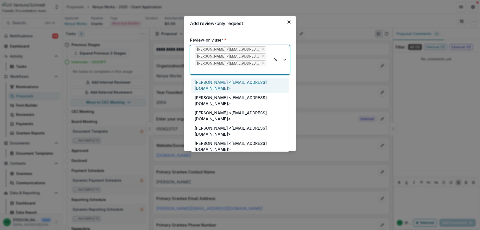
click at [285, 59] on div at bounding box center [280, 59] width 19 height 29
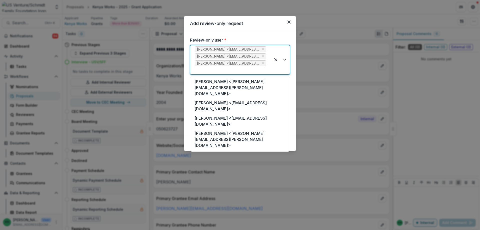
scroll to position [282, 0]
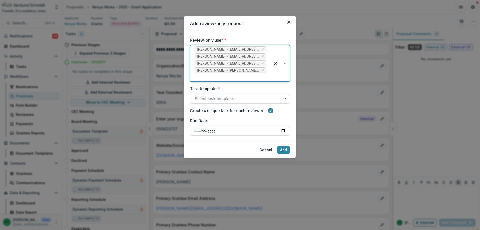
click at [285, 65] on div at bounding box center [280, 63] width 19 height 36
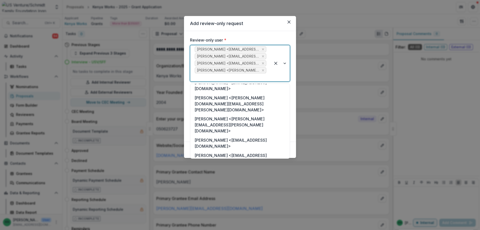
scroll to position [273, 0]
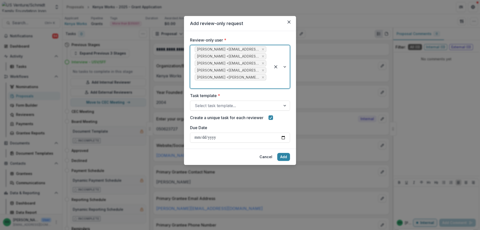
click at [283, 65] on div at bounding box center [280, 66] width 19 height 43
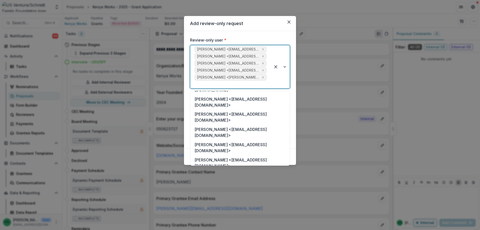
scroll to position [125, 0]
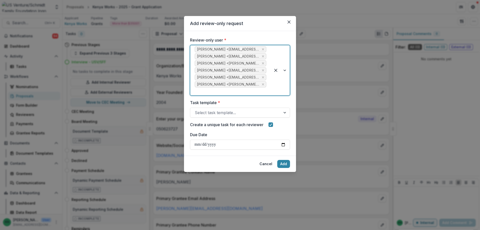
click at [285, 69] on div at bounding box center [280, 70] width 19 height 50
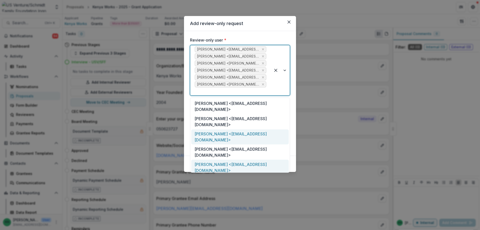
scroll to position [25, 0]
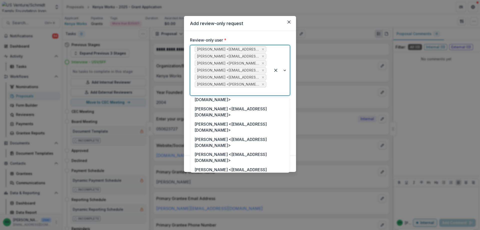
click at [223, 180] on div "Sarah Johannsen <sjohannsen@usventure.com>" at bounding box center [240, 187] width 98 height 15
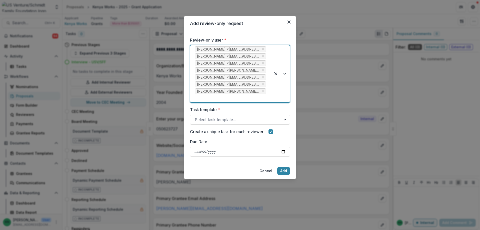
click at [284, 73] on div at bounding box center [280, 73] width 19 height 57
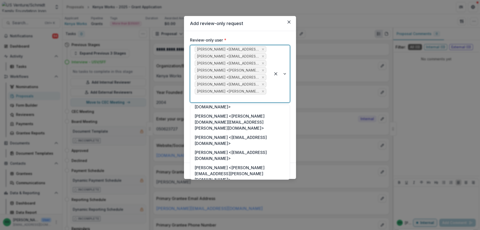
scroll to position [239, 0]
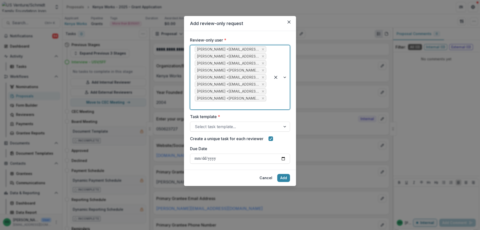
click at [284, 78] on div at bounding box center [280, 77] width 19 height 64
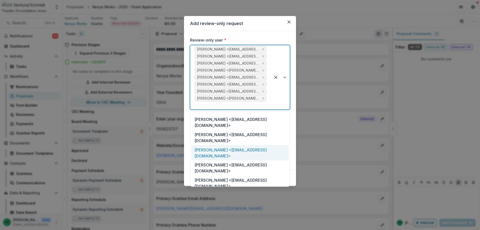
scroll to position [100, 0]
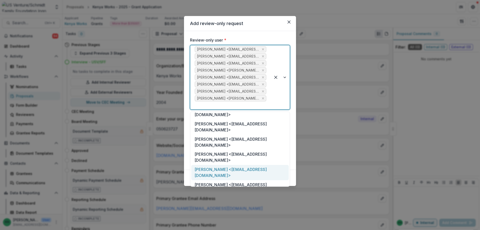
click at [226, 165] on div "Matthew Lewis <mlewis@usautoforce.com>" at bounding box center [240, 172] width 98 height 15
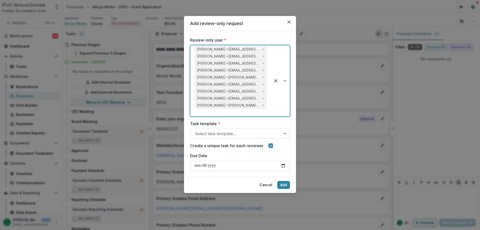
click at [286, 84] on div at bounding box center [280, 80] width 19 height 71
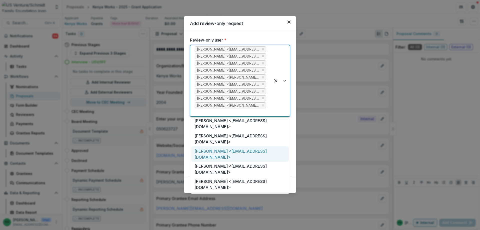
scroll to position [50, 0]
click at [221, 222] on div "Jose Mata <jmata@usautoforce.com>" at bounding box center [240, 229] width 98 height 15
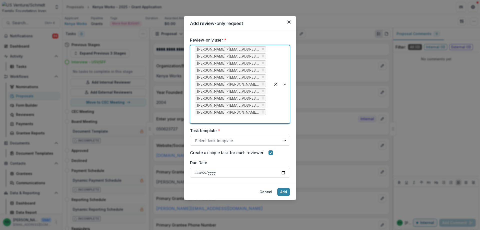
click at [286, 85] on div at bounding box center [280, 84] width 19 height 78
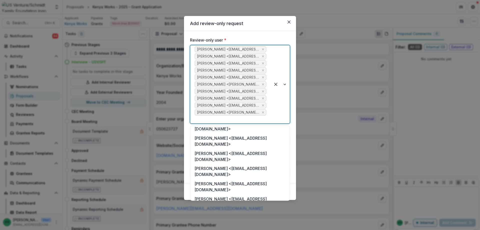
scroll to position [100, 0]
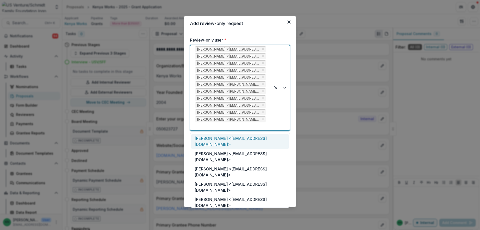
click at [286, 89] on div at bounding box center [280, 87] width 19 height 85
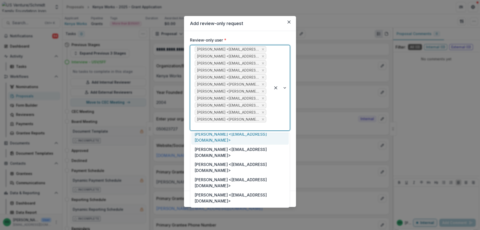
scroll to position [75, 0]
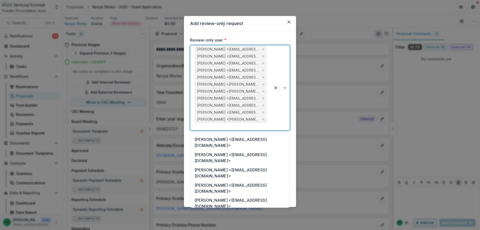
click at [245, 226] on div "Walter Olsen <wolsen@usautoforce.com>" at bounding box center [240, 233] width 98 height 15
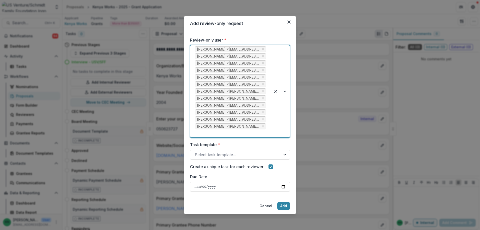
click at [284, 94] on div at bounding box center [280, 91] width 19 height 92
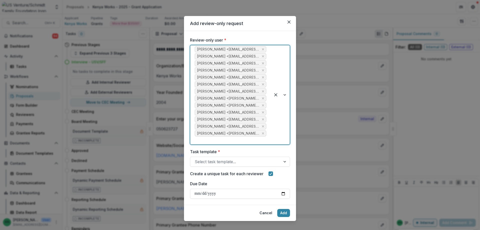
click at [288, 96] on div at bounding box center [280, 94] width 19 height 99
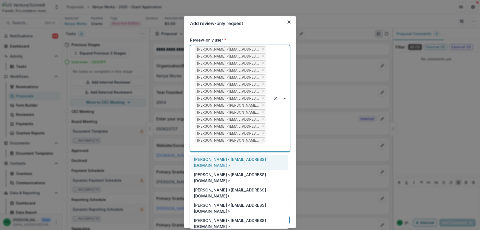
click at [282, 99] on div at bounding box center [280, 98] width 19 height 106
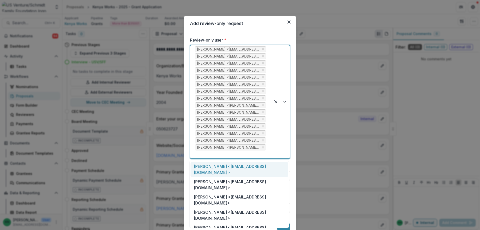
click at [286, 105] on div at bounding box center [280, 101] width 19 height 113
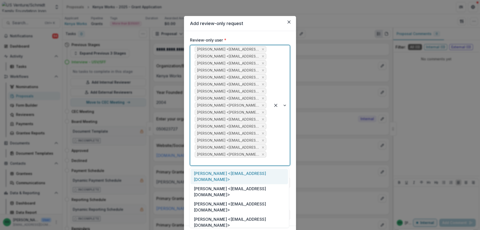
click at [285, 106] on div at bounding box center [280, 105] width 19 height 120
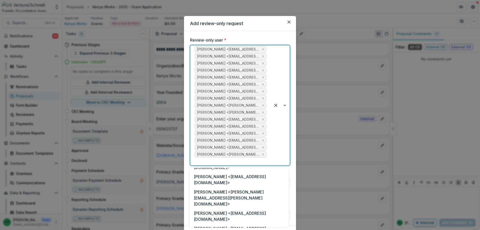
scroll to position [150, 0]
click at [287, 108] on div at bounding box center [280, 105] width 19 height 120
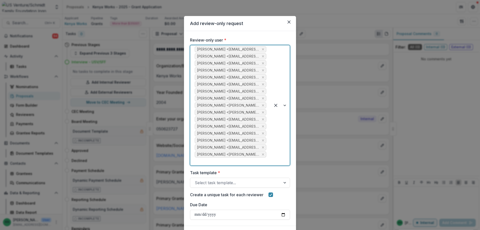
click at [287, 108] on div at bounding box center [280, 105] width 19 height 120
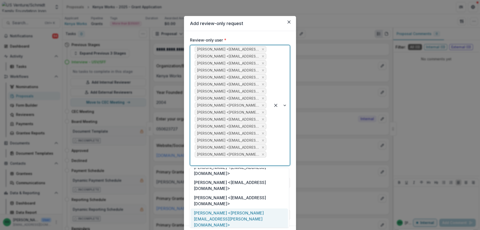
scroll to position [134, 0]
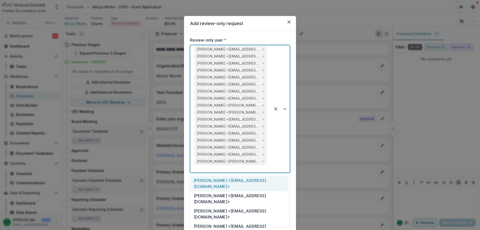
click at [285, 111] on div at bounding box center [280, 108] width 19 height 127
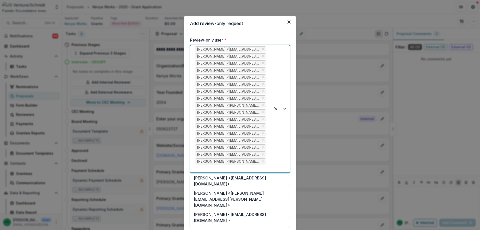
scroll to position [157, 0]
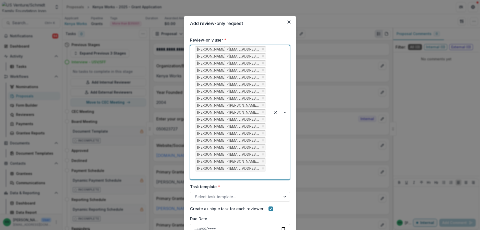
click at [285, 114] on div at bounding box center [280, 112] width 19 height 134
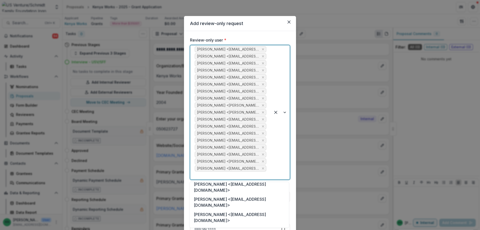
scroll to position [155, 0]
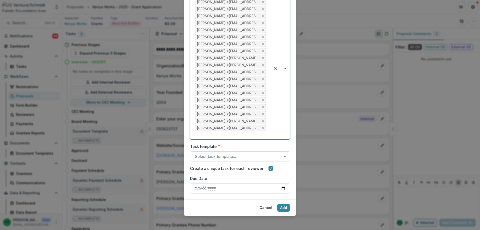
scroll to position [49, 0]
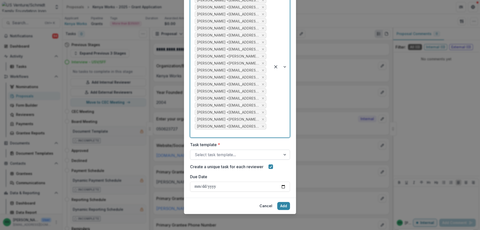
click at [285, 156] on div at bounding box center [285, 155] width 9 height 10
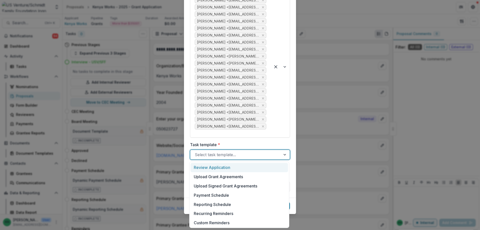
click at [235, 164] on div "Review Application" at bounding box center [240, 167] width 98 height 9
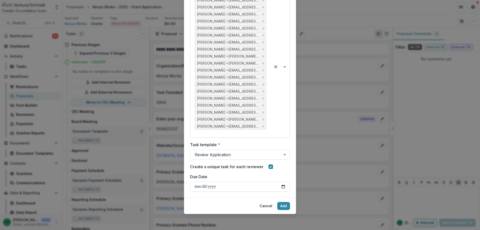
click at [283, 187] on input "Due Date" at bounding box center [240, 187] width 100 height 10
type input "**********"
click at [282, 206] on button "Add" at bounding box center [283, 206] width 13 height 8
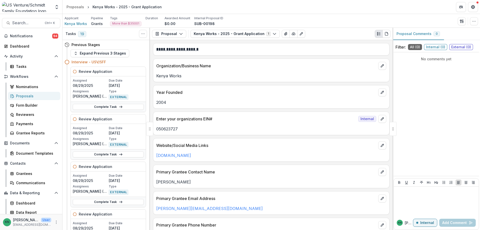
scroll to position [849, 0]
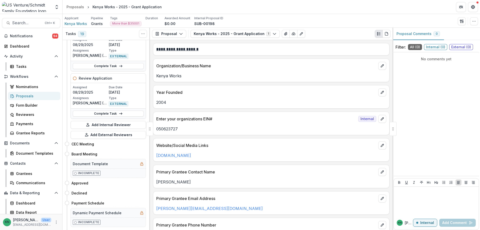
click at [19, 95] on div "Proposals" at bounding box center [36, 95] width 40 height 5
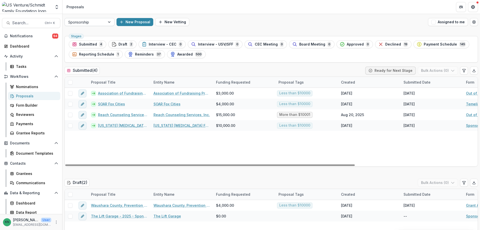
click at [111, 23] on div at bounding box center [109, 22] width 9 height 8
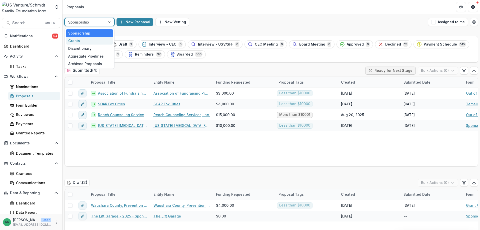
click at [72, 40] on div "Grants" at bounding box center [90, 41] width 48 height 8
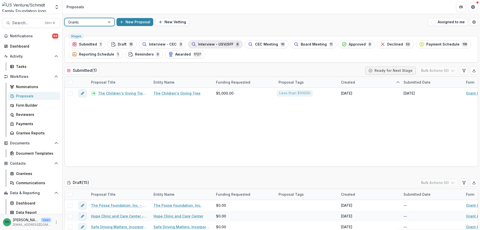
click at [207, 43] on span "Interview - USV/SFF" at bounding box center [215, 44] width 35 height 4
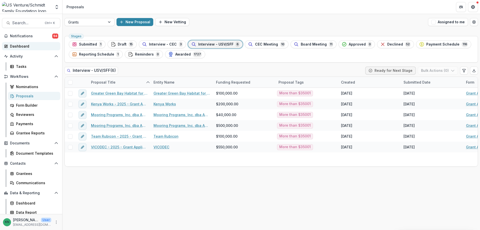
click at [16, 47] on div "Dashboard" at bounding box center [33, 46] width 46 height 5
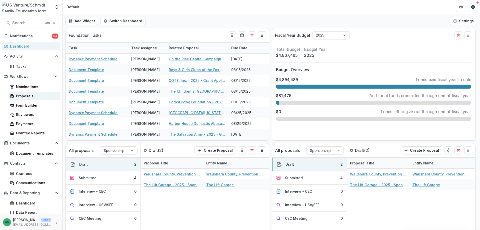
click at [19, 95] on div "Proposals" at bounding box center [36, 95] width 40 height 5
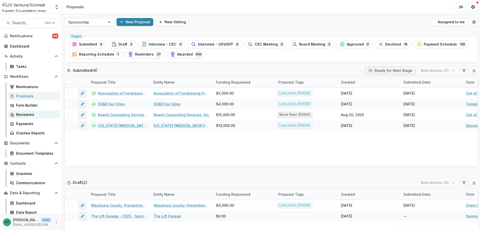
click at [29, 114] on div "Reviewers" at bounding box center [36, 114] width 40 height 5
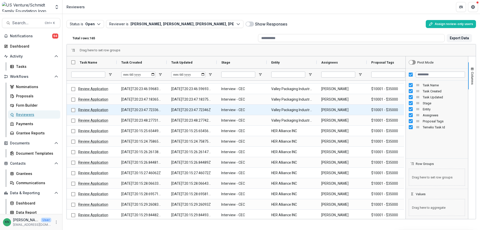
scroll to position [375, 0]
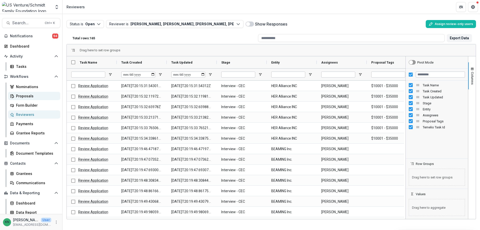
click at [26, 96] on div "Proposals" at bounding box center [36, 95] width 40 height 5
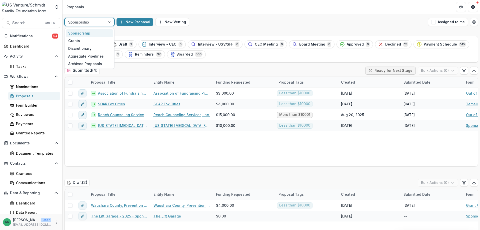
click at [110, 22] on div at bounding box center [109, 22] width 9 height 8
click at [73, 40] on div "Grants" at bounding box center [90, 41] width 48 height 8
